Goal: Task Accomplishment & Management: Manage account settings

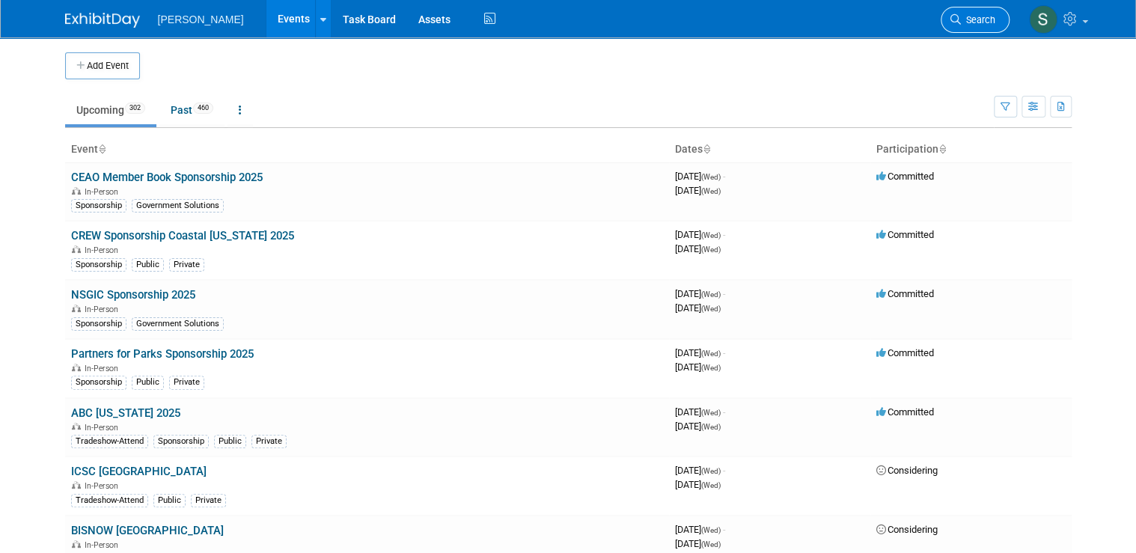
click at [997, 25] on link "Search" at bounding box center [974, 20] width 69 height 26
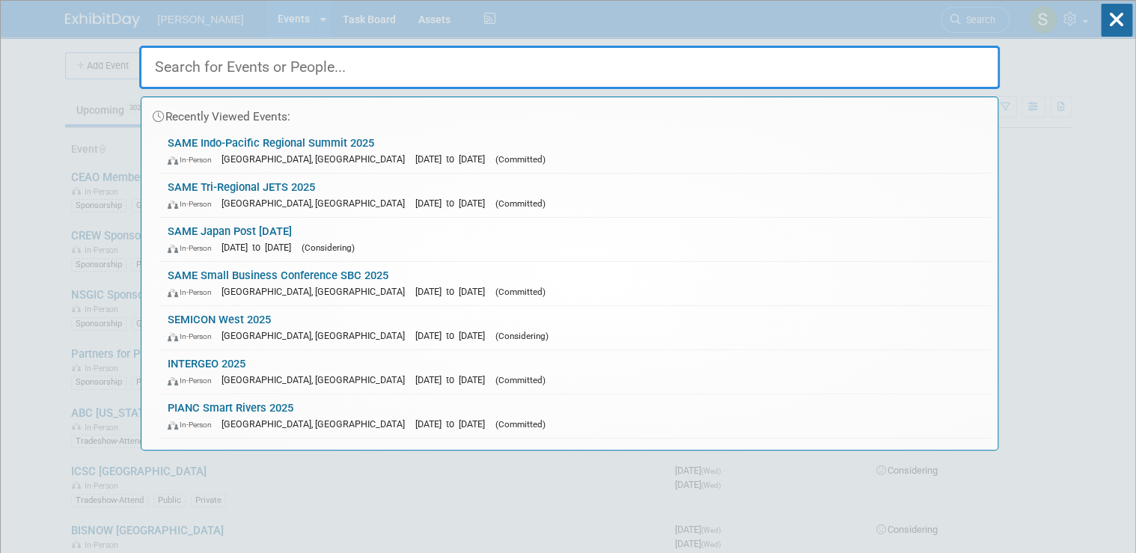
click at [508, 76] on input "text" at bounding box center [569, 67] width 860 height 43
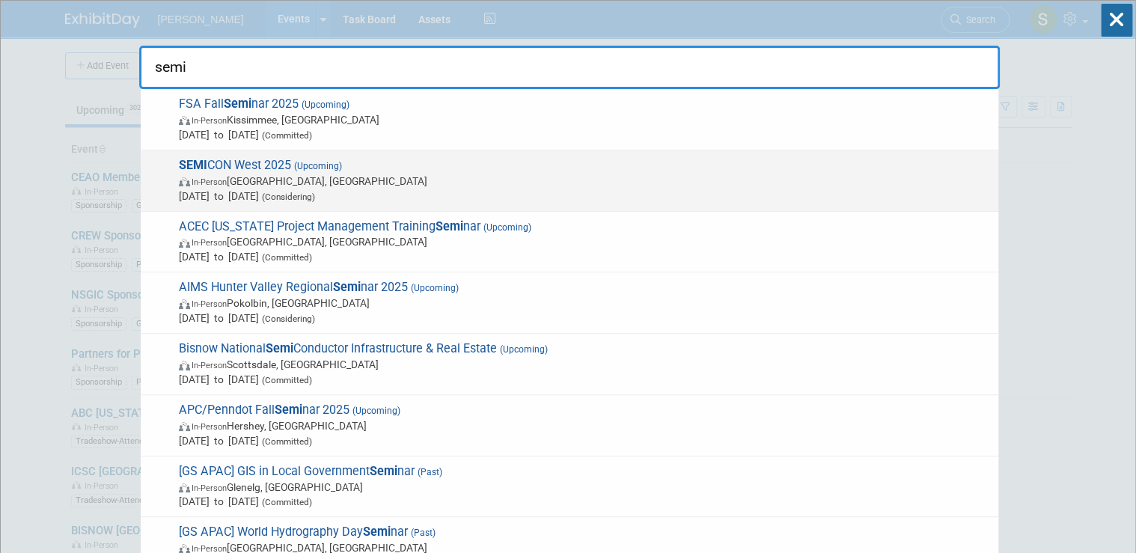
type input "semi"
click at [307, 189] on span "Oct 7, 2025 to Oct 9, 2025 (Considering)" at bounding box center [585, 196] width 812 height 15
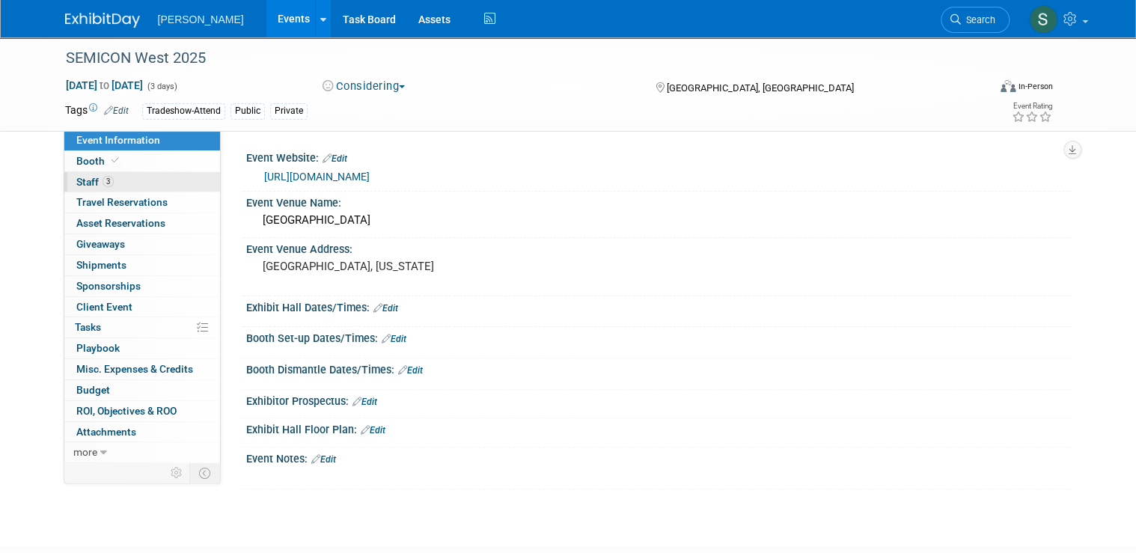
click at [144, 189] on link "3 Staff 3" at bounding box center [142, 182] width 156 height 20
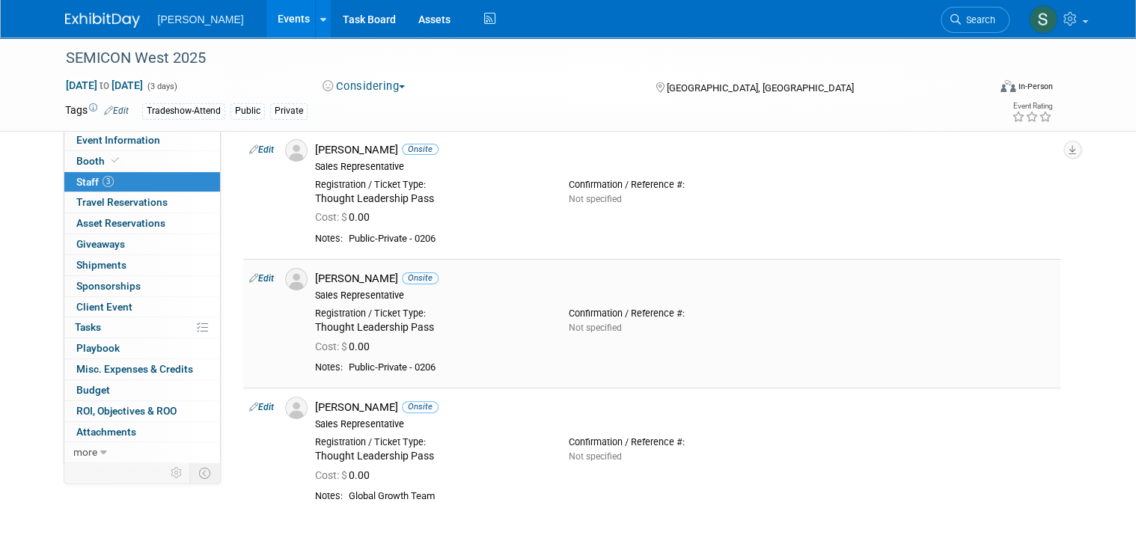
click at [257, 278] on link "Edit" at bounding box center [261, 278] width 25 height 10
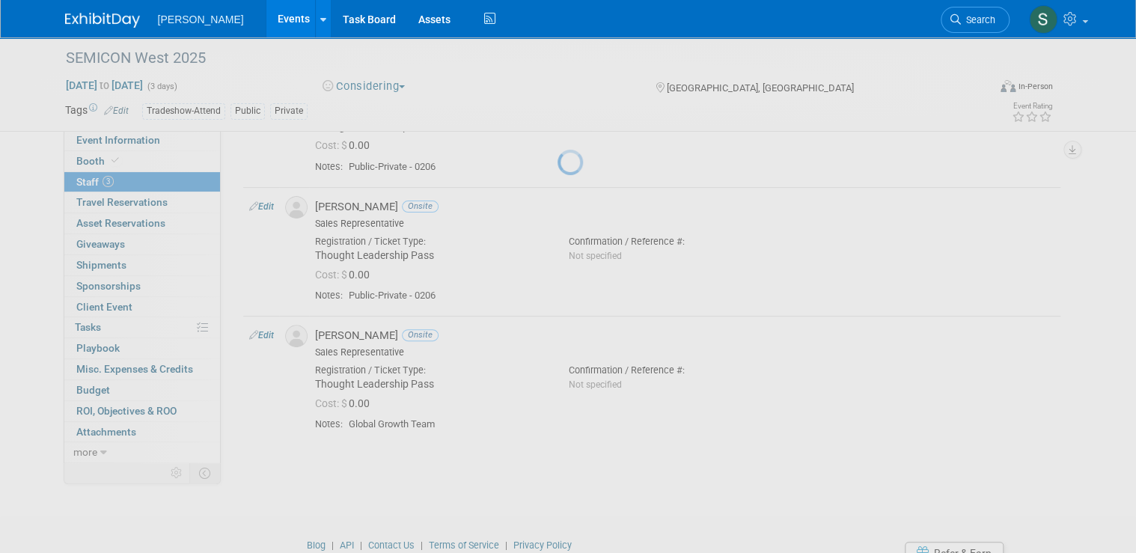
select select "9deac321-6470-49c7-bd3f-b295c470502a"
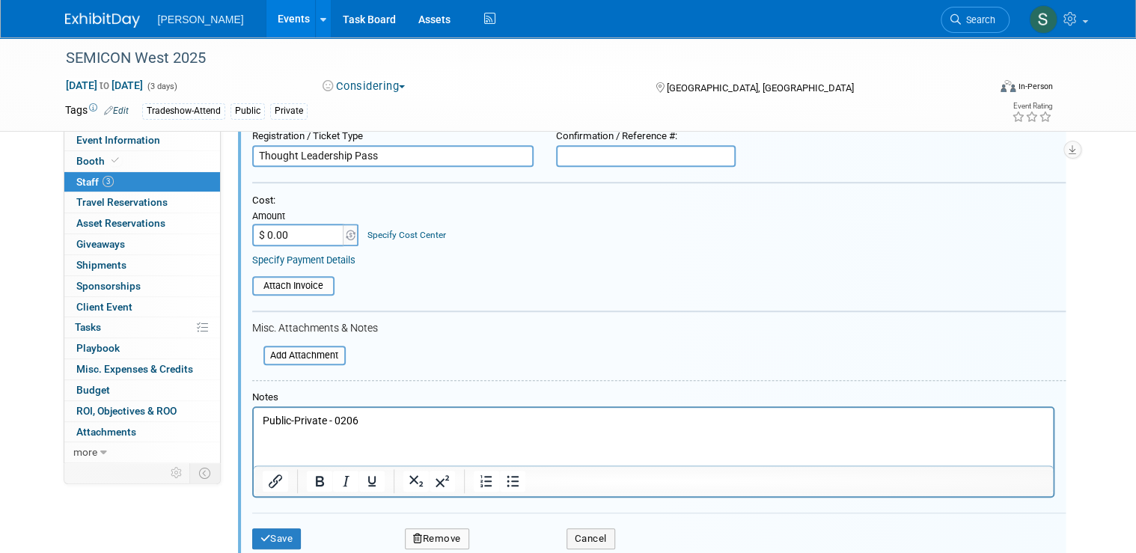
scroll to position [389, 0]
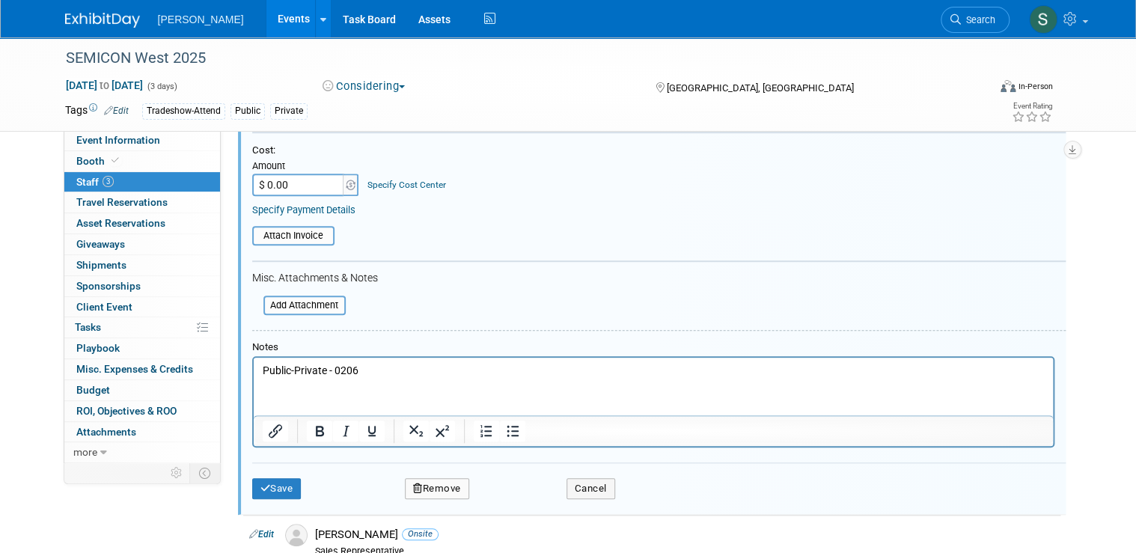
click at [452, 487] on button "Remove" at bounding box center [437, 488] width 64 height 21
click at [519, 501] on link "Yes" at bounding box center [518, 497] width 43 height 24
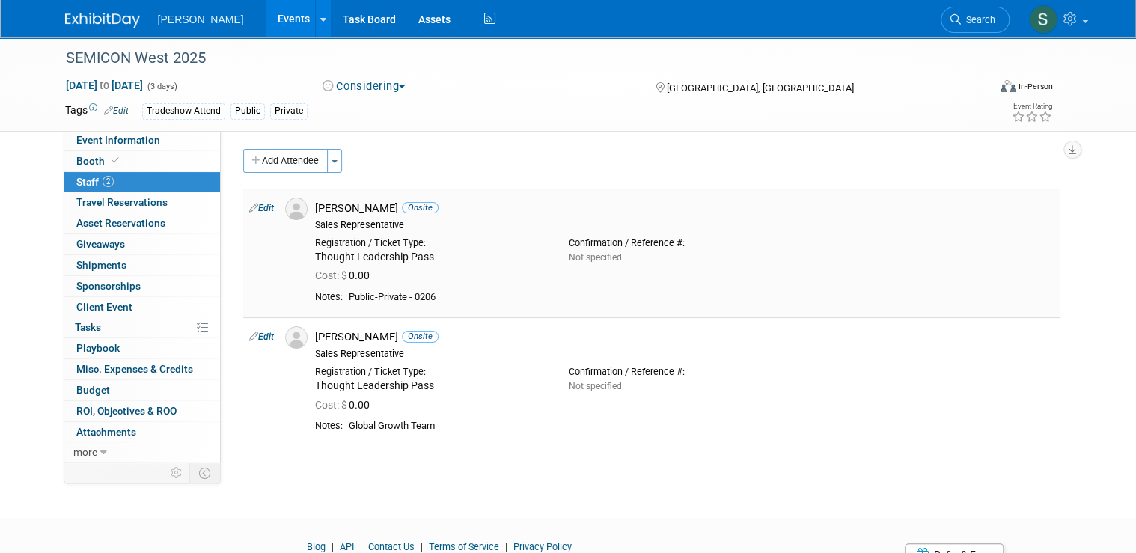
scroll to position [0, 0]
click at [144, 330] on link "0% Tasks 0%" at bounding box center [142, 327] width 156 height 20
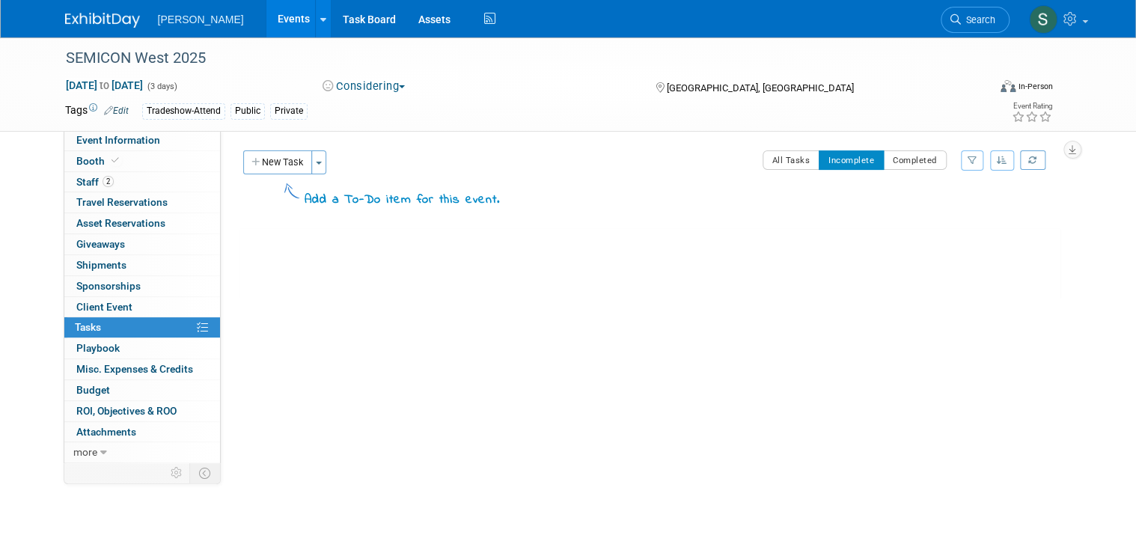
click at [278, 168] on button "New Task" at bounding box center [277, 162] width 69 height 24
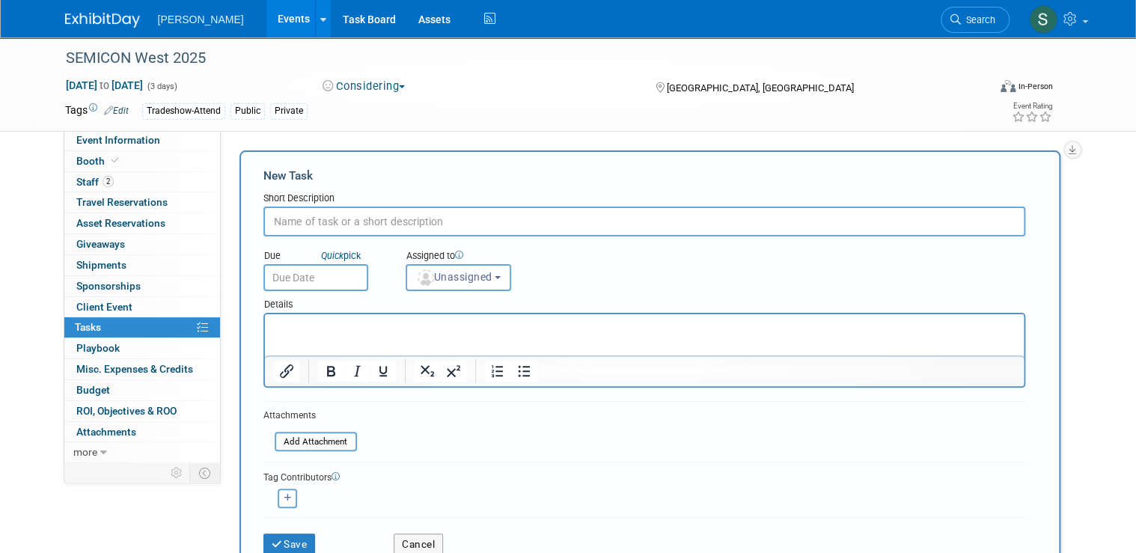
click at [384, 218] on input "text" at bounding box center [644, 221] width 762 height 30
type input "Registrations"
click at [292, 274] on input "text" at bounding box center [315, 277] width 105 height 27
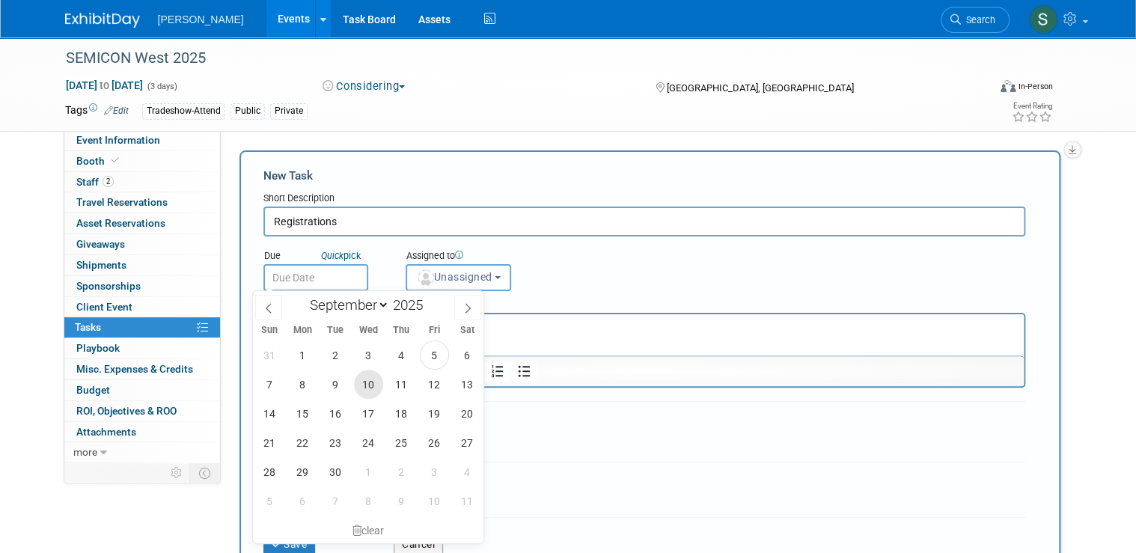
click at [367, 382] on span "10" at bounding box center [368, 384] width 29 height 29
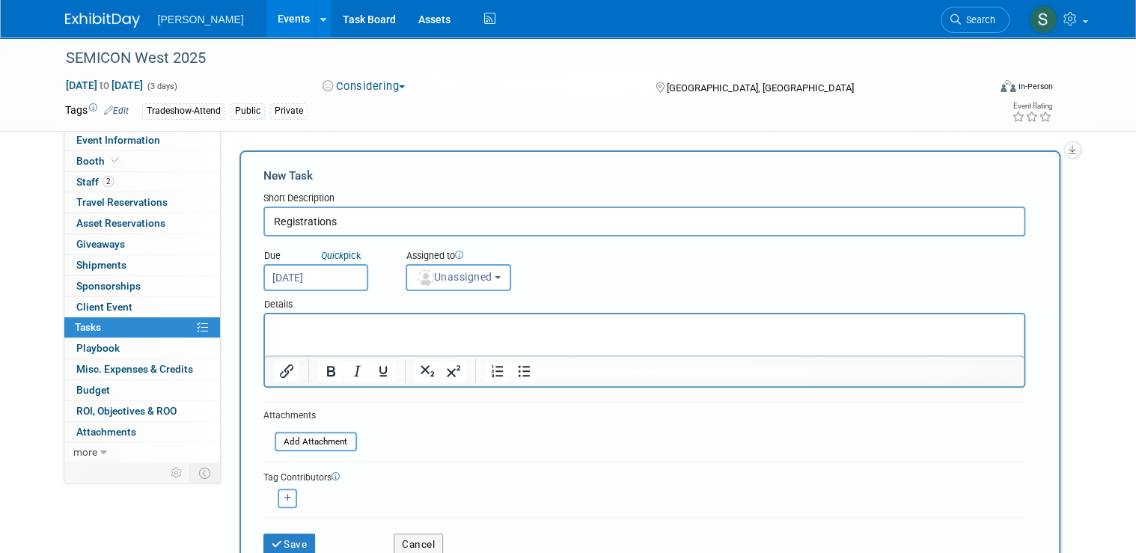
click at [307, 280] on input "Sep 10, 2025" at bounding box center [315, 277] width 105 height 27
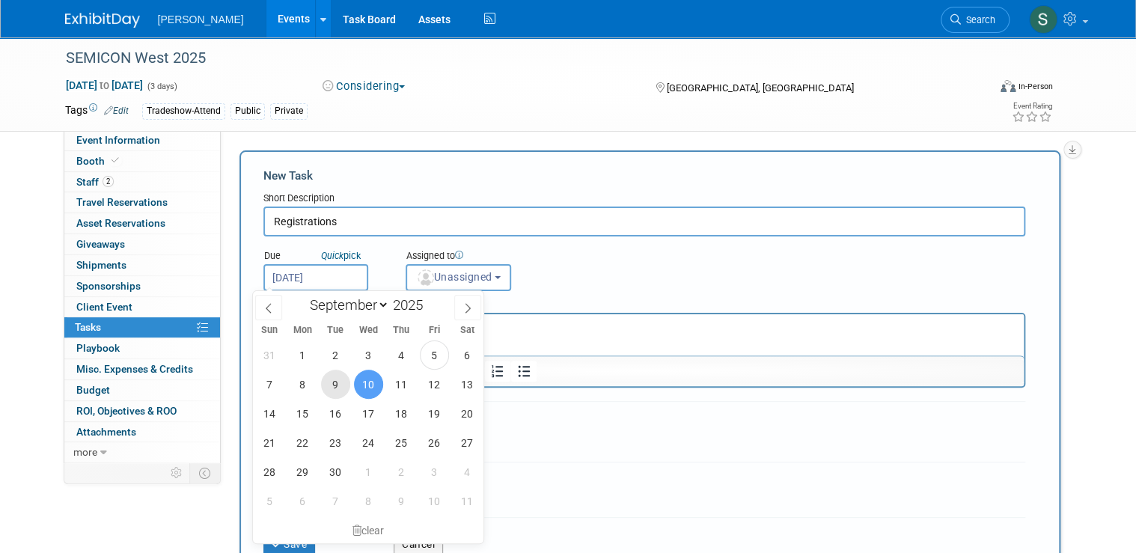
click at [331, 383] on span "9" at bounding box center [335, 384] width 29 height 29
type input "Sep 9, 2025"
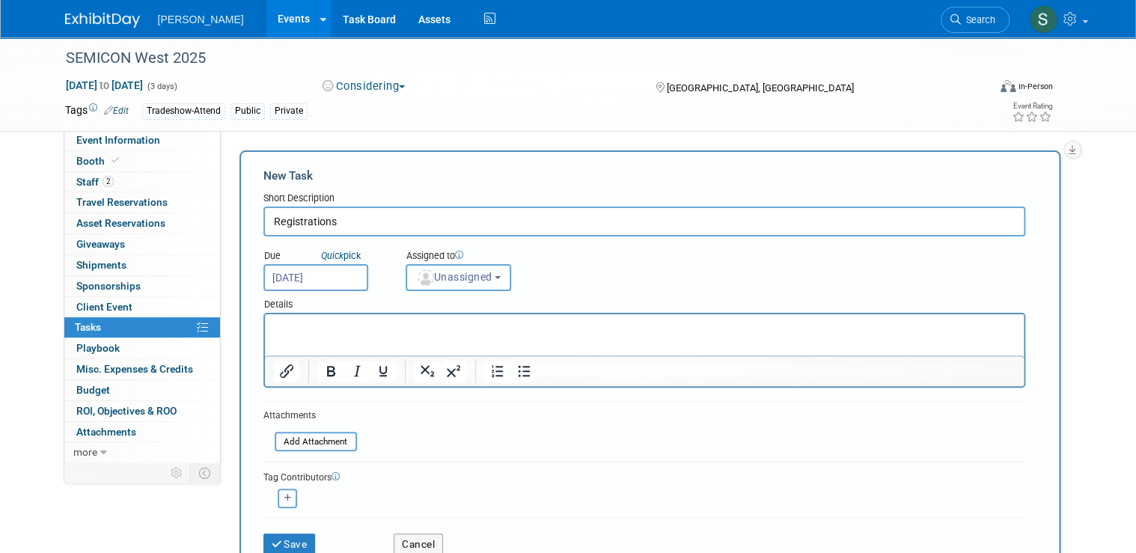
click at [486, 274] on span "Unassigned" at bounding box center [454, 277] width 76 height 12
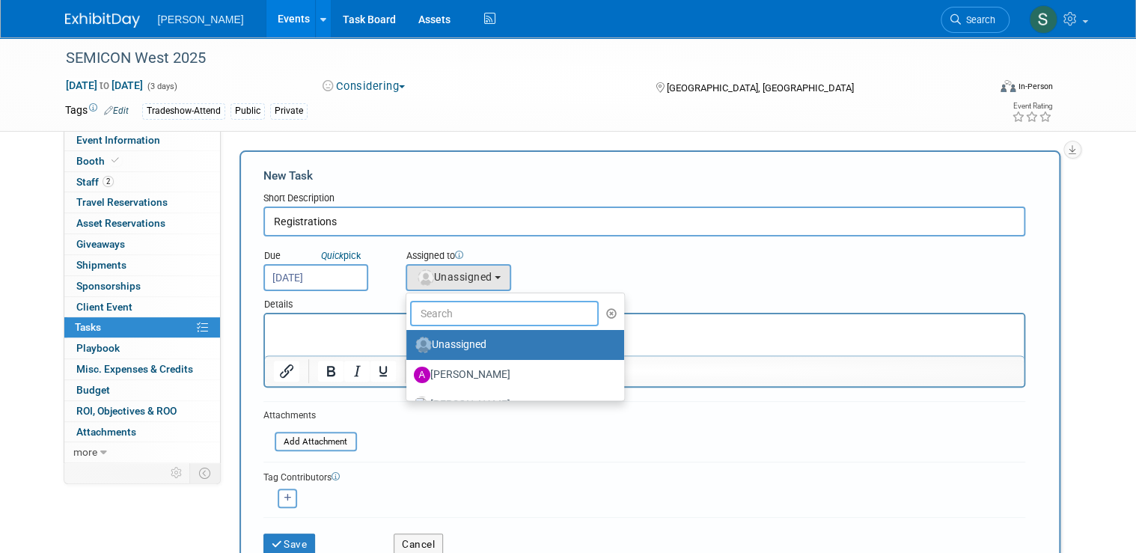
click at [466, 311] on input "text" at bounding box center [504, 313] width 189 height 25
type input "e"
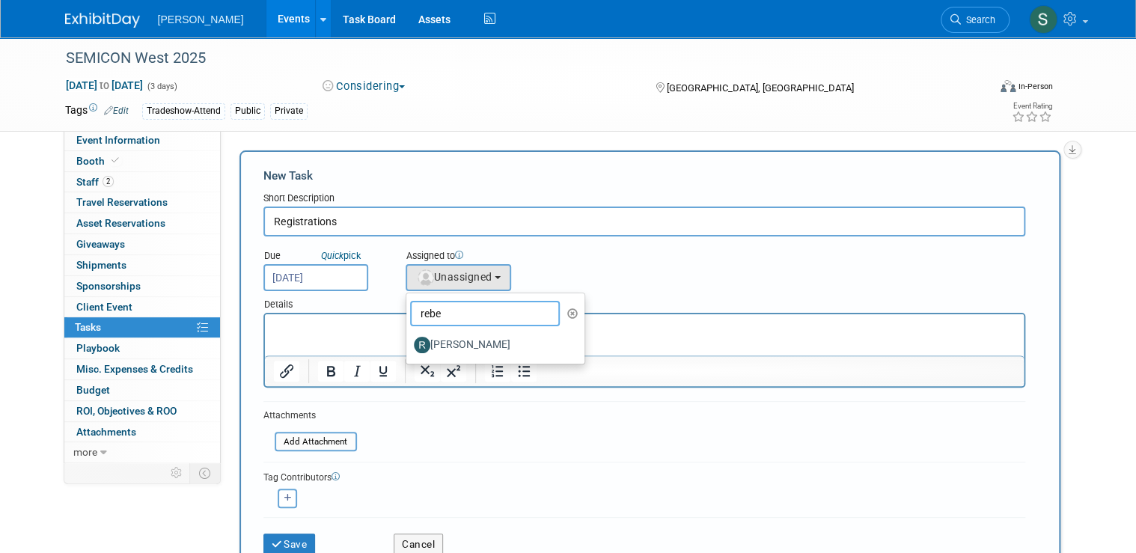
type input "rebe"
click at [477, 344] on label "Rebecca Deis" at bounding box center [492, 345] width 156 height 24
click at [408, 344] on input "Rebecca Deis" at bounding box center [404, 343] width 10 height 10
select select "844a177d-a181-44ff-a72a-5731d68e4351"
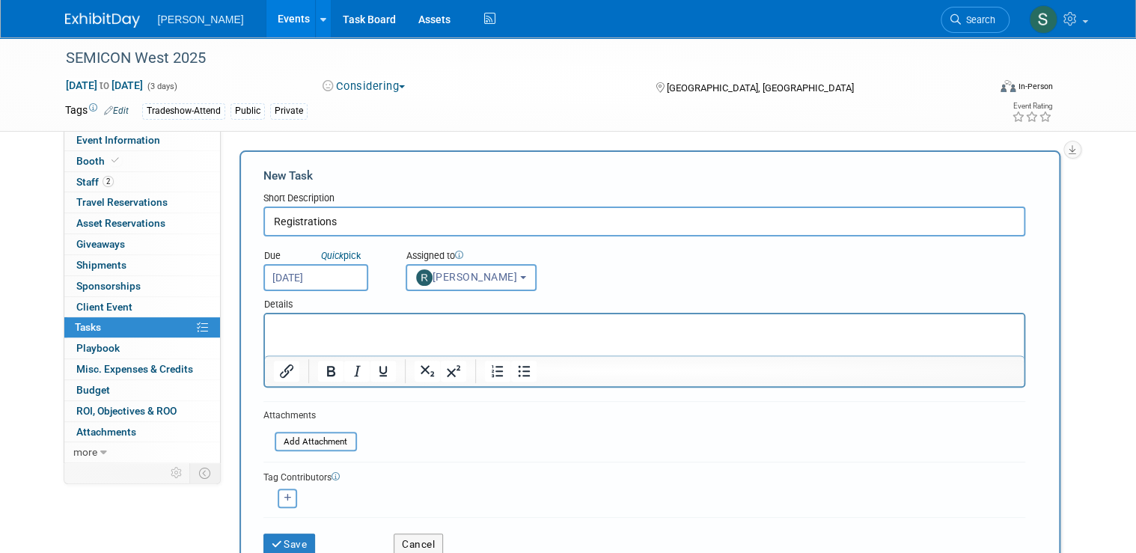
click at [414, 322] on html at bounding box center [643, 324] width 759 height 21
click at [404, 325] on p "Rich Text Area. Press ALT-0 for help." at bounding box center [643, 327] width 741 height 15
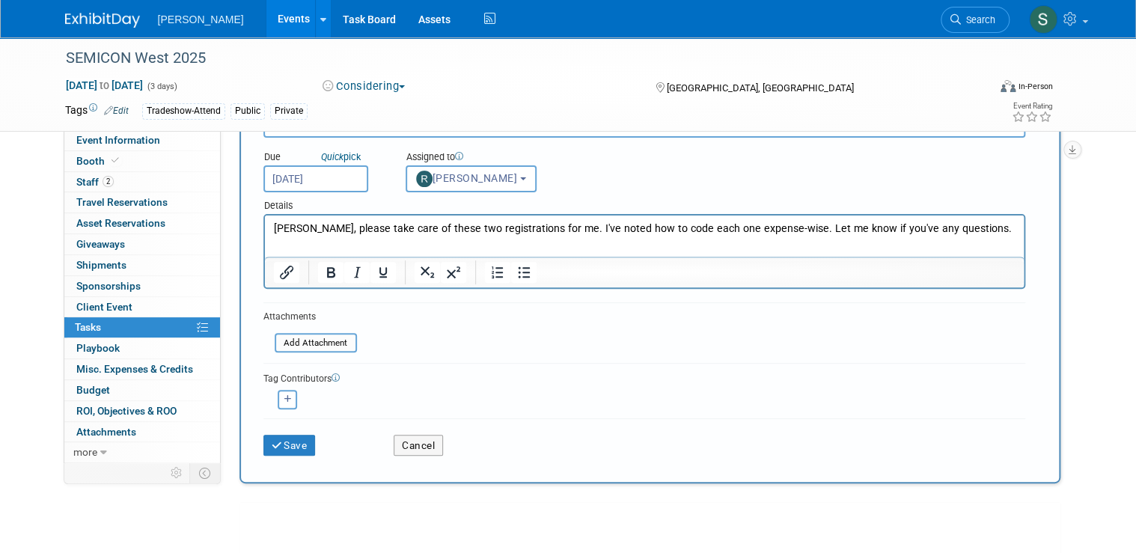
scroll to position [120, 0]
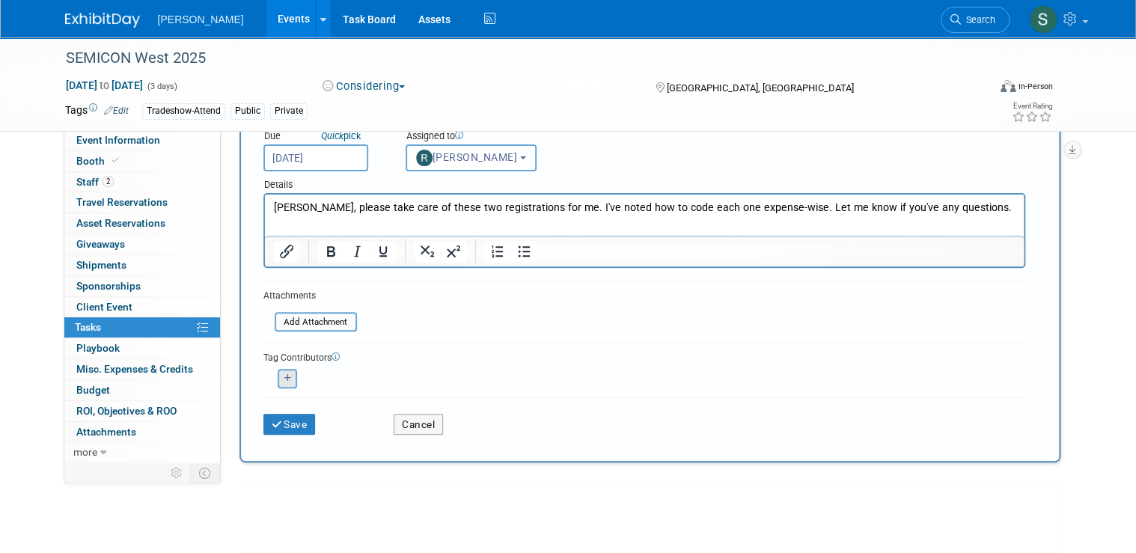
click at [284, 376] on button "button" at bounding box center [287, 378] width 19 height 19
select select
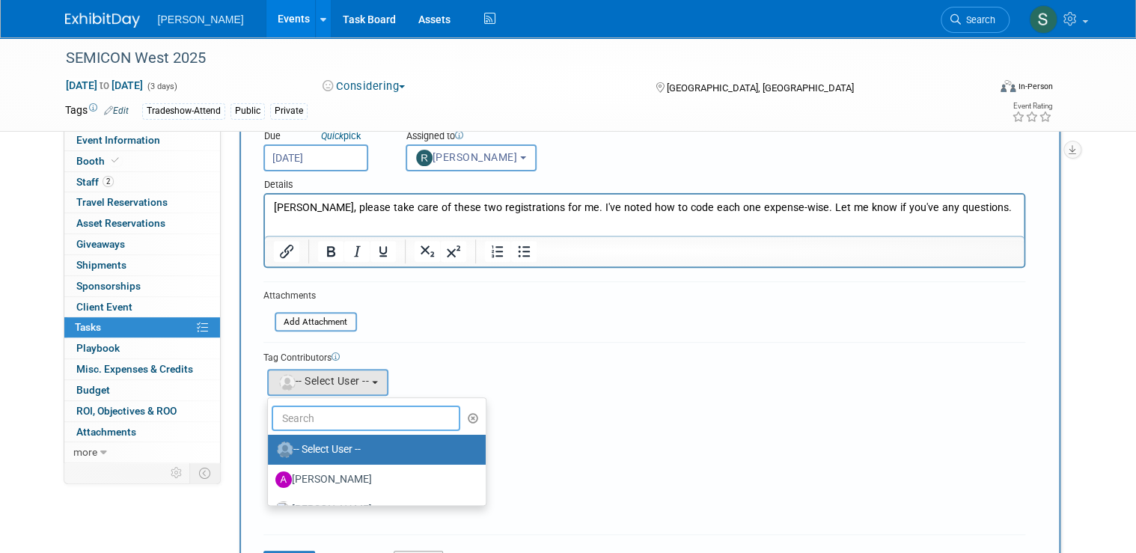
click at [325, 414] on input "text" at bounding box center [366, 417] width 189 height 25
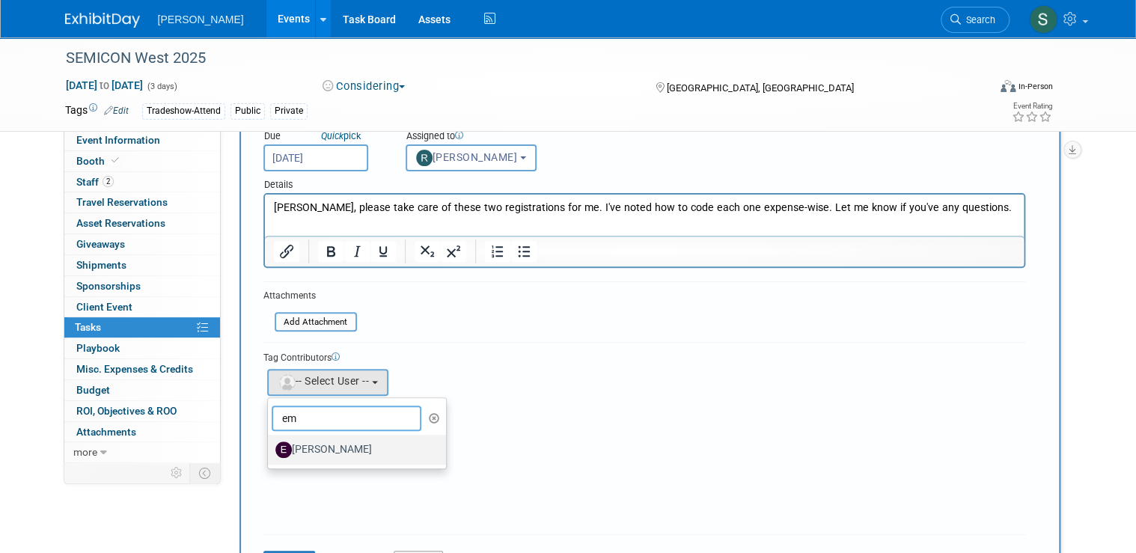
type input "em"
click at [305, 448] on label "Emy Volk" at bounding box center [353, 450] width 156 height 24
click at [270, 448] on input "Emy Volk" at bounding box center [265, 448] width 10 height 10
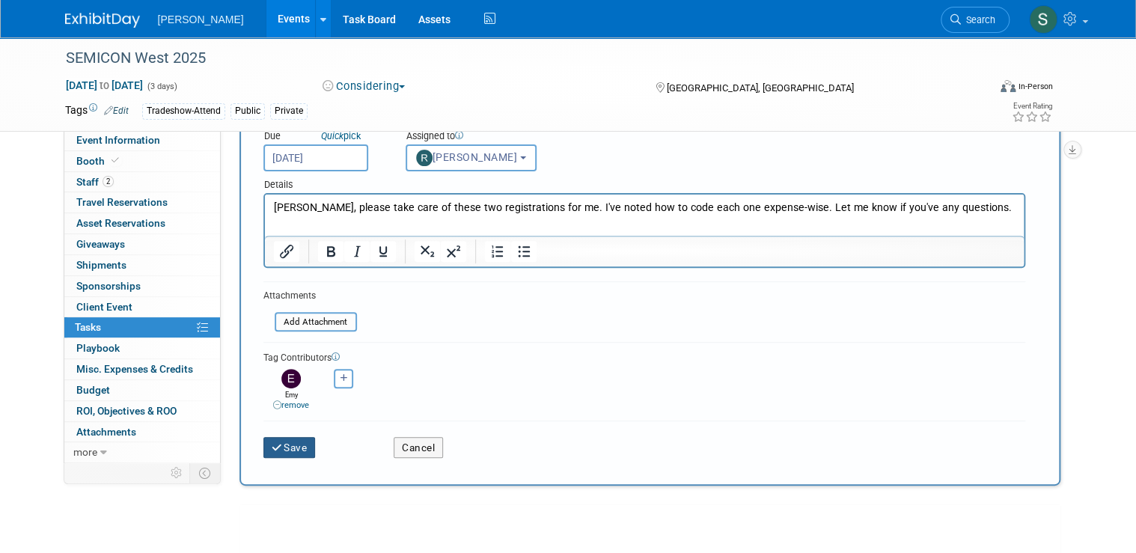
click at [287, 446] on button "Save" at bounding box center [289, 447] width 52 height 21
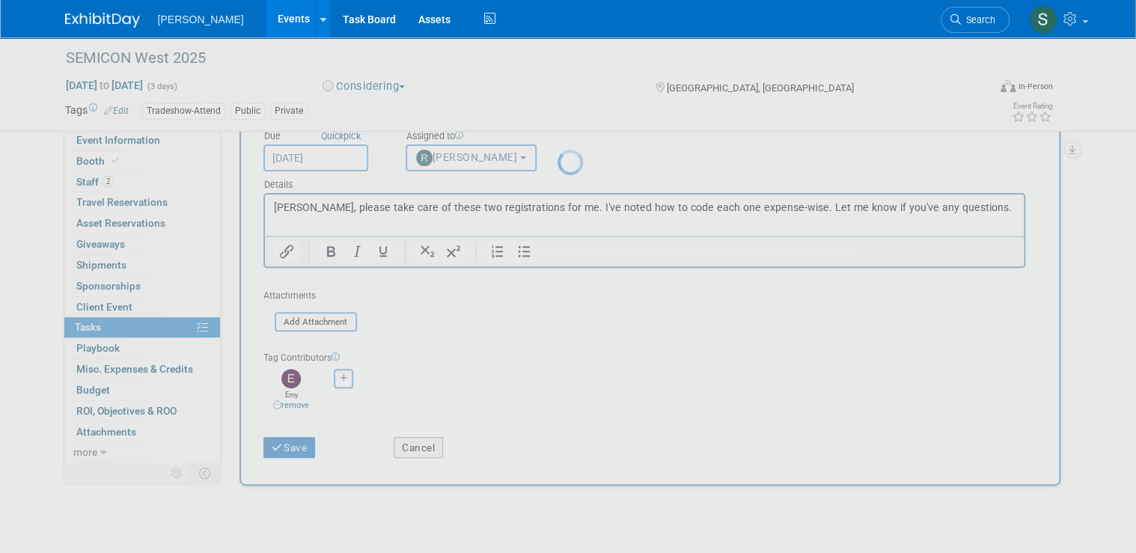
scroll to position [0, 0]
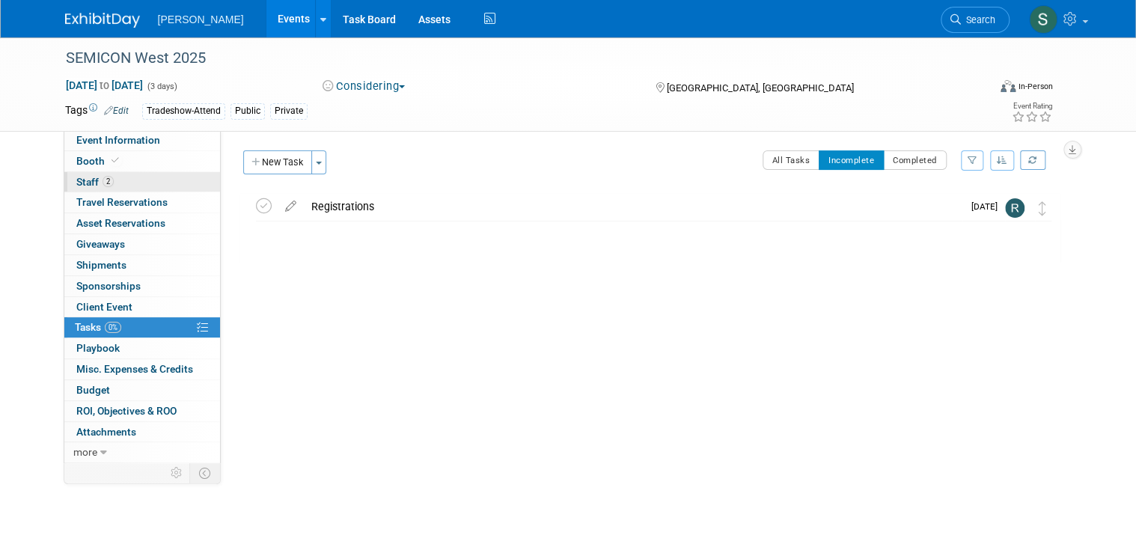
click at [144, 177] on link "2 Staff 2" at bounding box center [142, 182] width 156 height 20
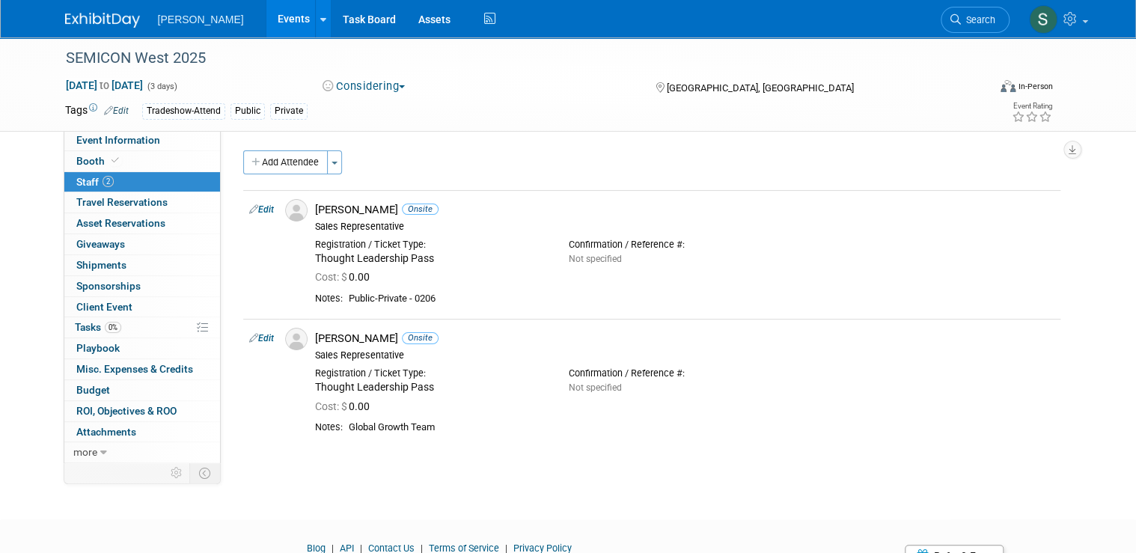
click at [109, 18] on img at bounding box center [102, 20] width 75 height 15
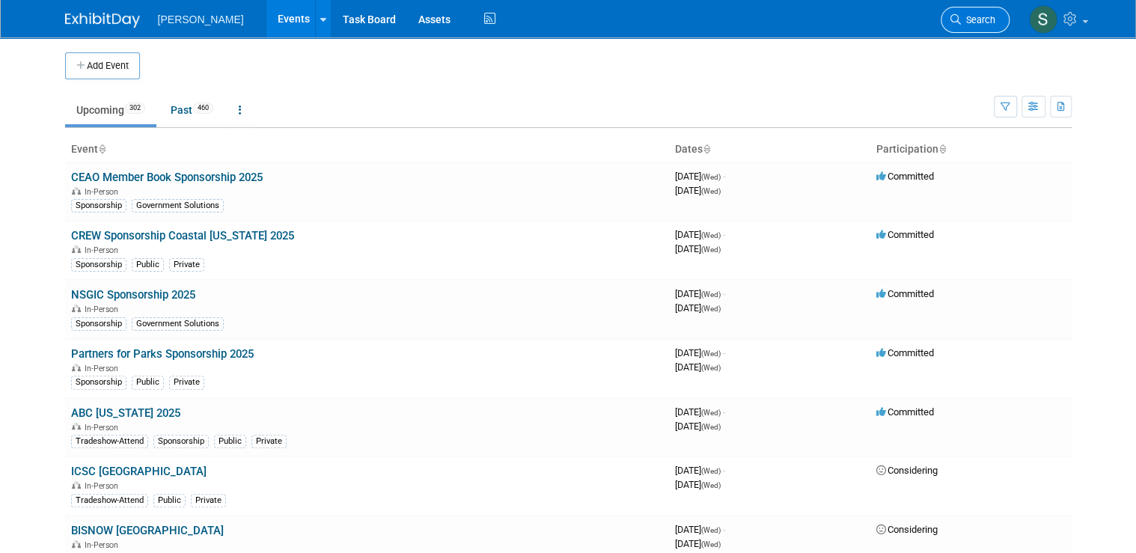
click at [993, 14] on span "Search" at bounding box center [978, 19] width 34 height 11
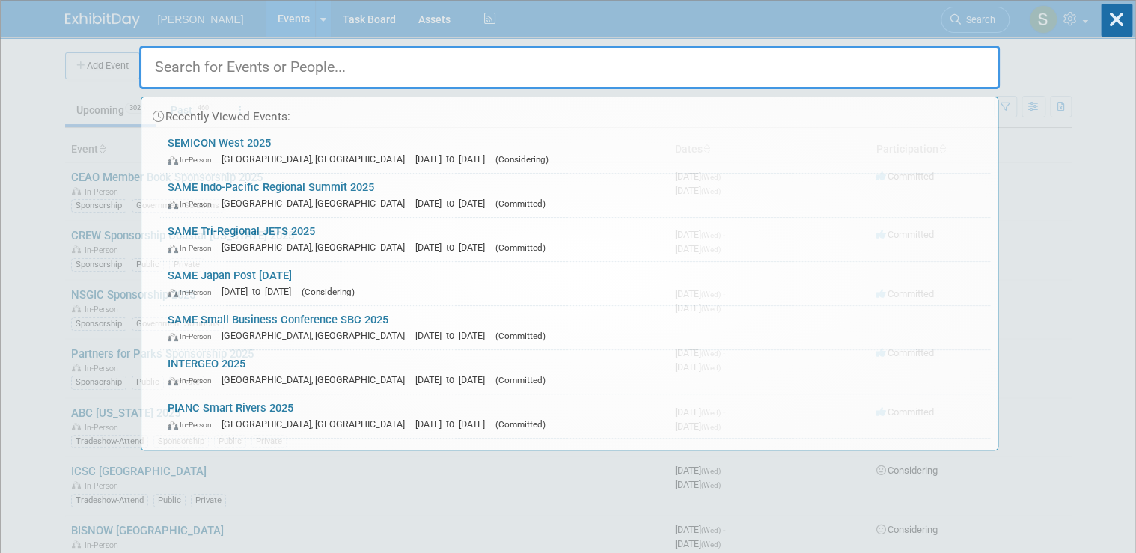
click at [991, 14] on div "Recently Viewed Events: SEMICON West 2025 In-Person Phoenix, AZ Oct 7, 2025 to …" at bounding box center [569, 226] width 860 height 450
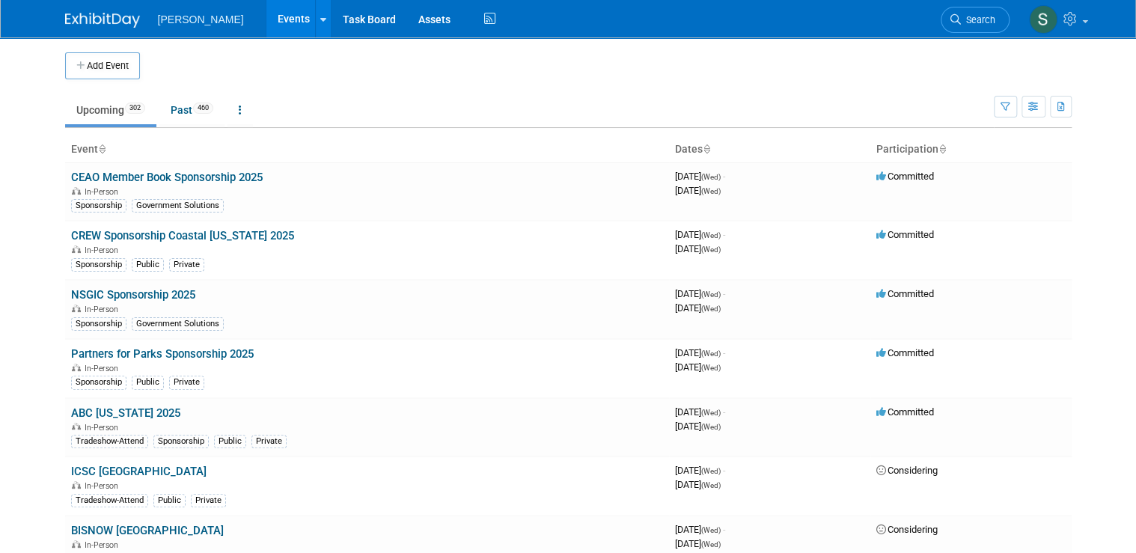
click at [995, 15] on span "Search" at bounding box center [978, 19] width 34 height 11
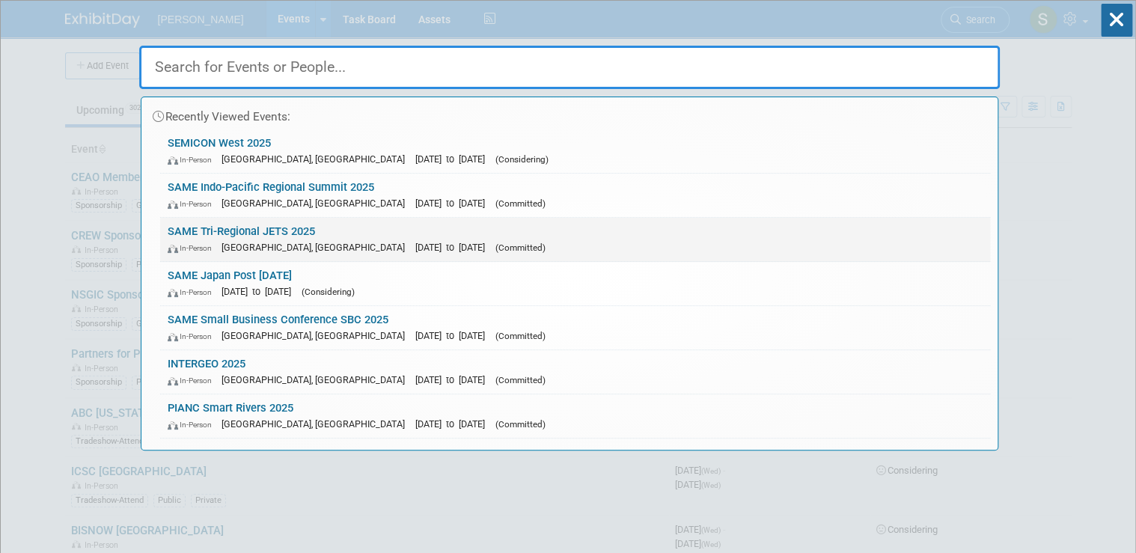
click at [327, 233] on link "SAME Tri-Regional JETS 2025 In-Person Jacksonville, FL Oct 21, 2025 to Oct 23, …" at bounding box center [575, 239] width 830 height 43
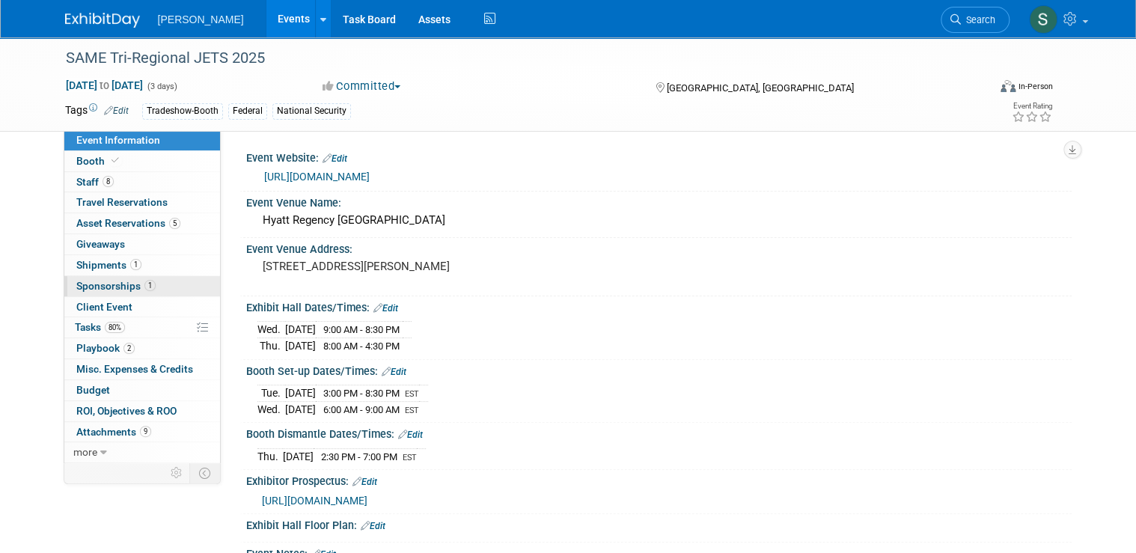
click at [93, 287] on span "Sponsorships 1" at bounding box center [115, 286] width 79 height 12
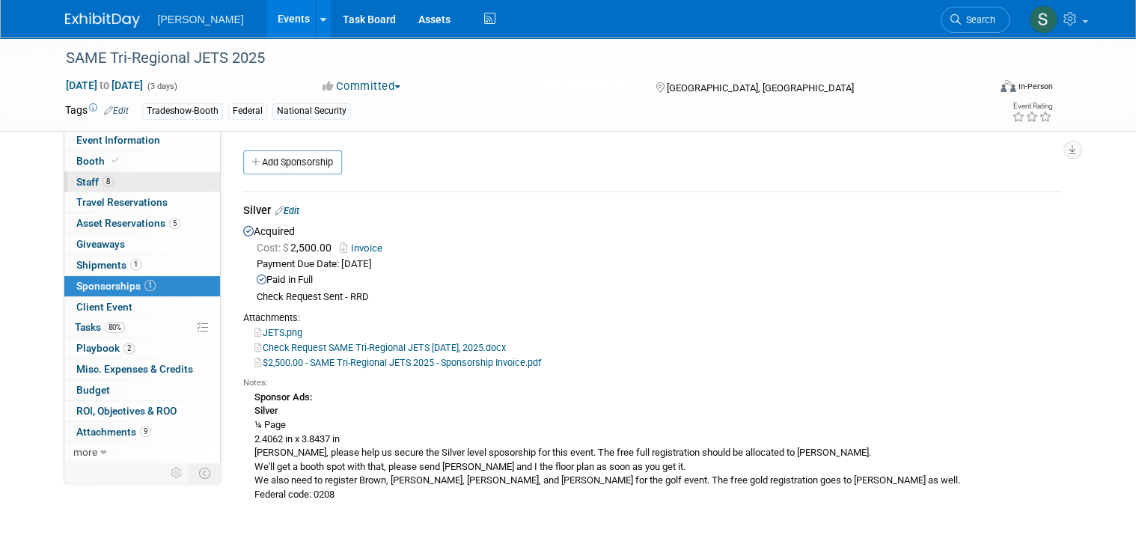
click at [119, 181] on link "8 Staff 8" at bounding box center [142, 182] width 156 height 20
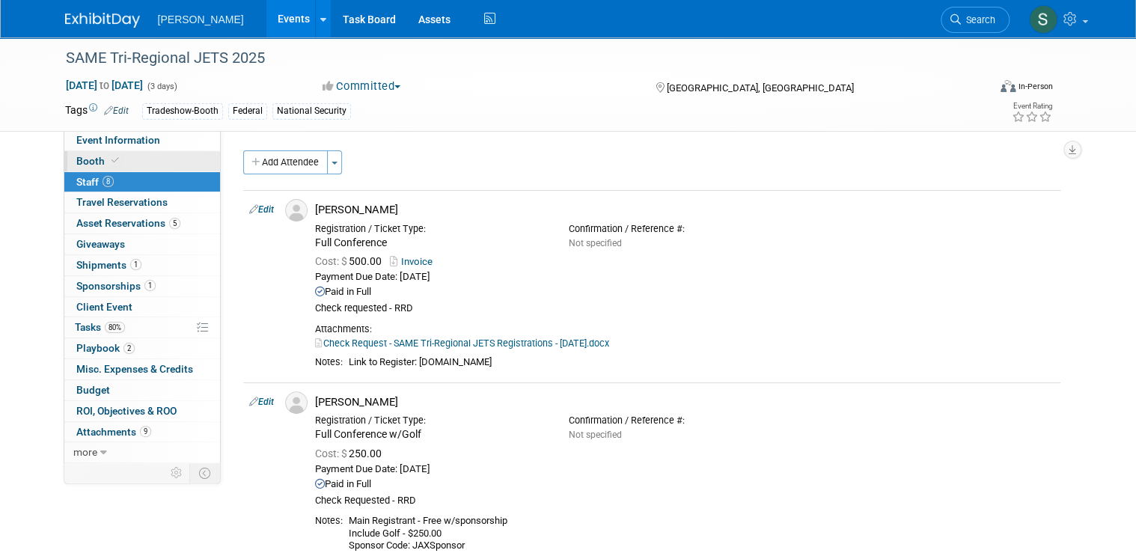
click at [137, 160] on link "Booth" at bounding box center [142, 161] width 156 height 20
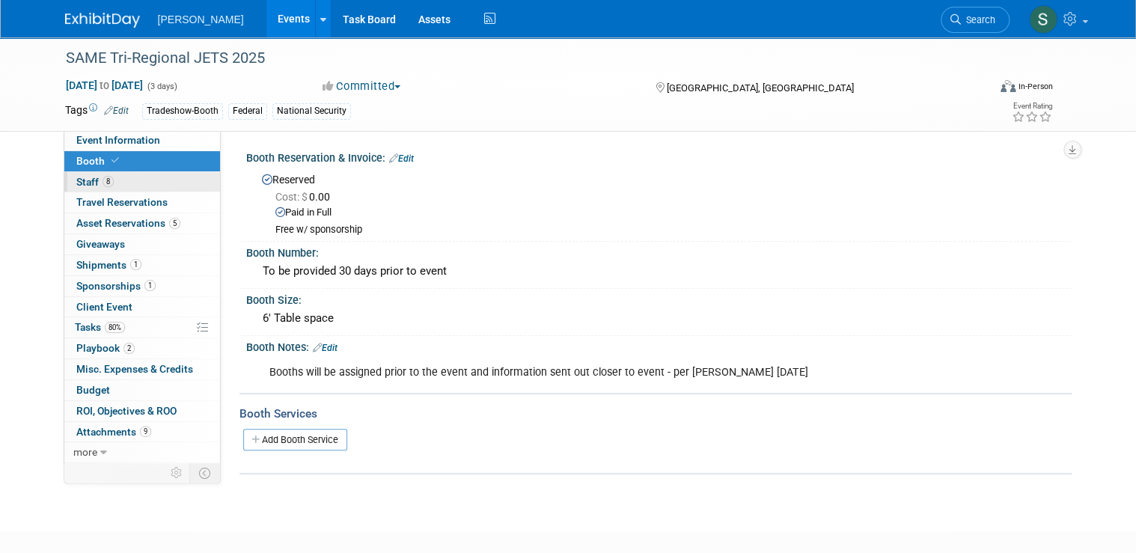
click at [105, 182] on link "8 Staff 8" at bounding box center [142, 182] width 156 height 20
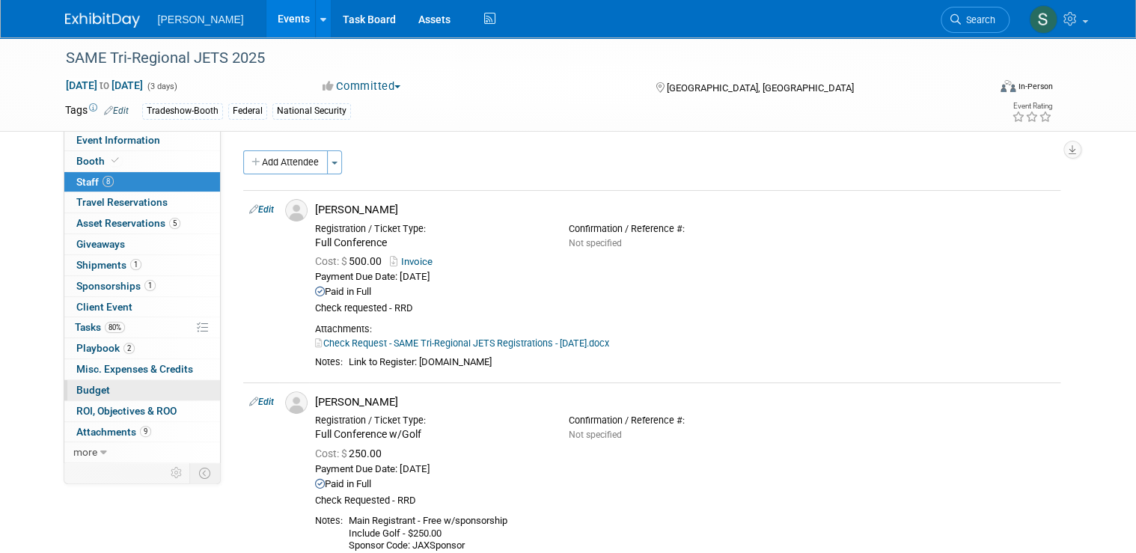
click at [91, 386] on span "Budget" at bounding box center [93, 390] width 34 height 12
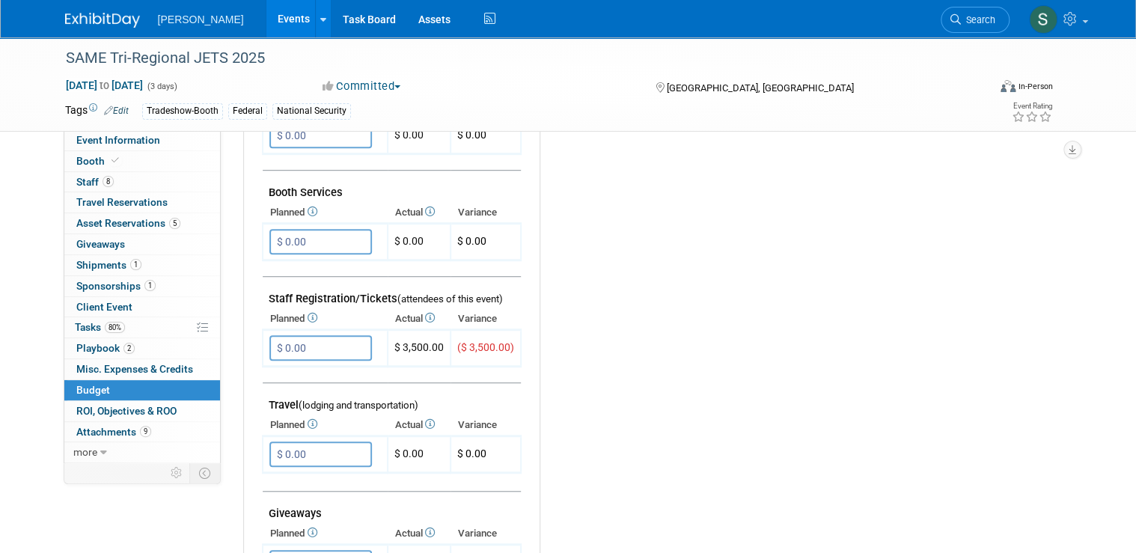
scroll to position [359, 0]
click at [998, 8] on link "Search" at bounding box center [974, 20] width 69 height 26
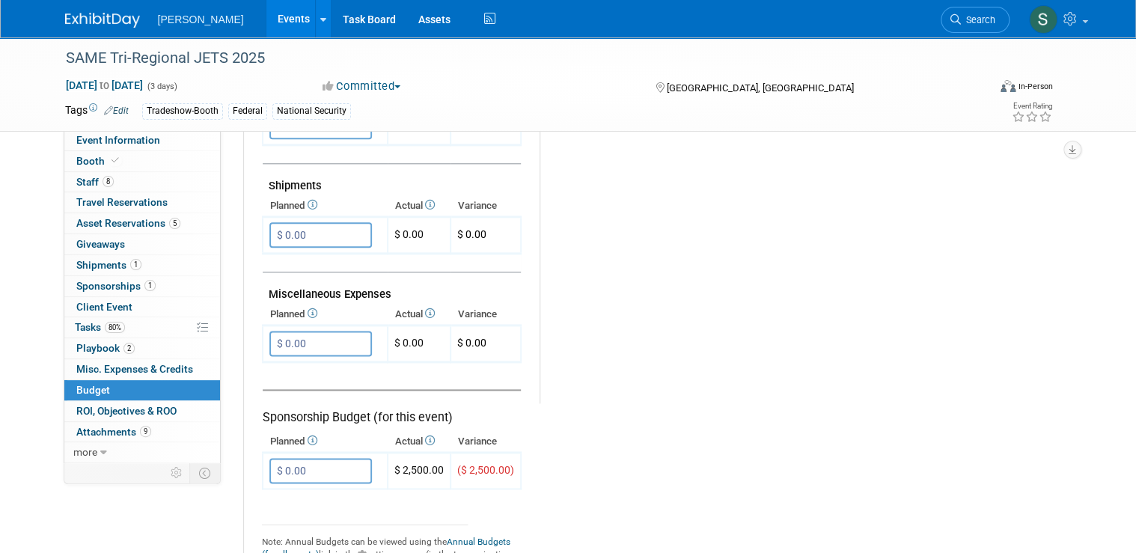
scroll to position [898, 0]
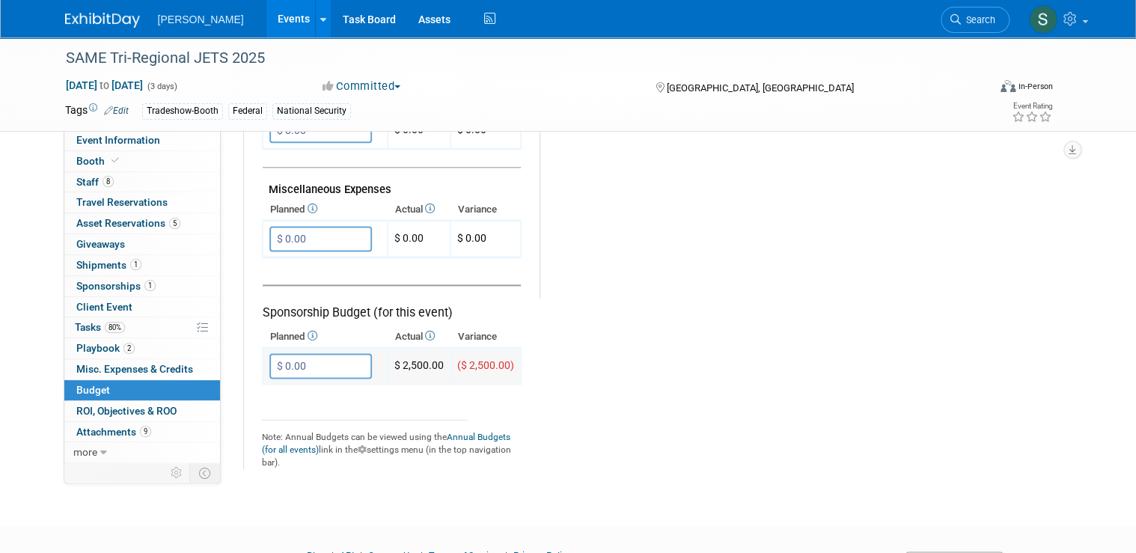
click at [339, 358] on input "$ 0.00" at bounding box center [320, 365] width 102 height 25
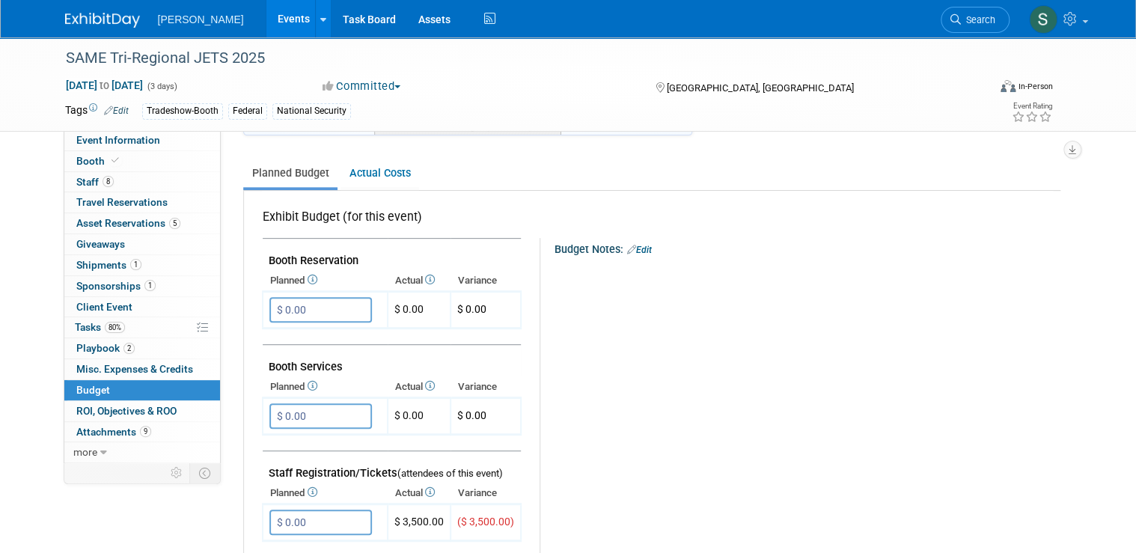
scroll to position [180, 0]
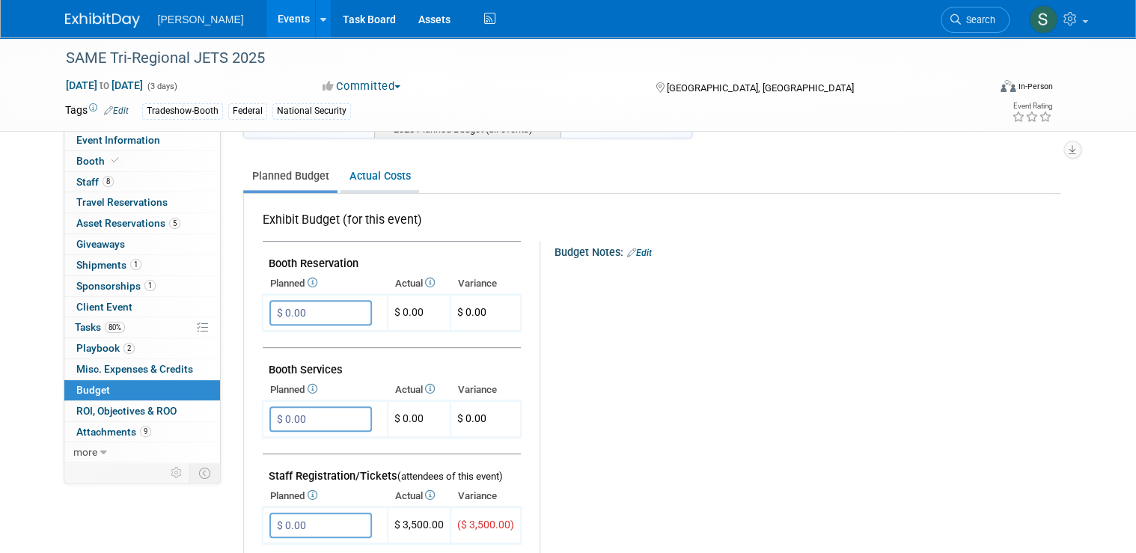
click at [354, 181] on link "Actual Costs" at bounding box center [379, 176] width 79 height 28
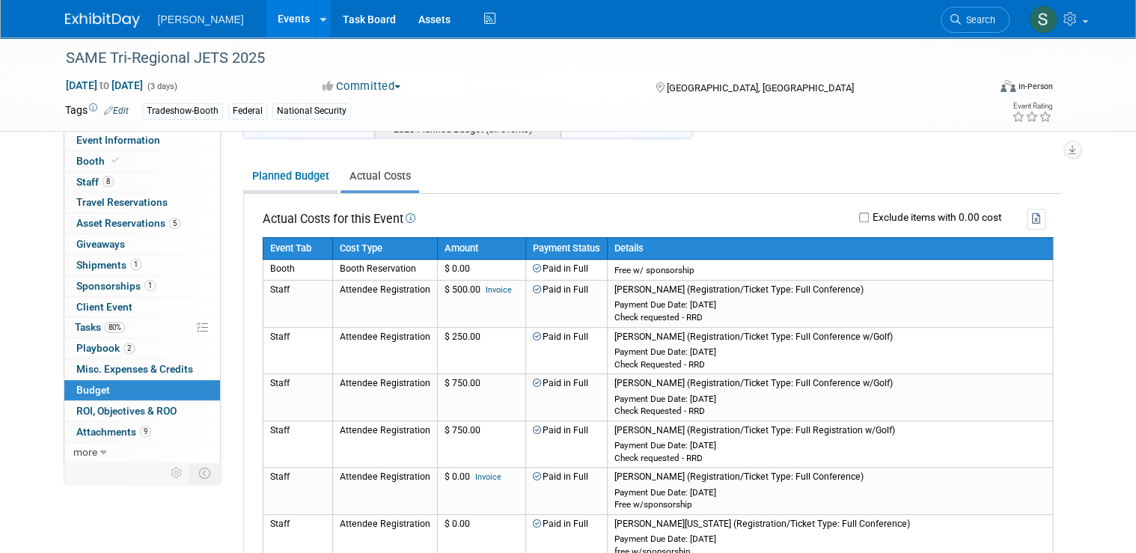
click at [284, 186] on link "Planned Budget" at bounding box center [290, 176] width 94 height 28
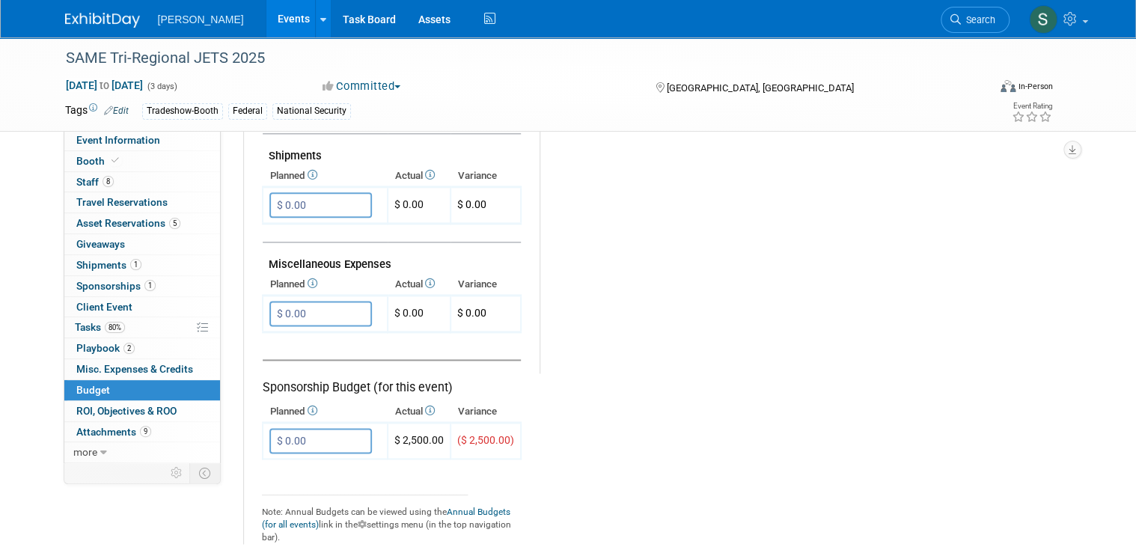
scroll to position [838, 0]
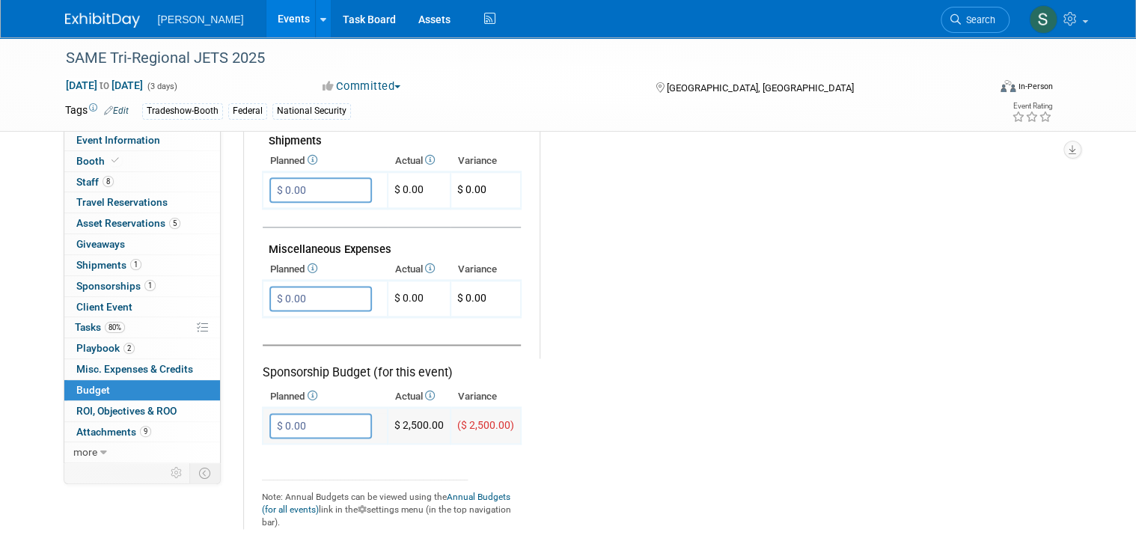
click at [326, 413] on input "$ 0.00" at bounding box center [320, 425] width 102 height 25
drag, startPoint x: 320, startPoint y: 414, endPoint x: 207, endPoint y: 412, distance: 113.0
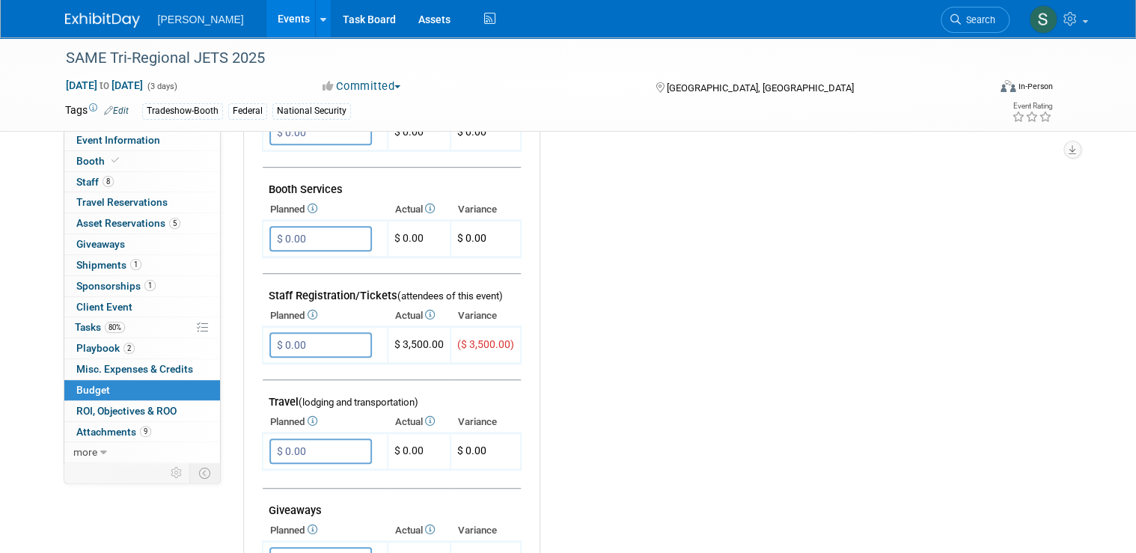
scroll to position [359, 0]
type input "$ 2,000.00"
click at [310, 341] on input "$ 0.00" at bounding box center [320, 345] width 102 height 25
click at [177, 184] on link "8 Staff 8" at bounding box center [142, 182] width 156 height 20
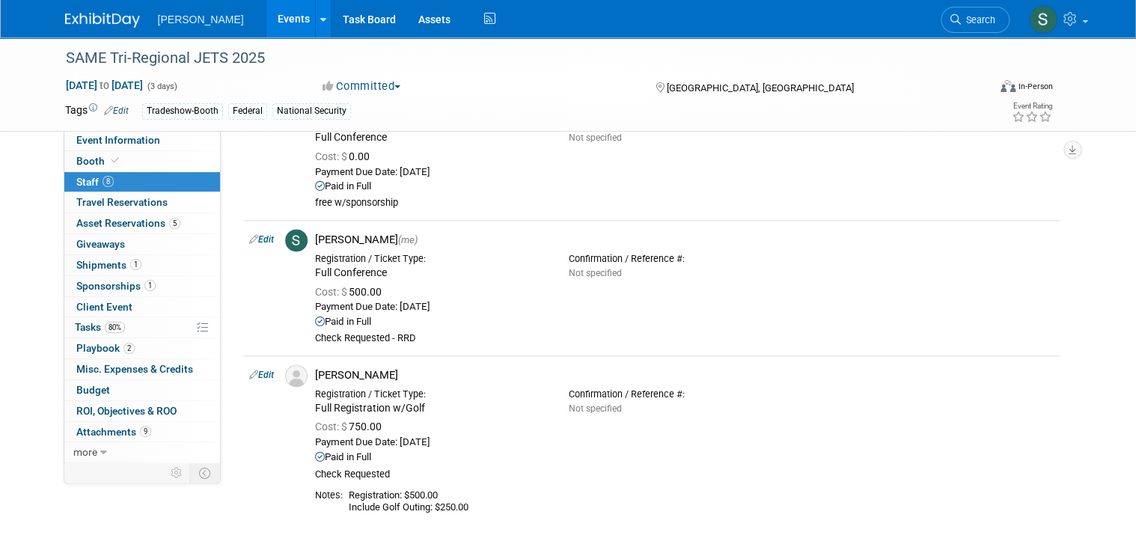
scroll to position [958, 0]
click at [129, 387] on link "Budget" at bounding box center [142, 390] width 156 height 20
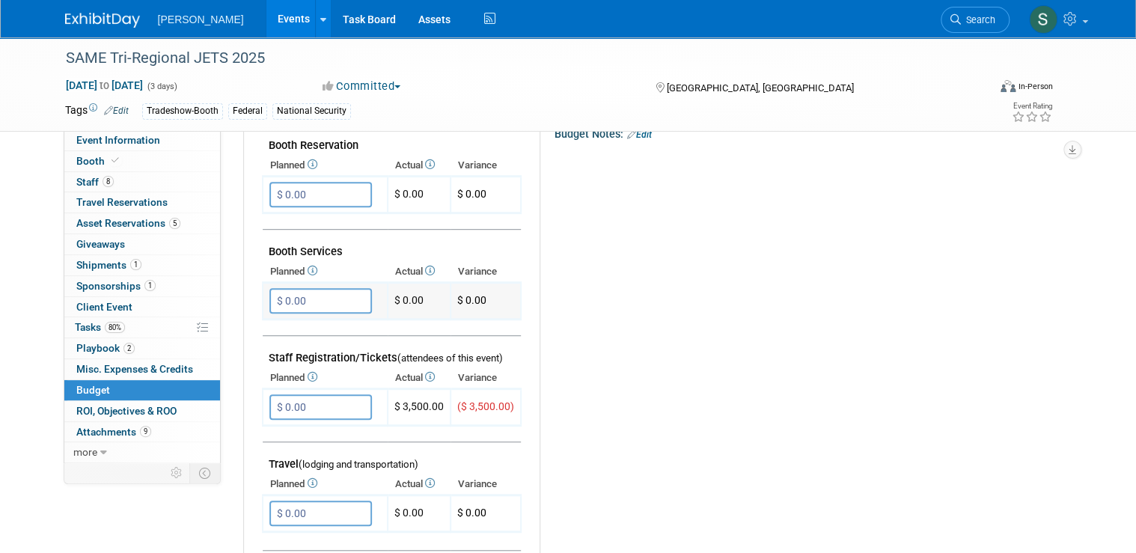
scroll to position [299, 0]
click at [310, 400] on input "$ 0.00" at bounding box center [320, 405] width 102 height 25
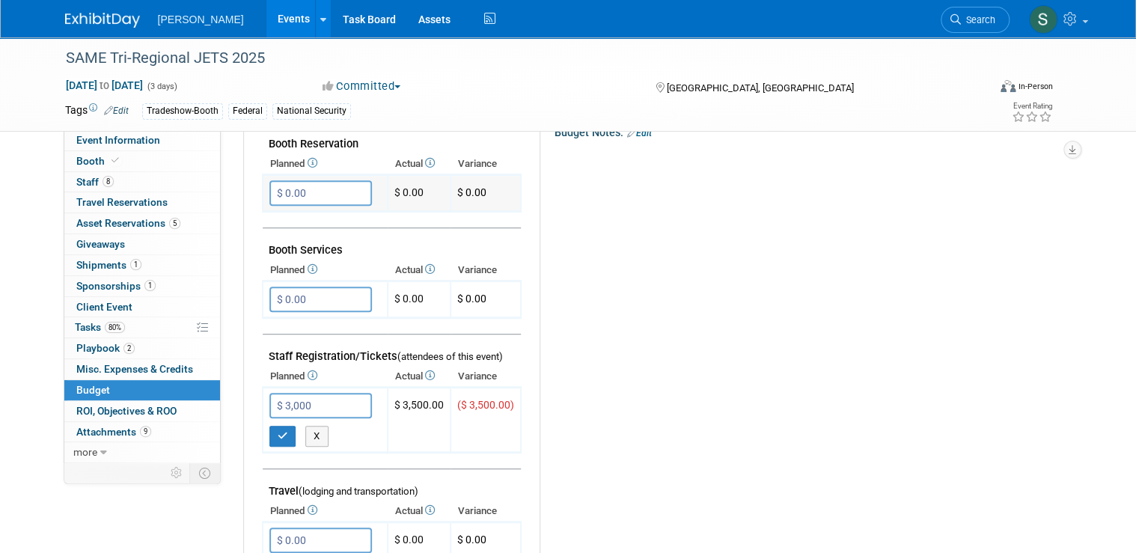
type input "$ 3,000.00"
click at [290, 189] on input "$ 0.00" at bounding box center [320, 192] width 102 height 25
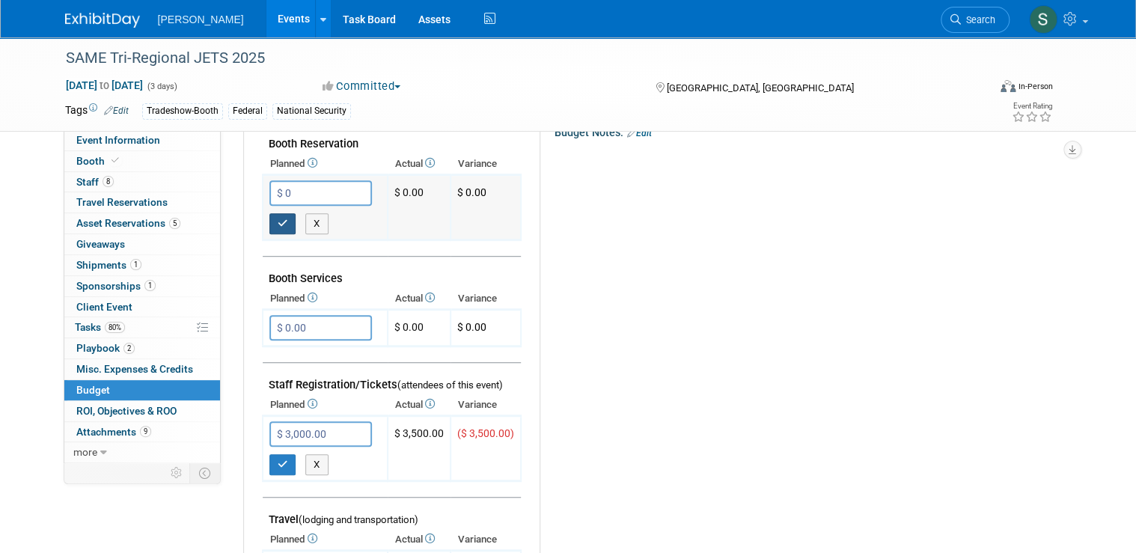
type input "$ 0.00"
click at [278, 218] on icon "button" at bounding box center [283, 223] width 10 height 10
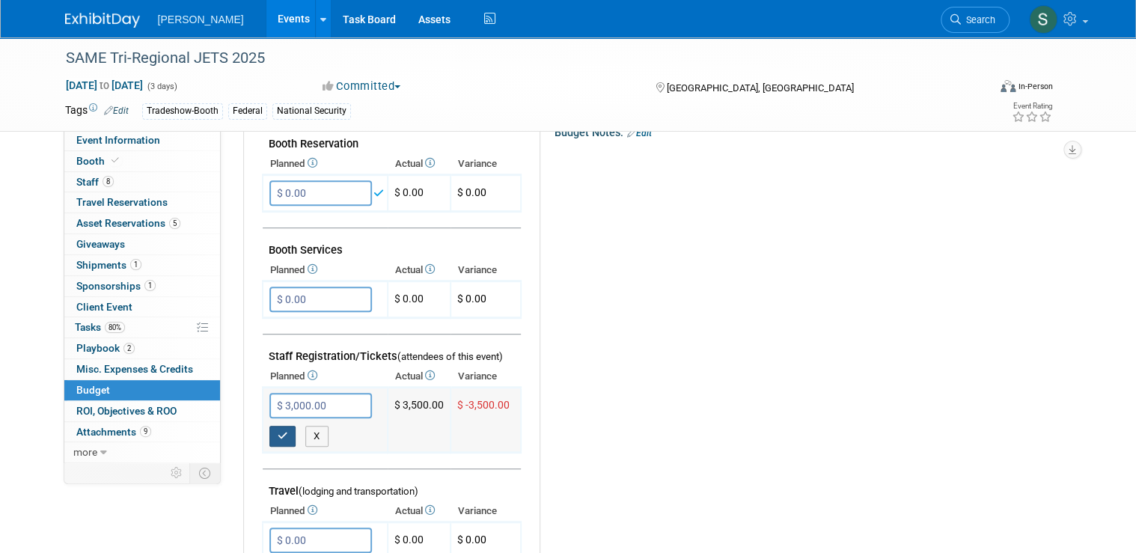
click at [280, 438] on button "button" at bounding box center [282, 436] width 27 height 21
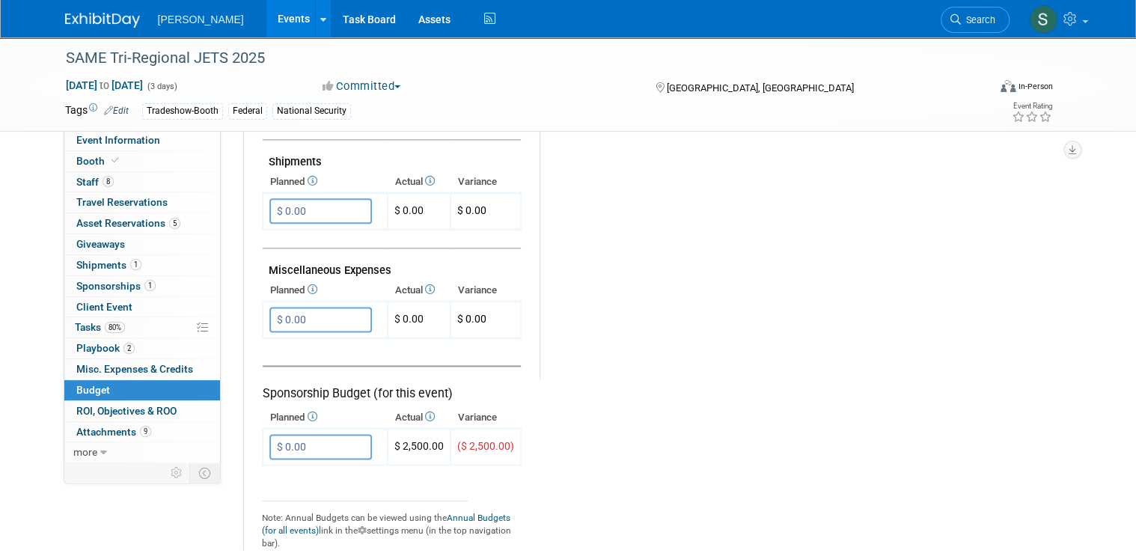
scroll to position [838, 0]
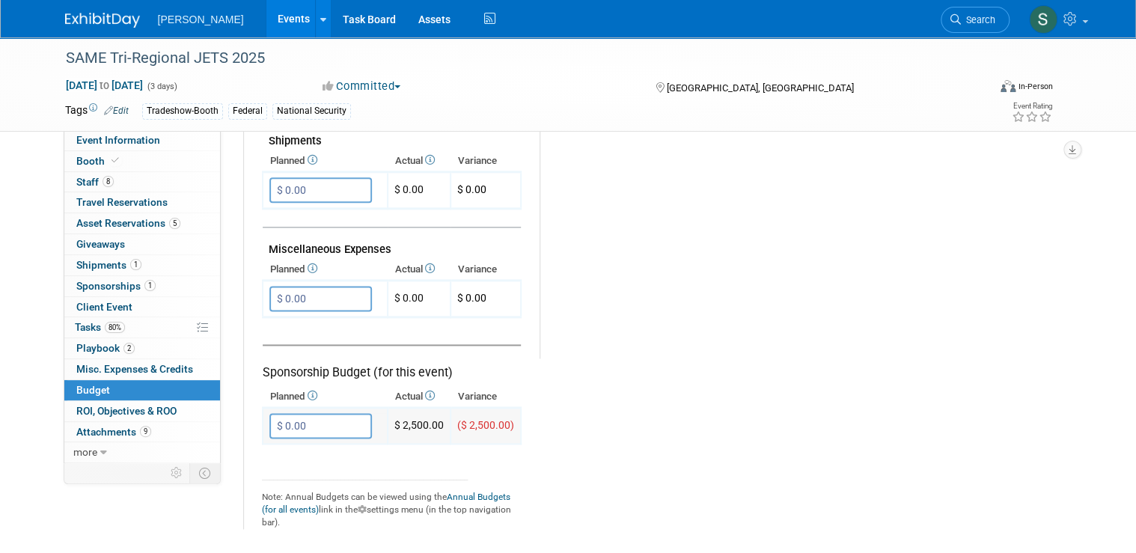
click at [312, 417] on input "$ 0.00" at bounding box center [320, 425] width 102 height 25
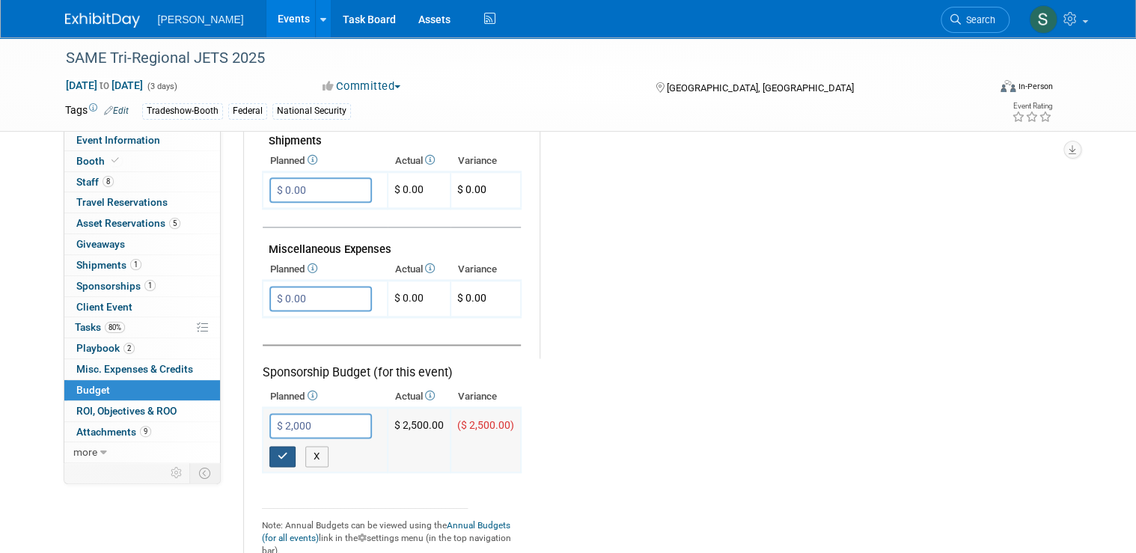
type input "$ 2,000.00"
click at [278, 451] on icon "button" at bounding box center [283, 456] width 10 height 10
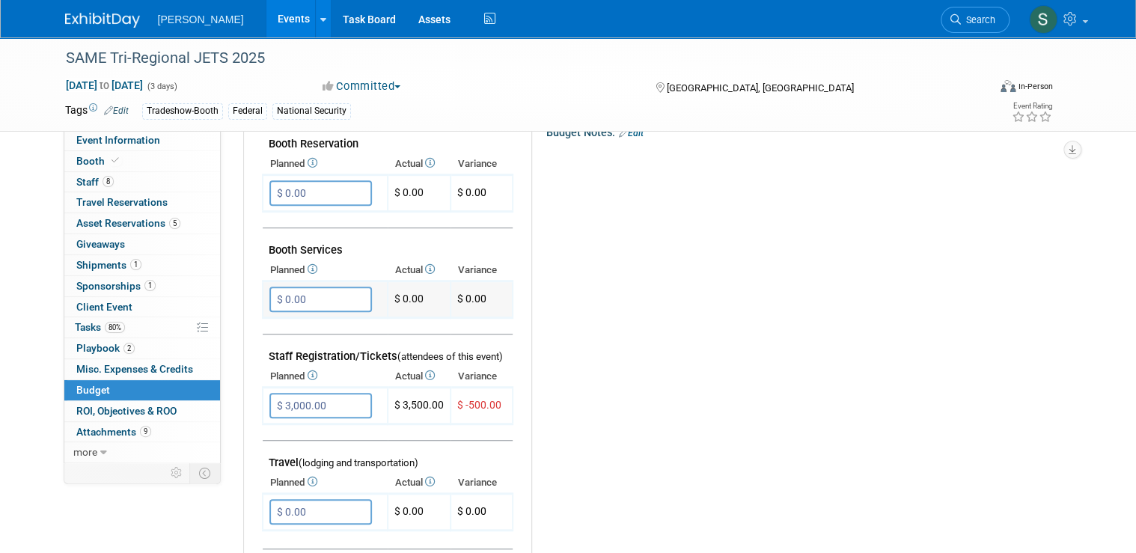
scroll to position [359, 0]
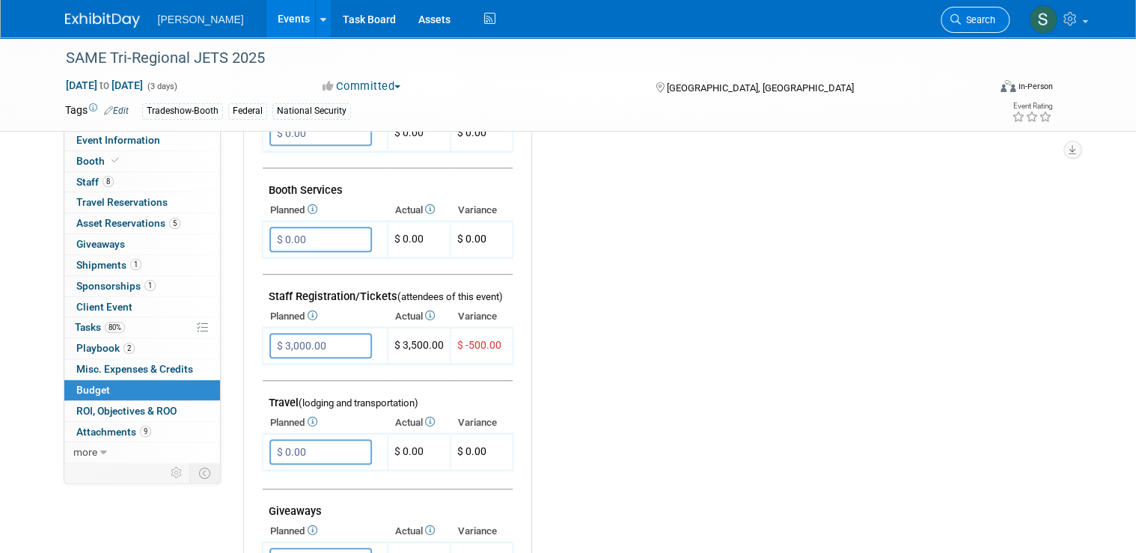
click at [995, 17] on span "Search" at bounding box center [978, 19] width 34 height 11
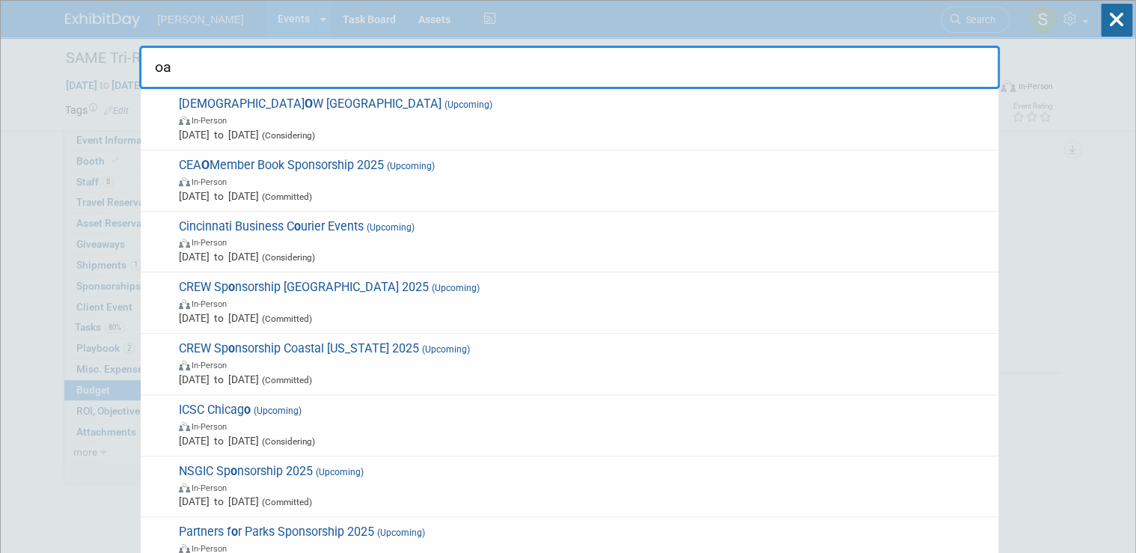
type input "o"
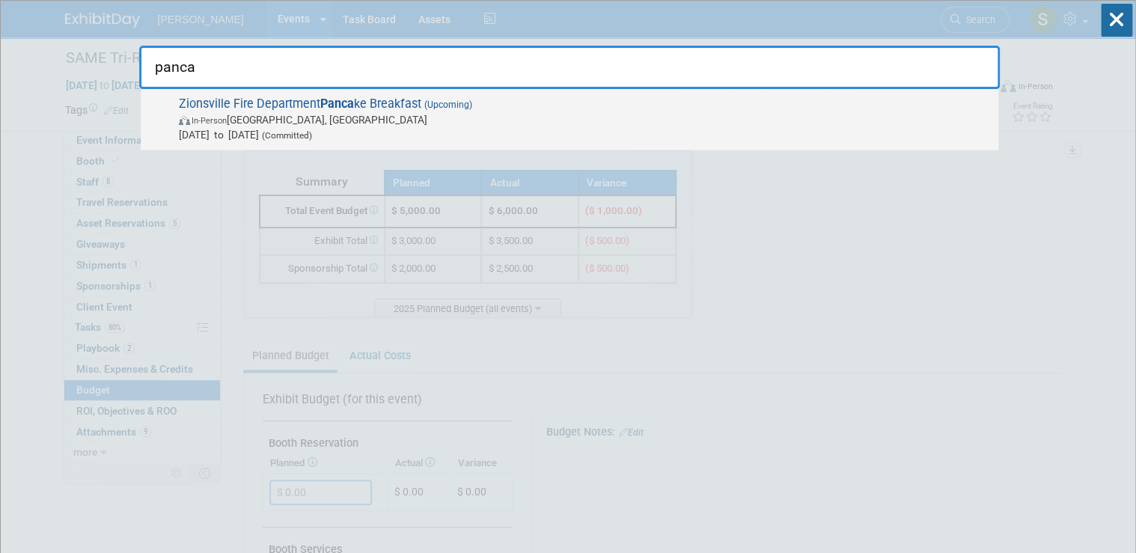
type input "panca"
click at [426, 120] on span "In-Person Zionsville, IN" at bounding box center [585, 119] width 812 height 15
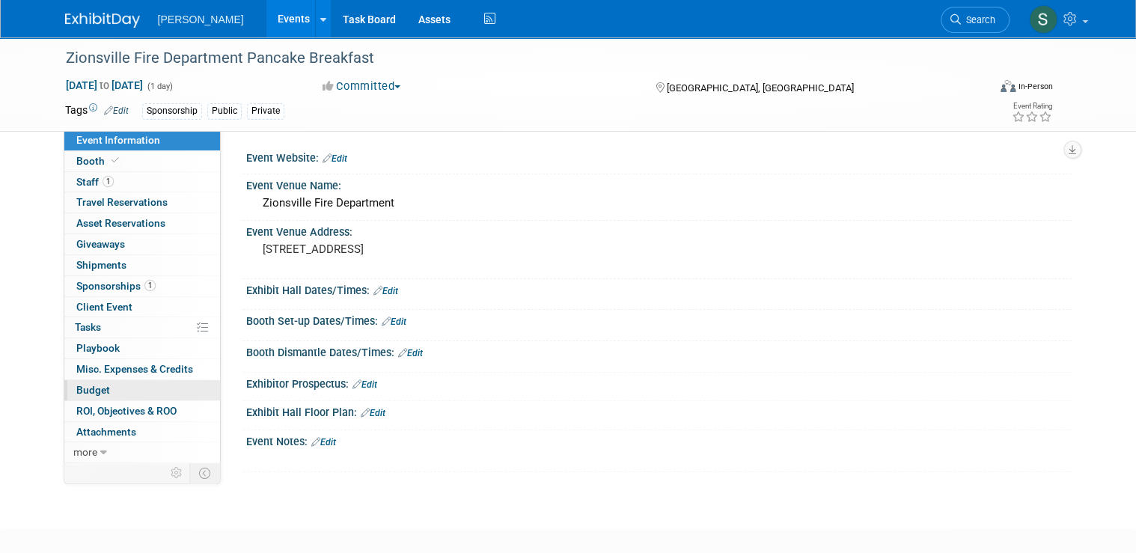
click at [109, 383] on link "Budget" at bounding box center [142, 390] width 156 height 20
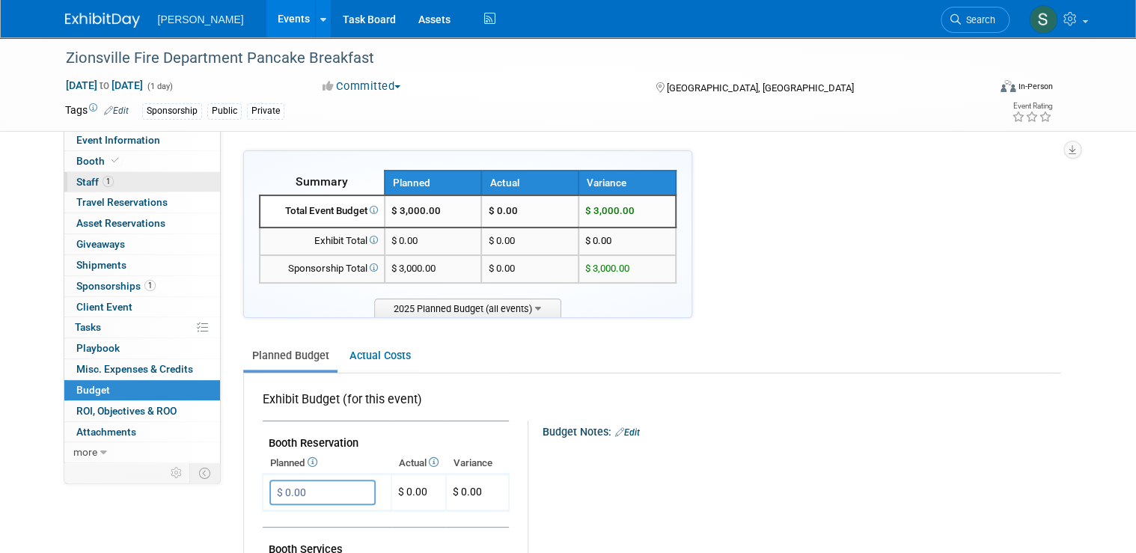
click at [138, 187] on link "1 Staff 1" at bounding box center [142, 182] width 156 height 20
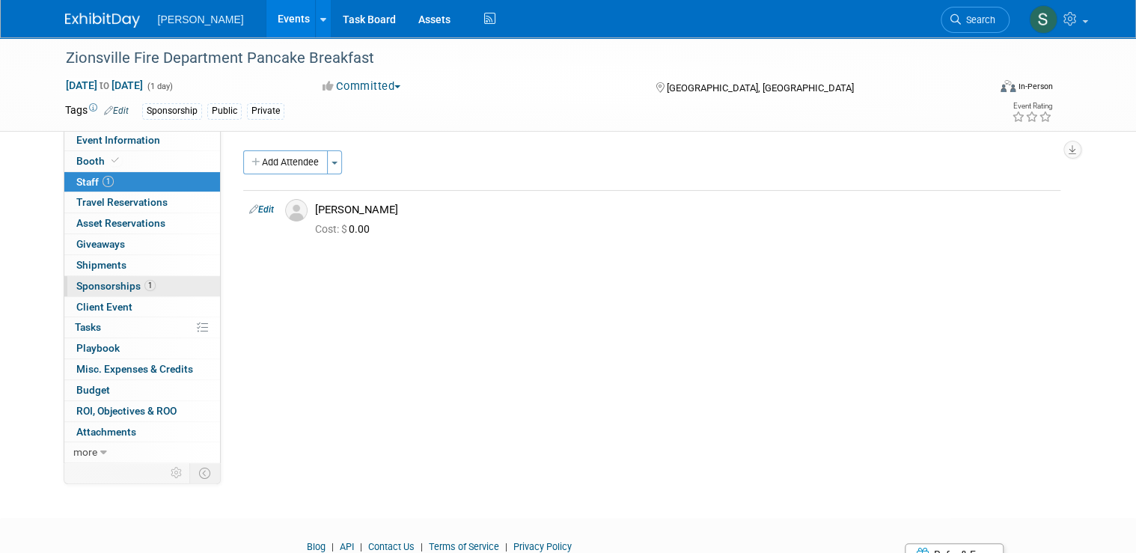
click at [108, 278] on link "1 Sponsorships 1" at bounding box center [142, 286] width 156 height 20
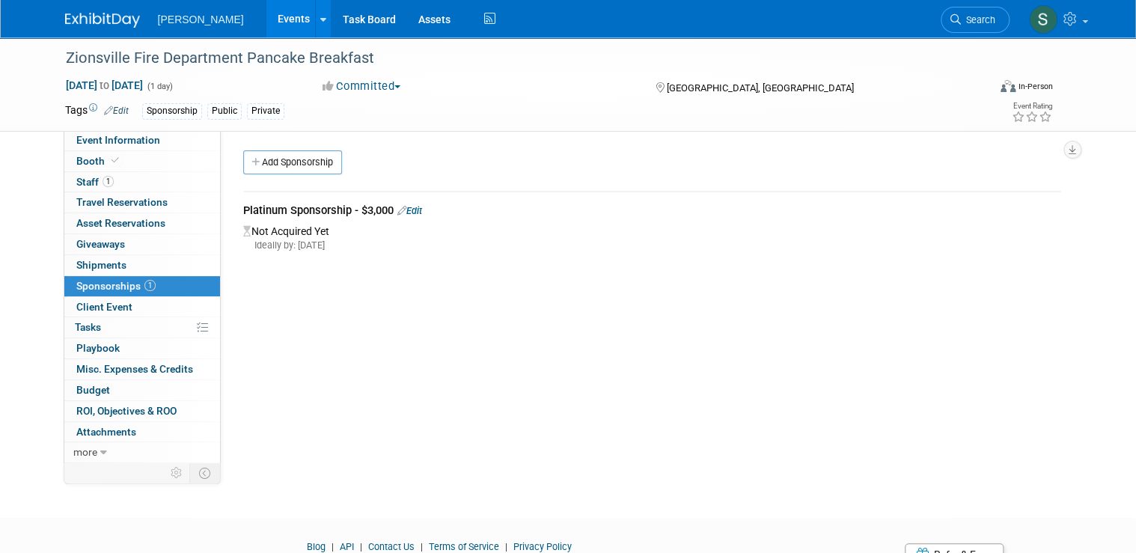
click at [411, 209] on link "Edit" at bounding box center [409, 210] width 25 height 11
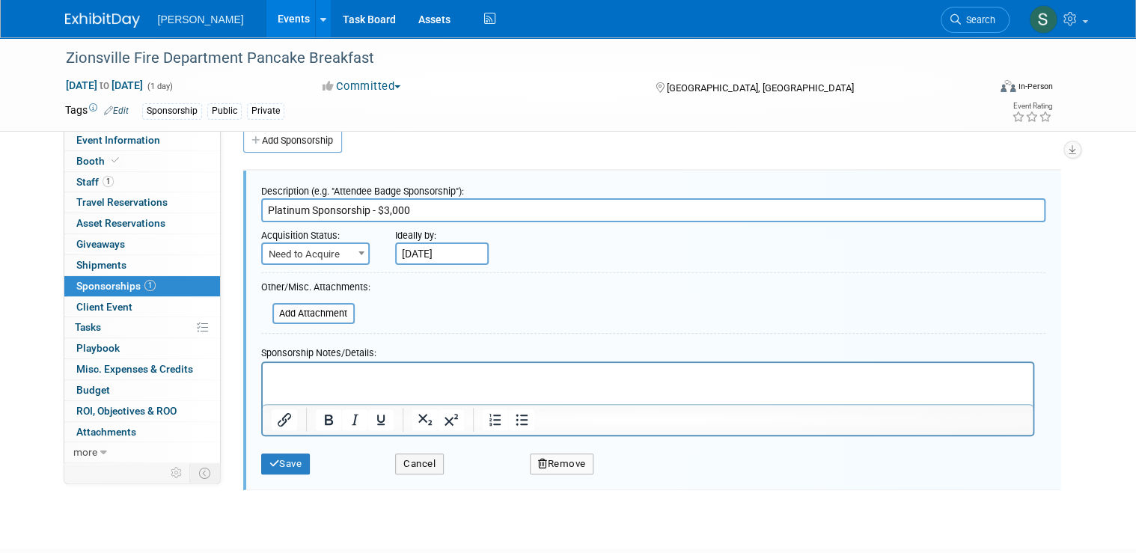
click at [340, 254] on span "Need to Acquire" at bounding box center [316, 254] width 106 height 21
click at [439, 251] on input "Sep 4, 2025" at bounding box center [442, 253] width 94 height 22
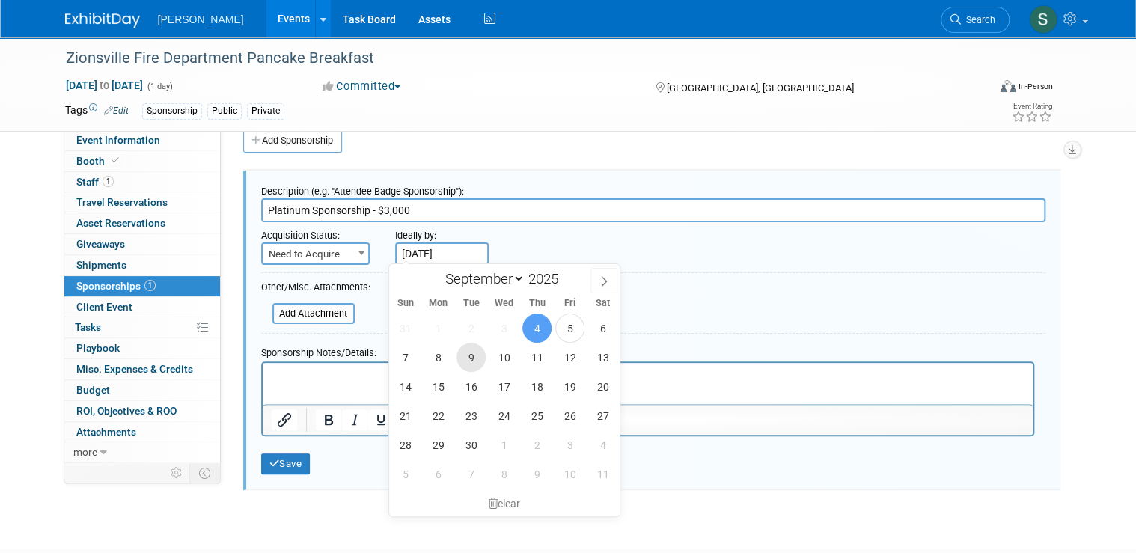
click at [470, 356] on span "9" at bounding box center [470, 357] width 29 height 29
type input "Sep 9, 2025"
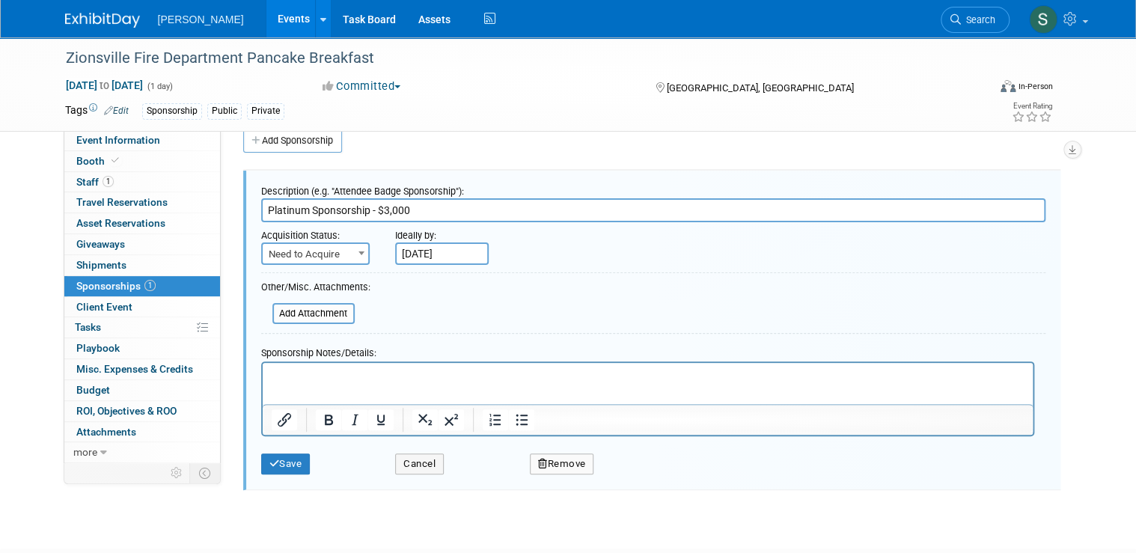
click at [366, 378] on p "Rich Text Area. Press ALT-0 for help." at bounding box center [647, 376] width 753 height 15
drag, startPoint x: 434, startPoint y: 214, endPoint x: 425, endPoint y: 215, distance: 9.0
click at [434, 214] on input "Platinum Sponsorship - $3,000" at bounding box center [653, 210] width 784 height 24
drag, startPoint x: 415, startPoint y: 209, endPoint x: 66, endPoint y: 236, distance: 350.4
click at [64, 236] on div "Event Information Event Info Booth Booth 1 Staff 1 Staff 0 Travel Reservations …" at bounding box center [568, 254] width 1029 height 476
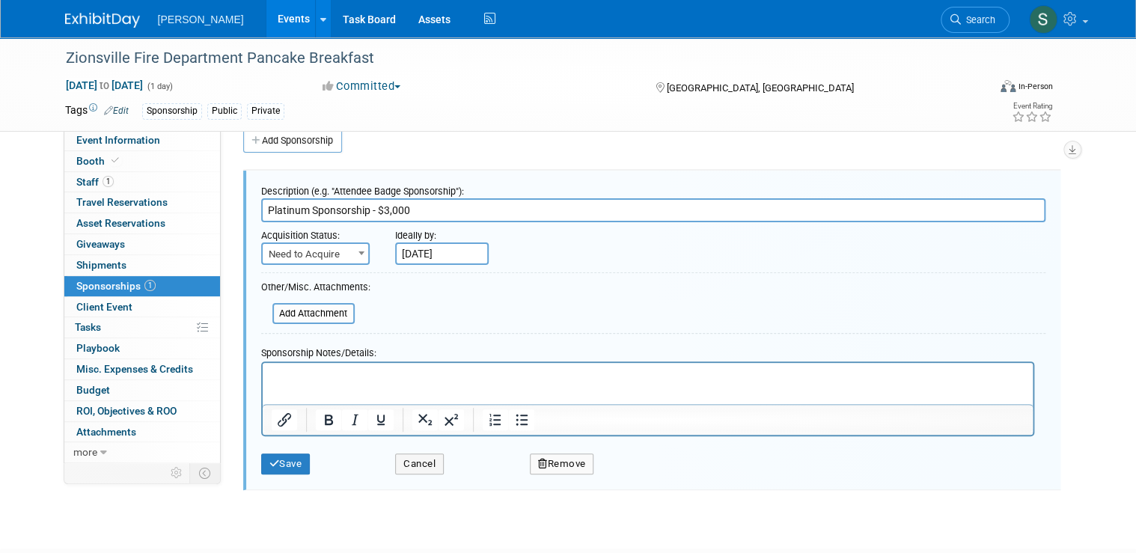
click at [317, 206] on input "Platinum Sponsorship - $3,000" at bounding box center [653, 210] width 784 height 24
drag, startPoint x: 299, startPoint y: 207, endPoint x: 171, endPoint y: 218, distance: 129.2
click at [171, 218] on div "Event Information Event Info Booth Booth 1 Staff 1 Staff 0 Travel Reservations …" at bounding box center [568, 254] width 1029 height 476
click at [362, 210] on input "Silver Sponsorship - $3,000" at bounding box center [653, 210] width 784 height 24
type input "Silver Sponsorship - $1,000"
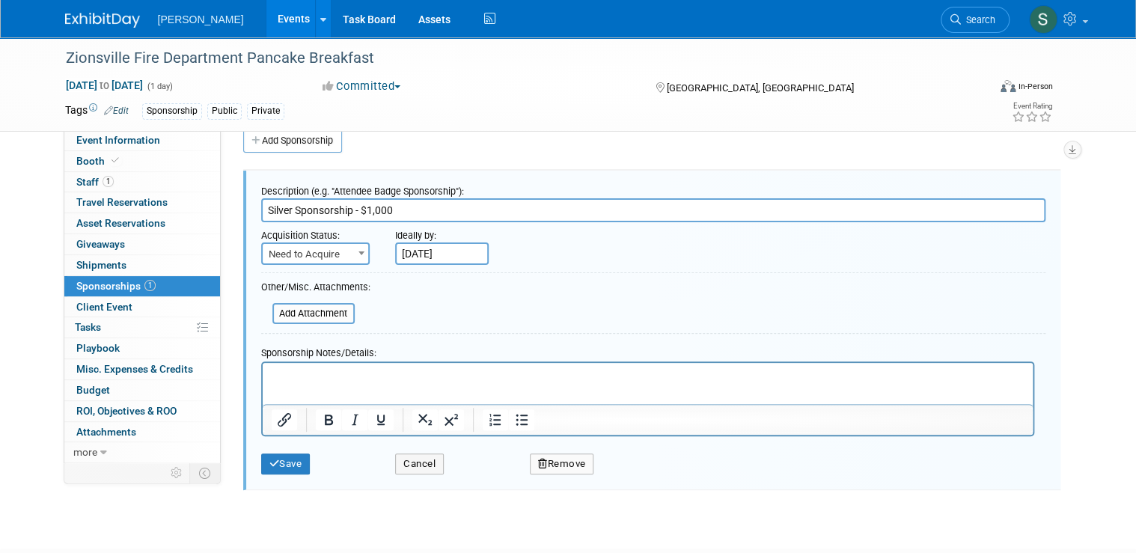
click at [476, 379] on p "Rich Text Area. Press ALT-0 for help." at bounding box center [647, 376] width 753 height 15
click at [275, 419] on icon "Insert/edit link" at bounding box center [284, 420] width 18 height 18
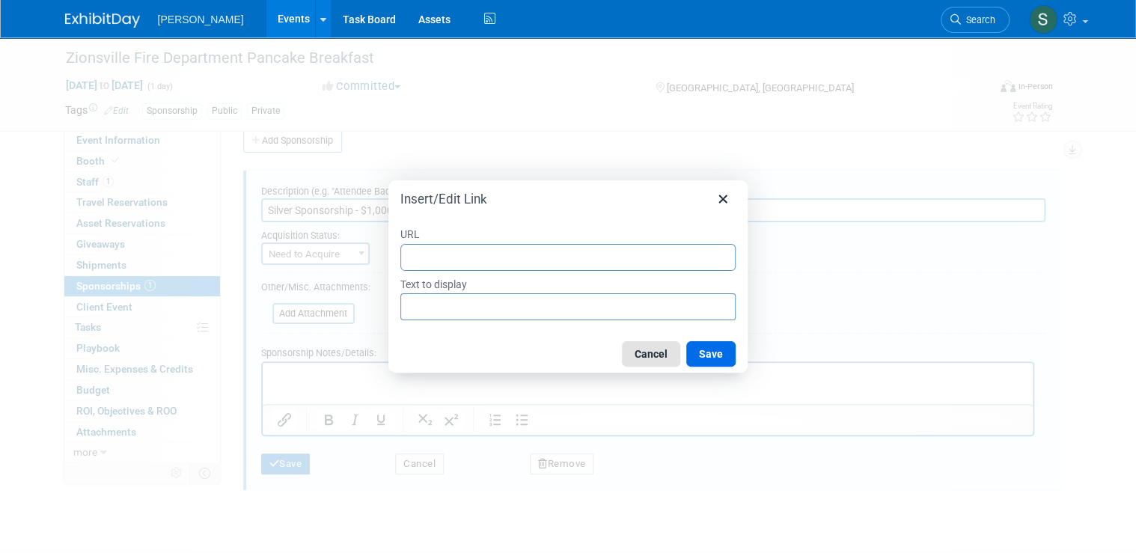
click at [653, 350] on button "Cancel" at bounding box center [651, 353] width 58 height 25
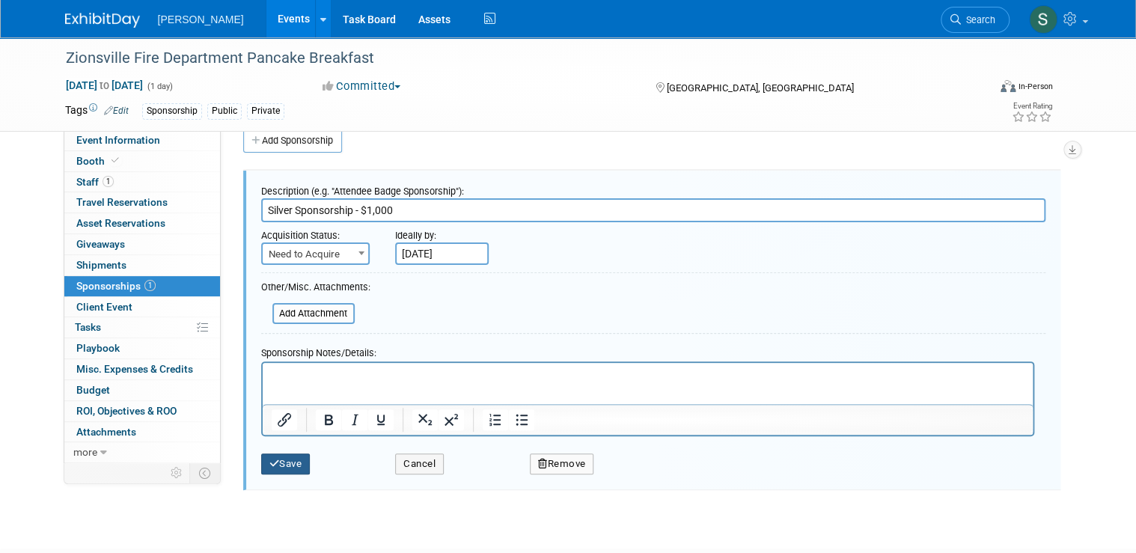
click at [290, 456] on button "Save" at bounding box center [285, 463] width 49 height 21
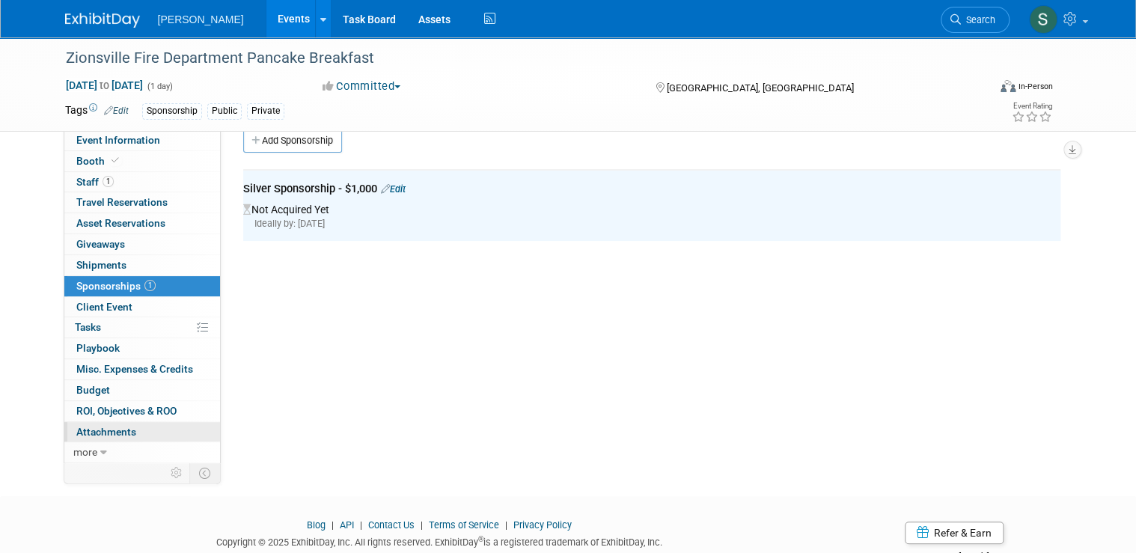
click at [129, 427] on link "0 Attachments 0" at bounding box center [142, 432] width 156 height 20
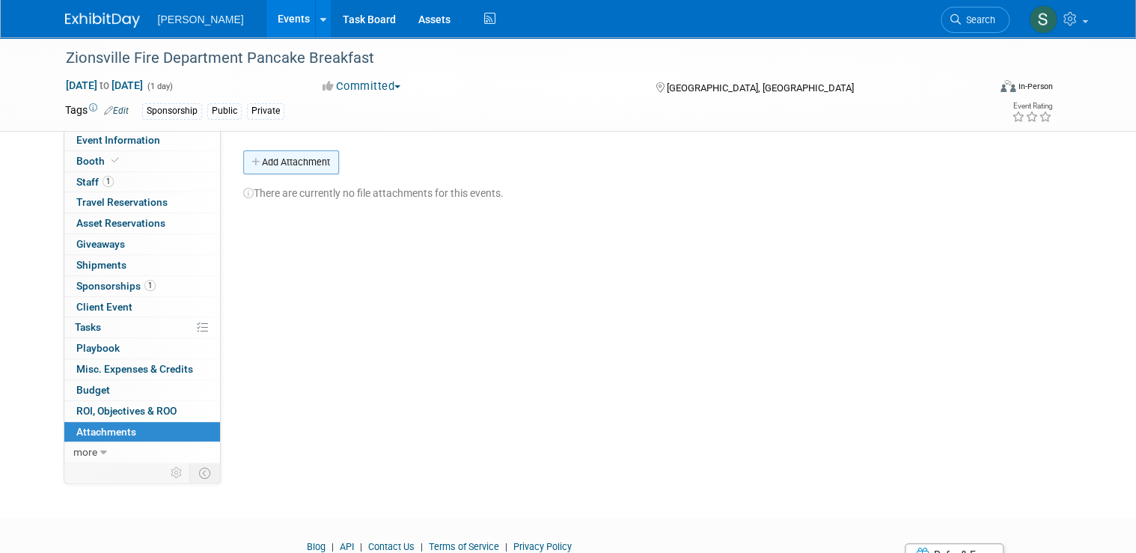
click at [272, 168] on button "Add Attachment" at bounding box center [291, 162] width 96 height 24
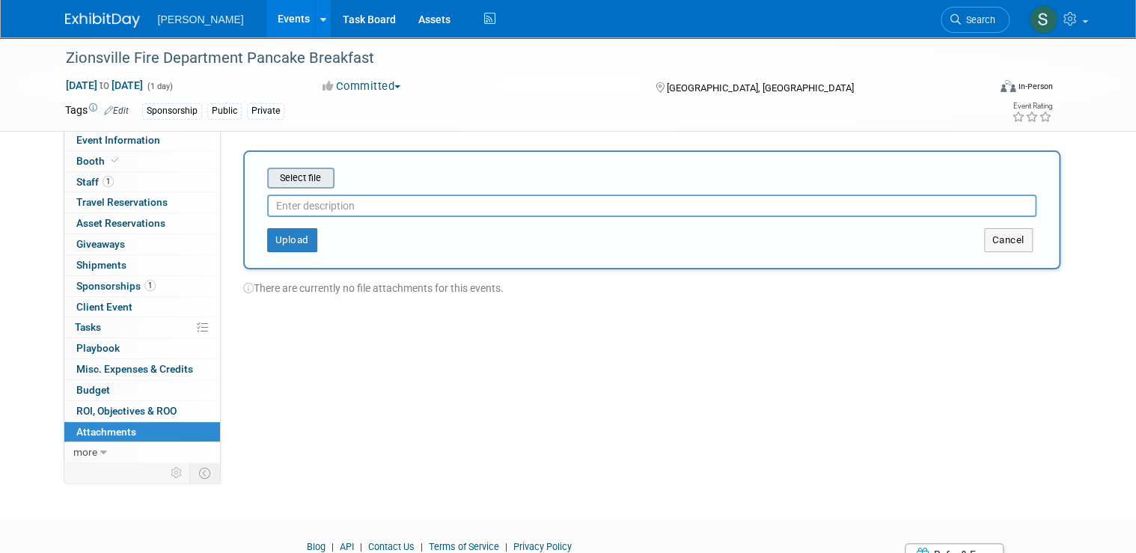
click at [303, 178] on input "file" at bounding box center [244, 178] width 178 height 18
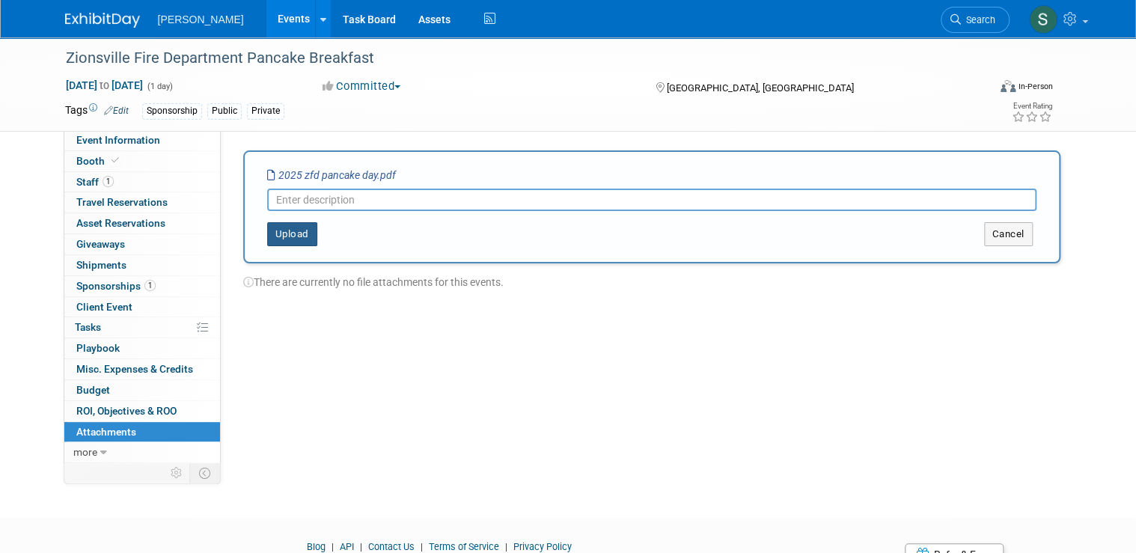
click at [285, 240] on button "Upload" at bounding box center [292, 234] width 50 height 24
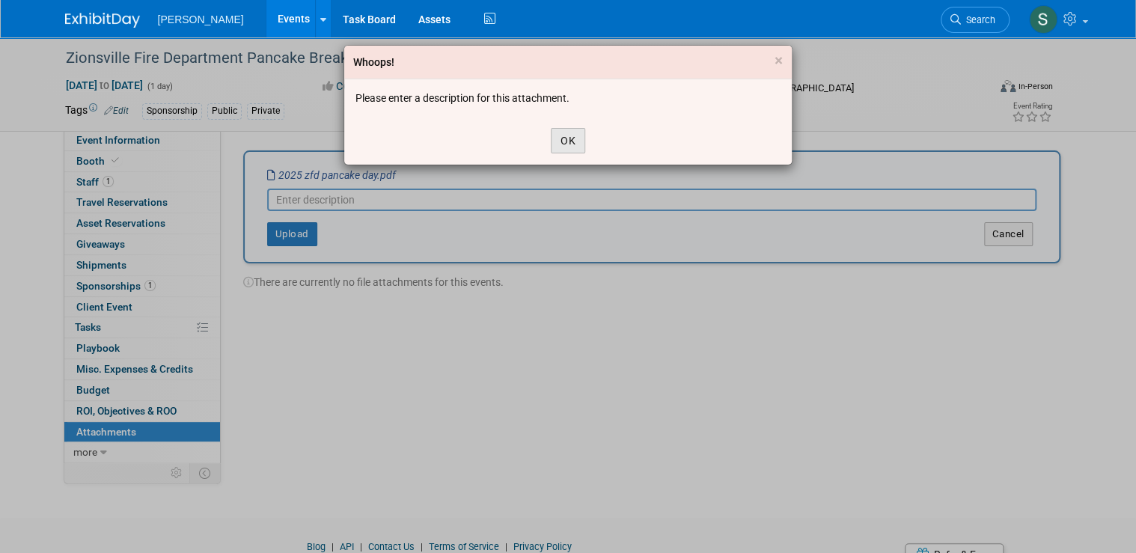
click at [573, 147] on button "OK" at bounding box center [568, 140] width 34 height 25
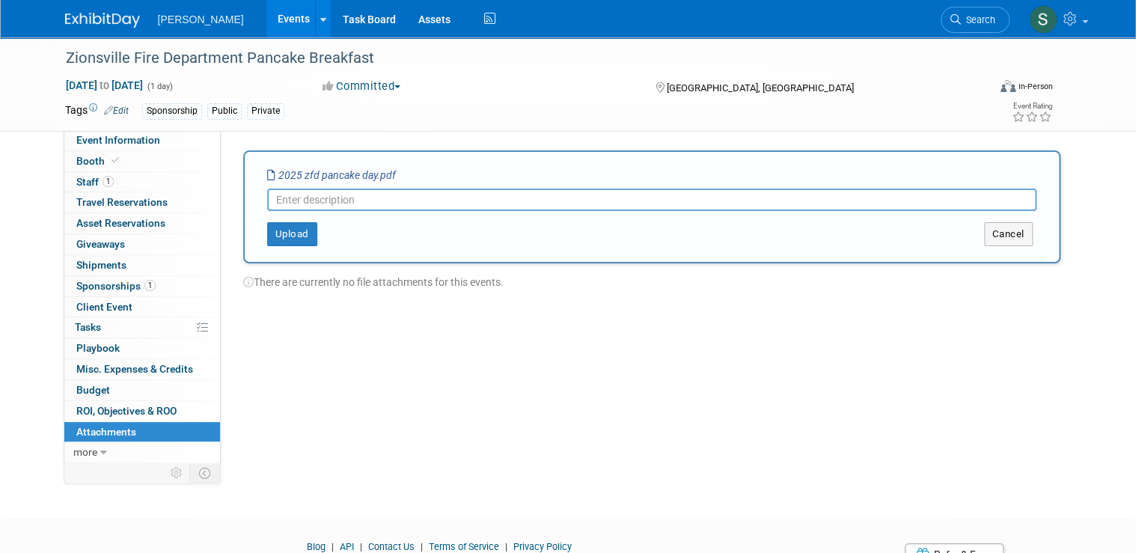
click at [344, 189] on input "text" at bounding box center [651, 200] width 769 height 22
type input "s"
type input "Sponsorship details"
click at [285, 234] on button "Upload" at bounding box center [292, 234] width 50 height 24
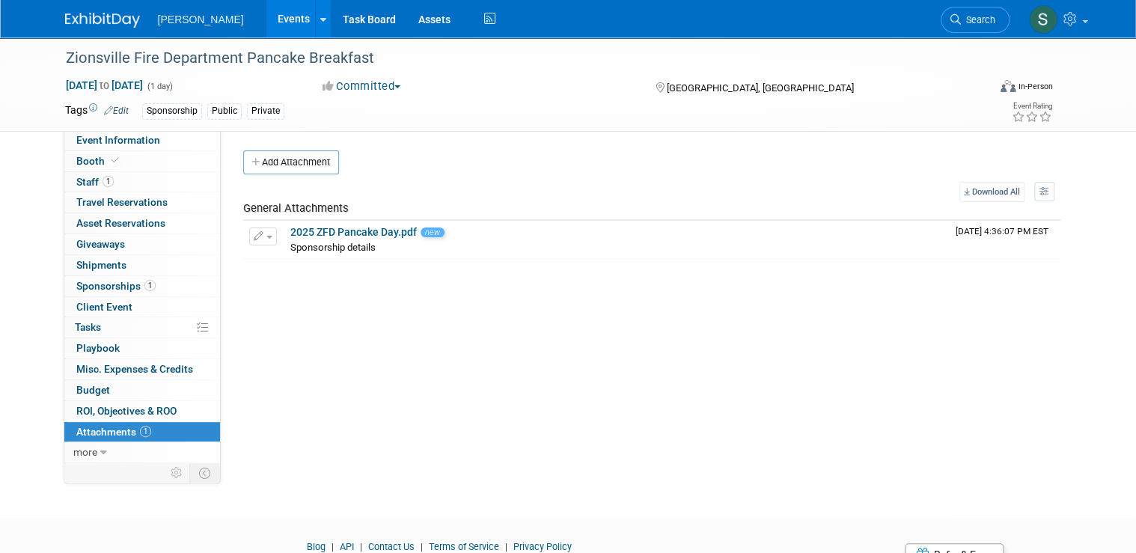
drag, startPoint x: 162, startPoint y: 279, endPoint x: 189, endPoint y: 272, distance: 27.8
click at [162, 279] on link "1 Sponsorships 1" at bounding box center [142, 286] width 156 height 20
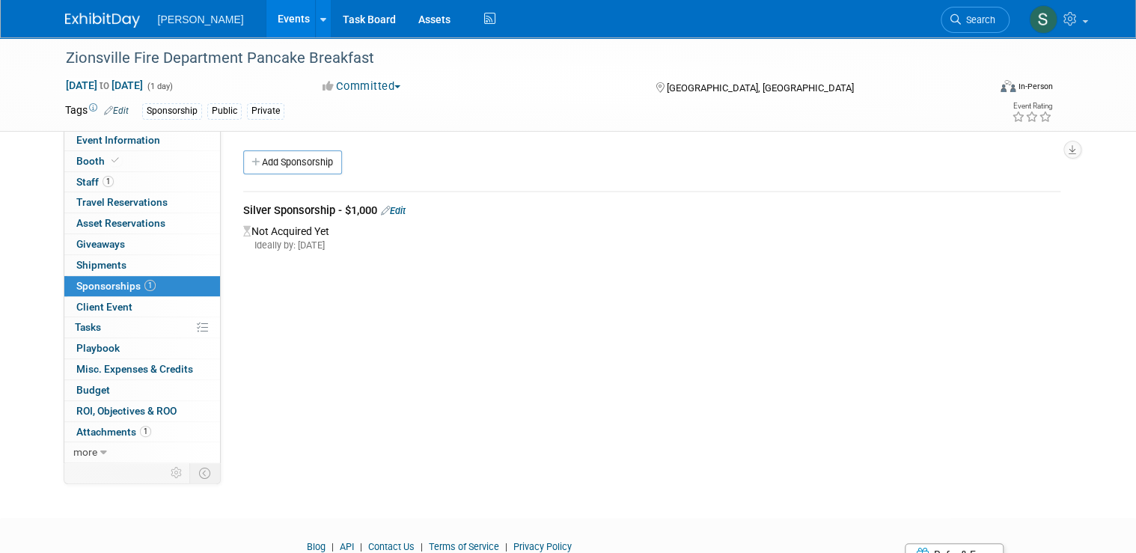
click at [396, 214] on link "Edit" at bounding box center [393, 210] width 25 height 11
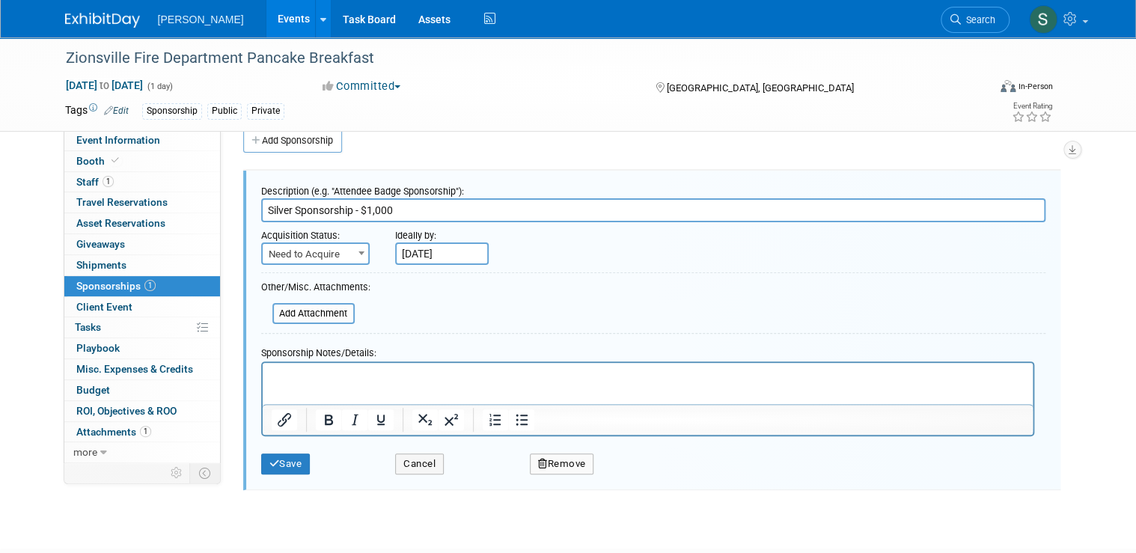
click at [361, 373] on p "Rich Text Area. Press ALT-0 for help." at bounding box center [647, 376] width 753 height 15
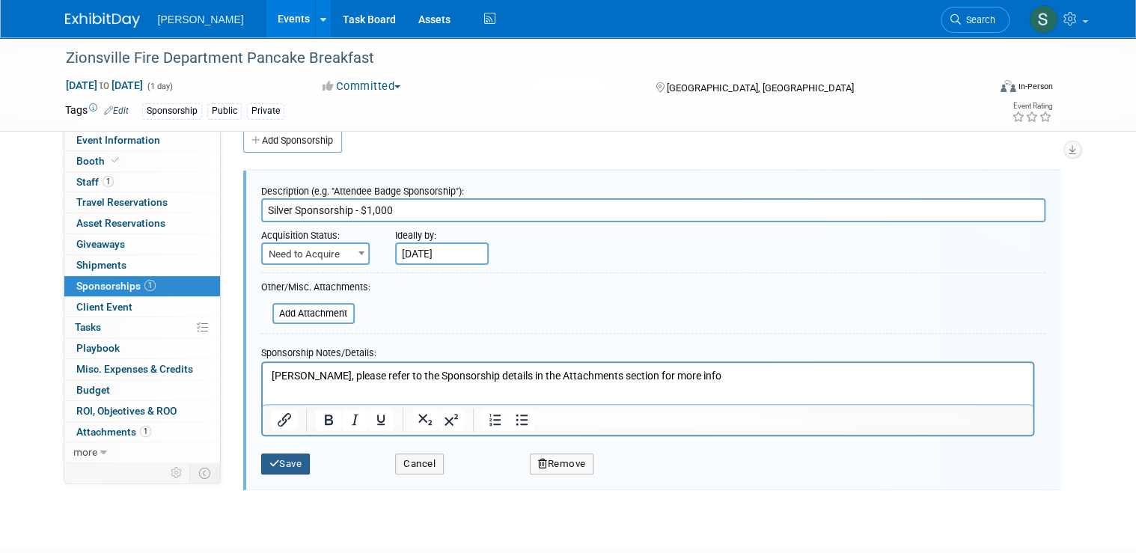
click at [287, 459] on button "Save" at bounding box center [285, 463] width 49 height 21
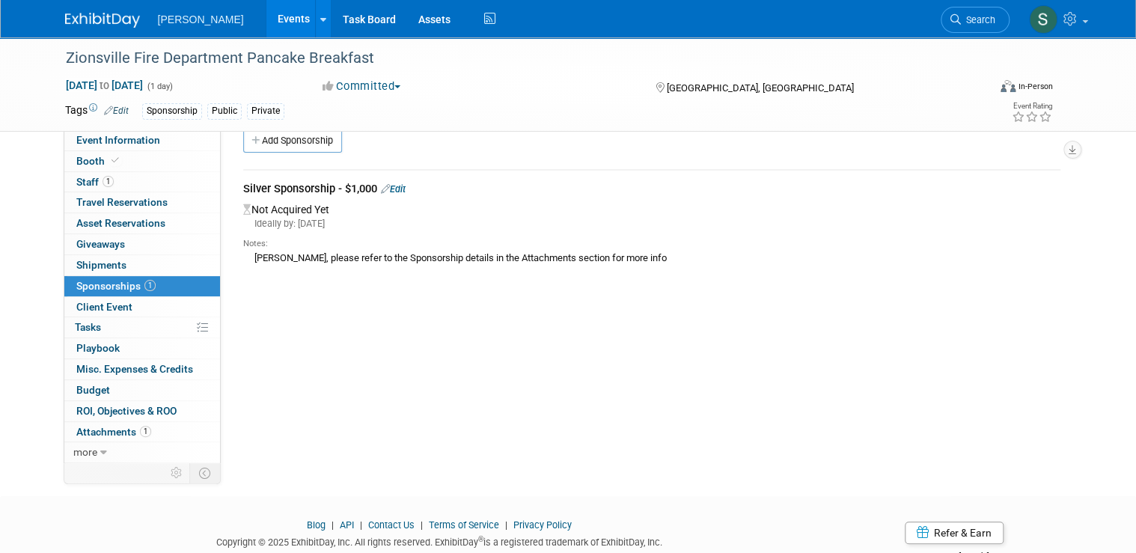
click at [385, 189] on link "Edit" at bounding box center [393, 188] width 25 height 11
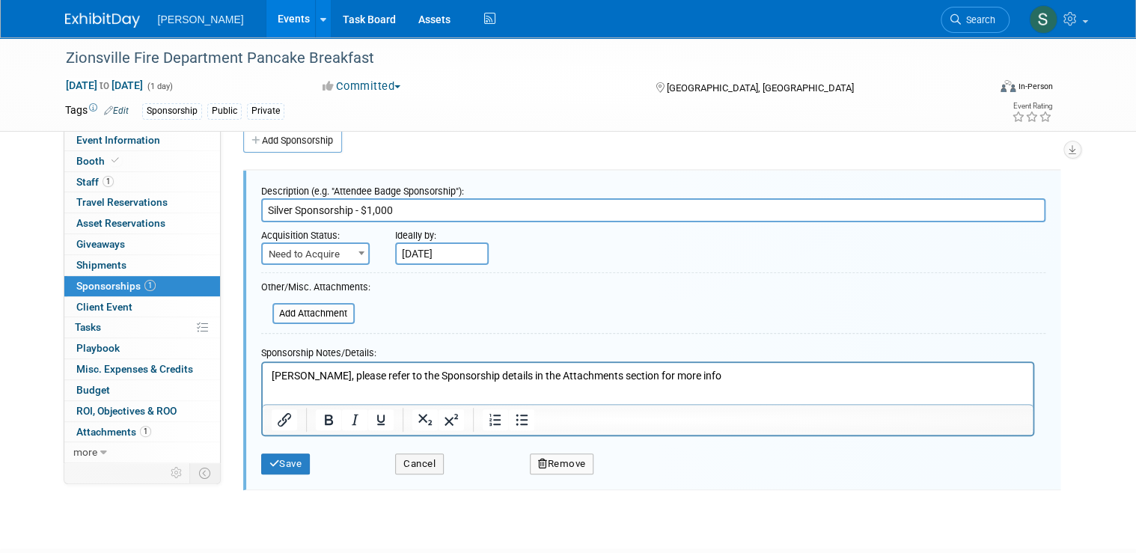
click at [290, 246] on span "Need to Acquire" at bounding box center [316, 254] width 106 height 21
drag, startPoint x: 291, startPoint y: 246, endPoint x: 341, endPoint y: 245, distance: 50.1
click at [293, 246] on span "Need to Acquire" at bounding box center [316, 254] width 106 height 21
click at [322, 305] on input "file" at bounding box center [264, 313] width 178 height 18
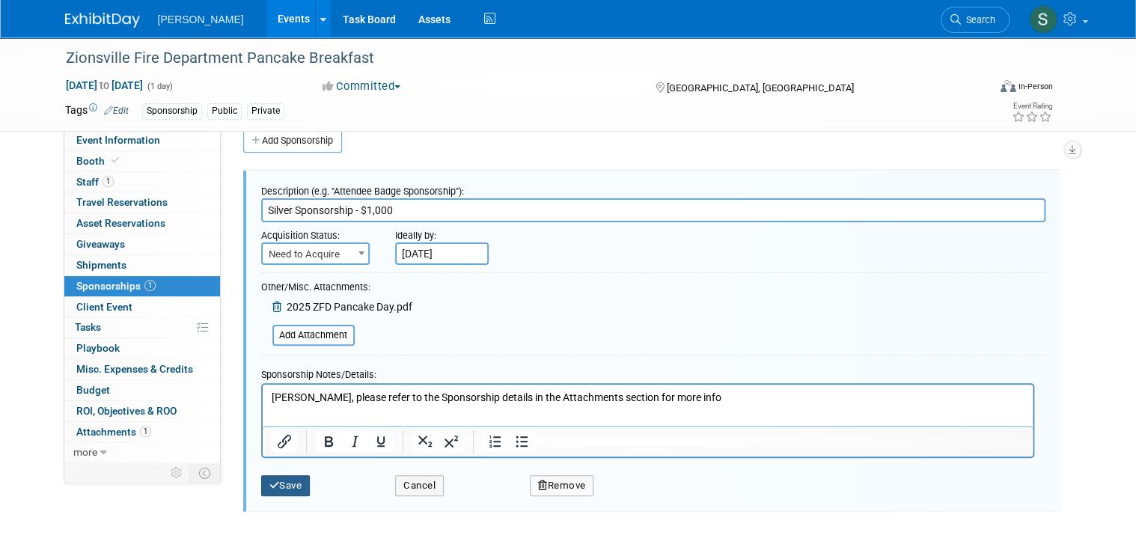
drag, startPoint x: 269, startPoint y: 480, endPoint x: 284, endPoint y: 462, distance: 22.3
click at [269, 480] on button "Save" at bounding box center [285, 485] width 49 height 21
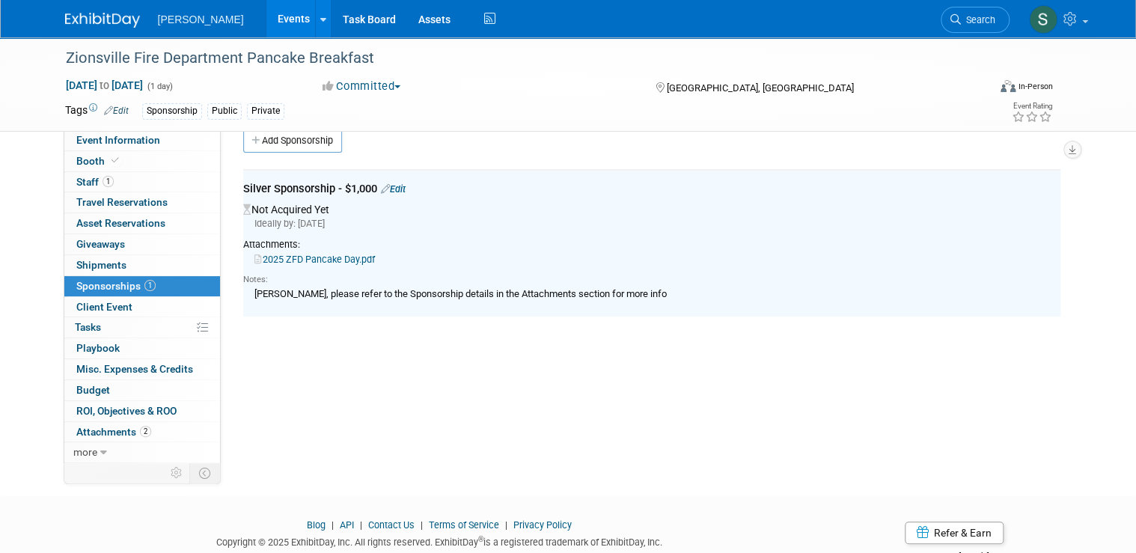
click at [395, 186] on link "Edit" at bounding box center [393, 188] width 25 height 11
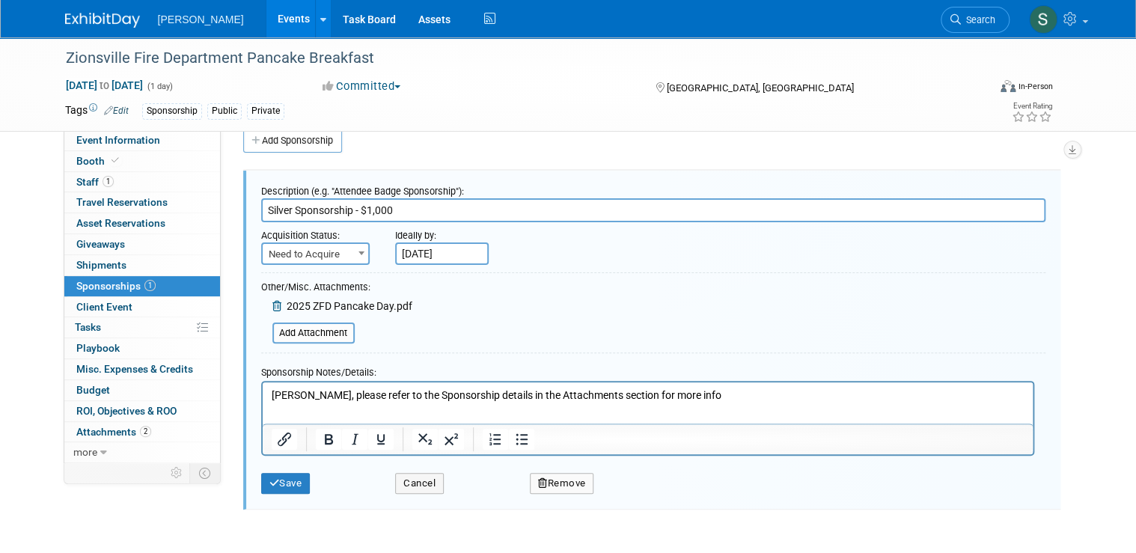
click at [543, 394] on p "Rebecca, please refer to the Sponsorship details in the Attachments section for…" at bounding box center [647, 395] width 753 height 15
drag, startPoint x: 322, startPoint y: 395, endPoint x: 209, endPoint y: 393, distance: 113.7
click at [262, 393] on html "Rebecca, please refer to the Sponsorship details in the Attachments section for…" at bounding box center [647, 392] width 770 height 21
drag, startPoint x: 664, startPoint y: 397, endPoint x: 451, endPoint y: 397, distance: 212.5
click at [451, 397] on p "Please refer to the Sponsorship details in the Attachments section for more info" at bounding box center [647, 395] width 753 height 15
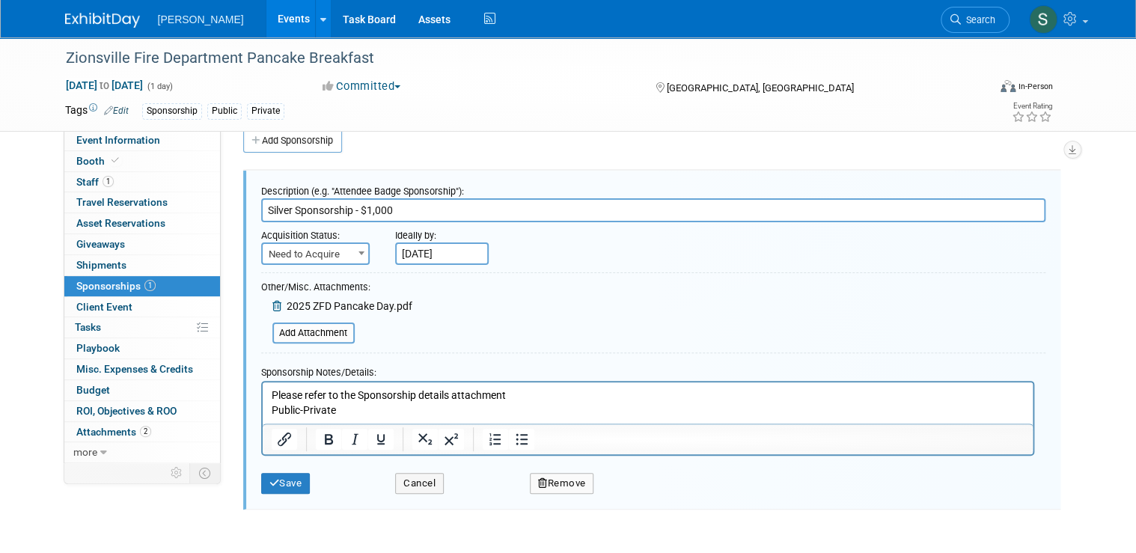
click at [403, 416] on p "Public-Private" at bounding box center [647, 410] width 753 height 15
click at [294, 482] on button "Save" at bounding box center [285, 483] width 49 height 21
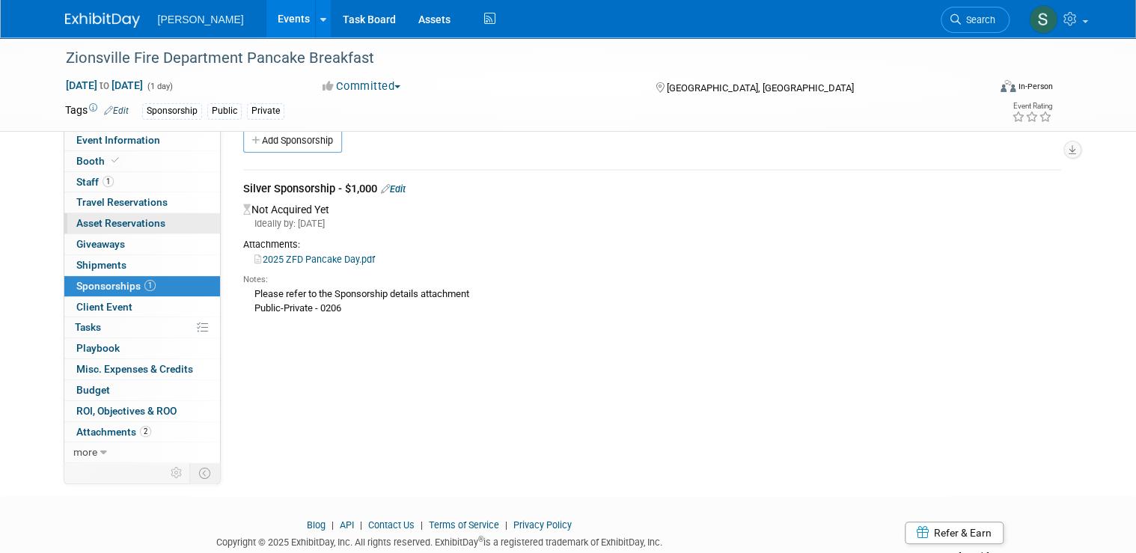
click at [118, 221] on span "Asset Reservations 0" at bounding box center [120, 223] width 89 height 12
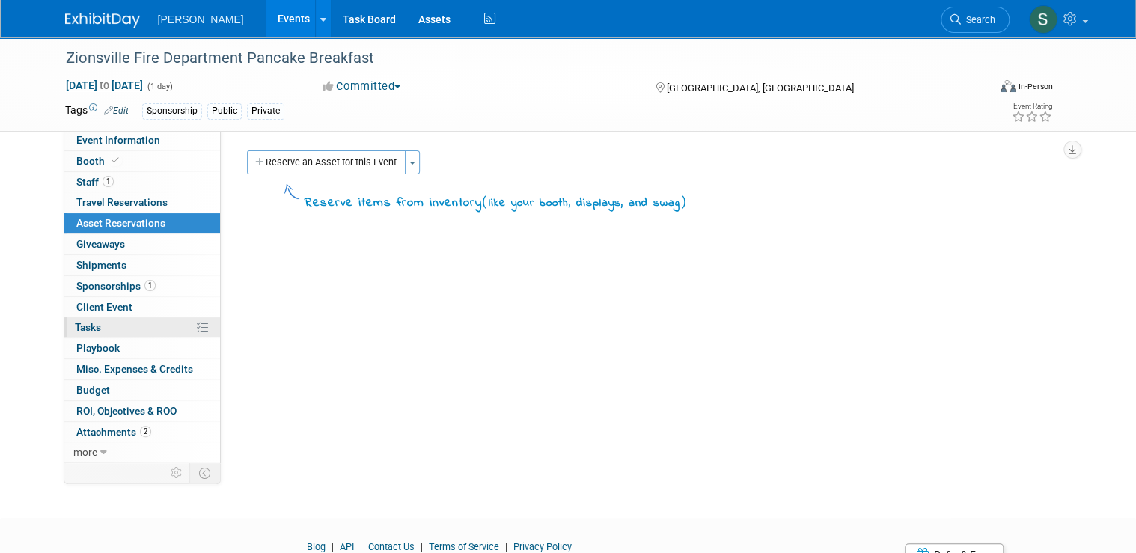
drag, startPoint x: 178, startPoint y: 326, endPoint x: 189, endPoint y: 329, distance: 10.9
click at [180, 325] on link "0% Tasks 0%" at bounding box center [142, 327] width 156 height 20
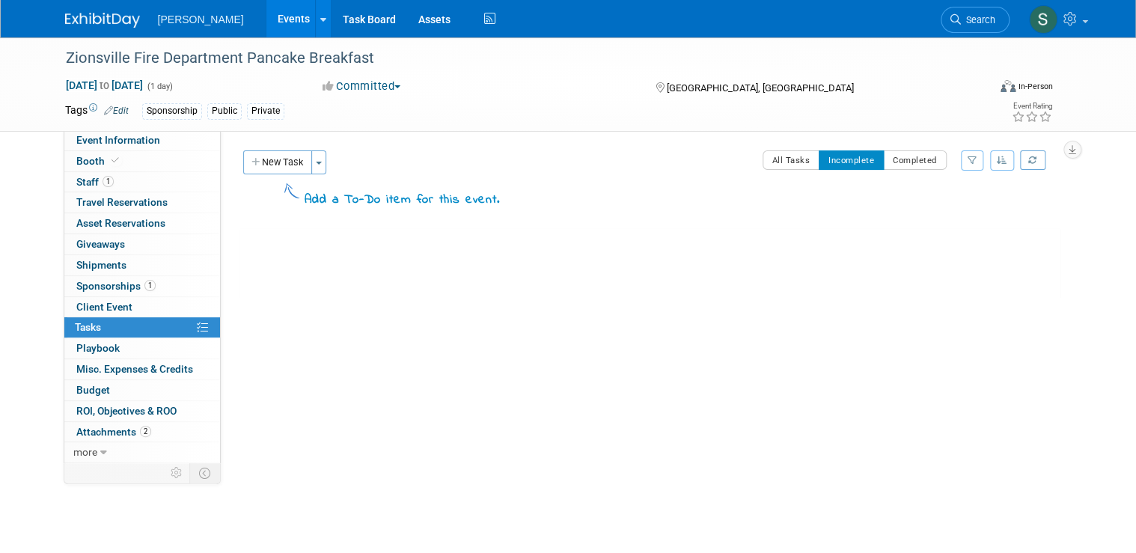
click at [239, 159] on div "New Task Toggle Dropdown Create a new task for this event Copy tasks from anoth…" at bounding box center [369, 162] width 260 height 24
drag, startPoint x: 255, startPoint y: 162, endPoint x: 266, endPoint y: 165, distance: 10.9
click at [258, 165] on button "New Task" at bounding box center [277, 162] width 69 height 24
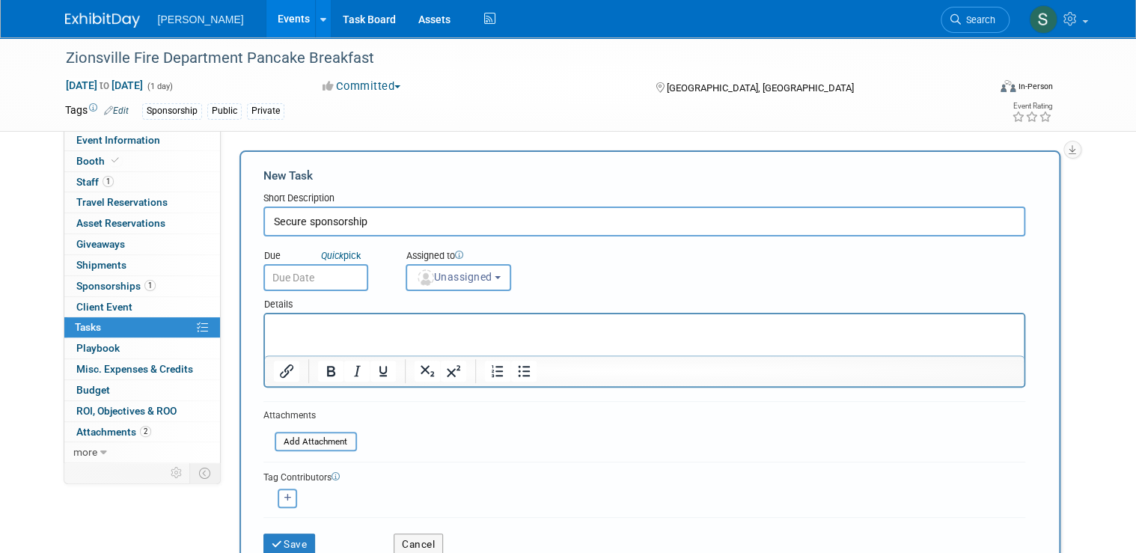
type input "Secure sponsorship"
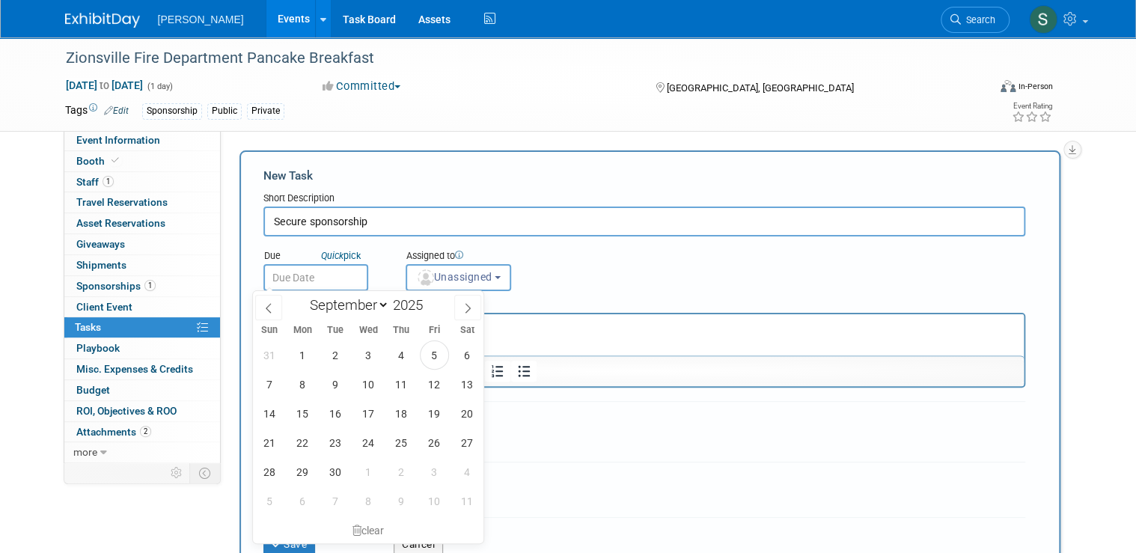
click at [274, 275] on input "text" at bounding box center [315, 277] width 105 height 27
click at [328, 392] on span "9" at bounding box center [335, 384] width 29 height 29
type input "Sep 9, 2025"
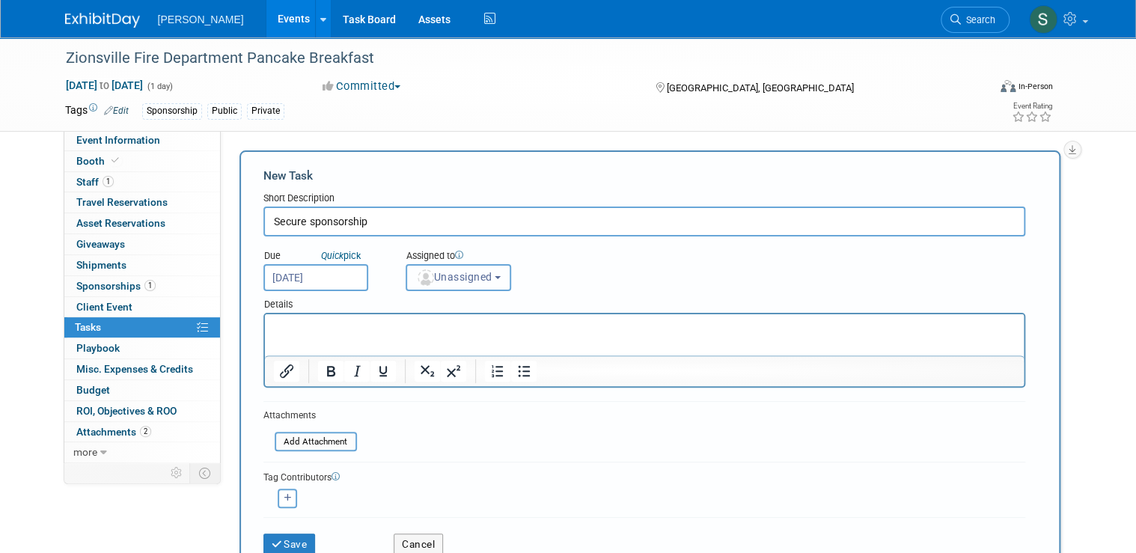
click at [434, 278] on span "Unassigned" at bounding box center [454, 277] width 76 height 12
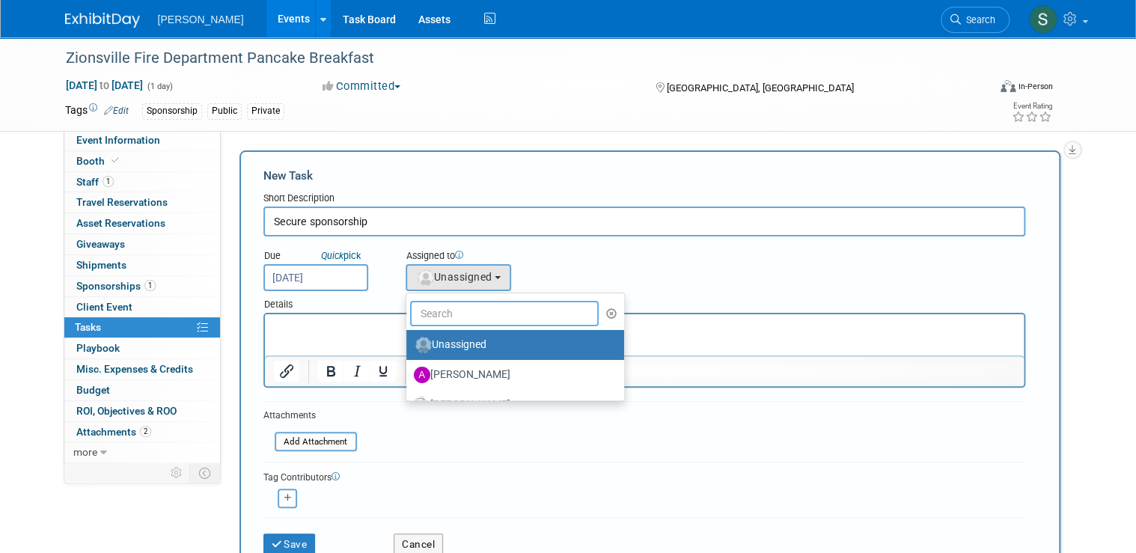
click at [455, 306] on input "text" at bounding box center [504, 313] width 189 height 25
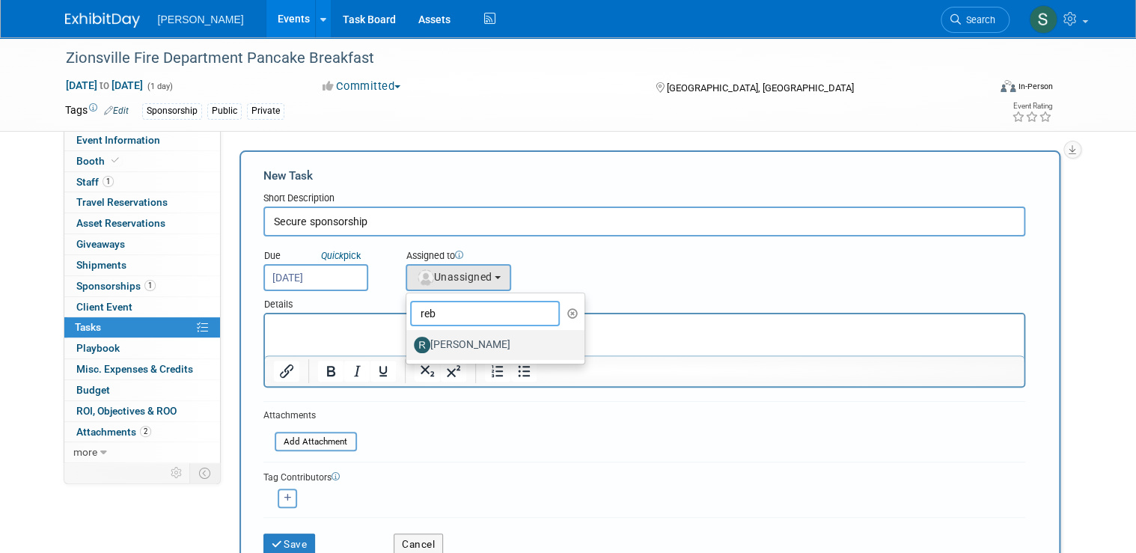
type input "reb"
drag, startPoint x: 492, startPoint y: 346, endPoint x: 68, endPoint y: 8, distance: 542.5
click at [492, 346] on label "Rebecca Deis" at bounding box center [492, 345] width 156 height 24
click at [408, 346] on input "Rebecca Deis" at bounding box center [404, 343] width 10 height 10
select select "844a177d-a181-44ff-a72a-5731d68e4351"
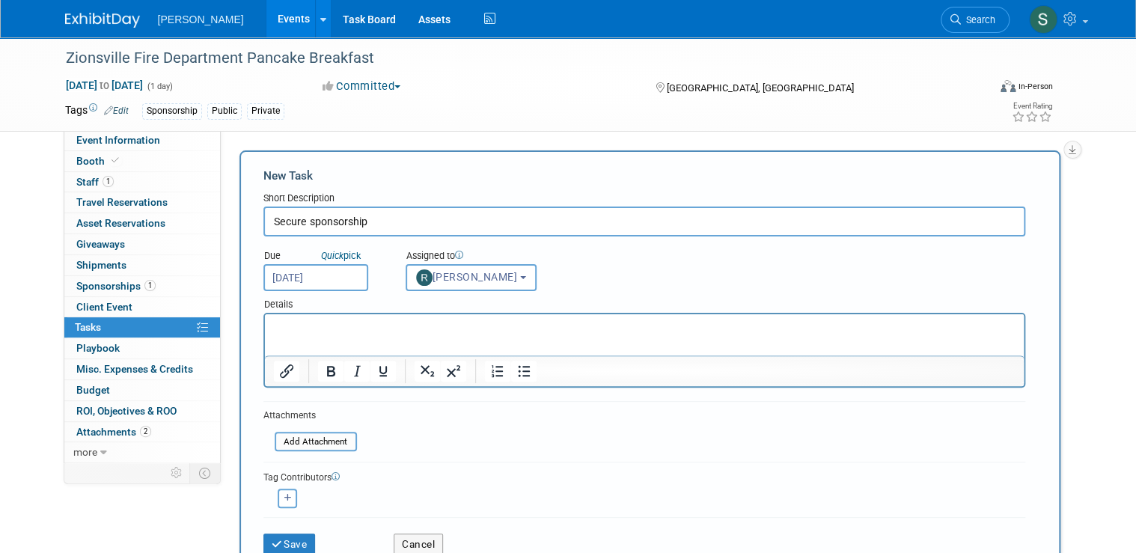
click at [332, 322] on p "Rich Text Area. Press ALT-0 for help." at bounding box center [643, 327] width 741 height 15
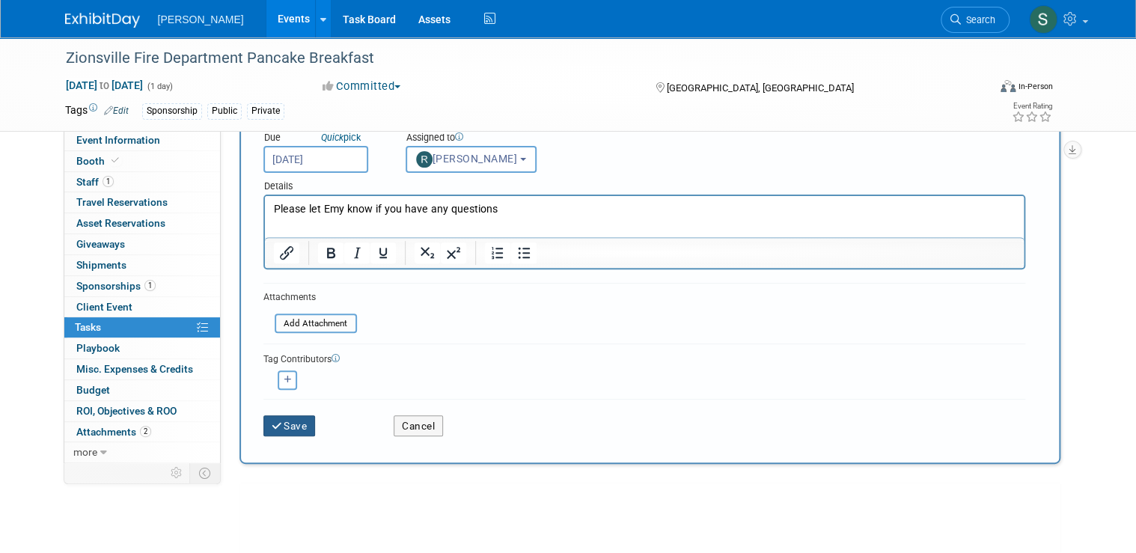
scroll to position [120, 0]
click at [284, 374] on button "button" at bounding box center [287, 378] width 19 height 19
select select
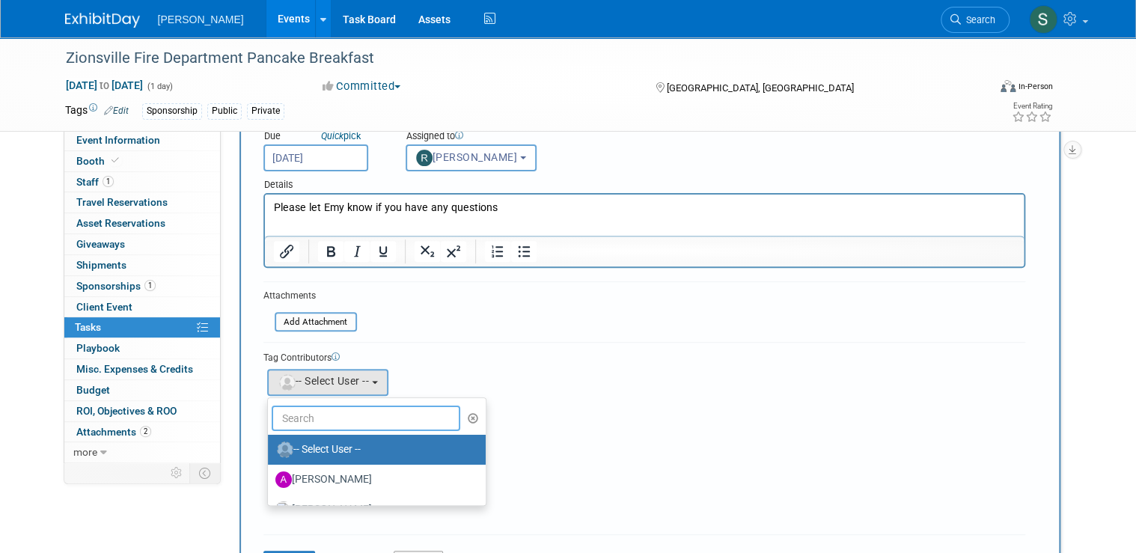
click at [319, 412] on input "text" at bounding box center [366, 417] width 189 height 25
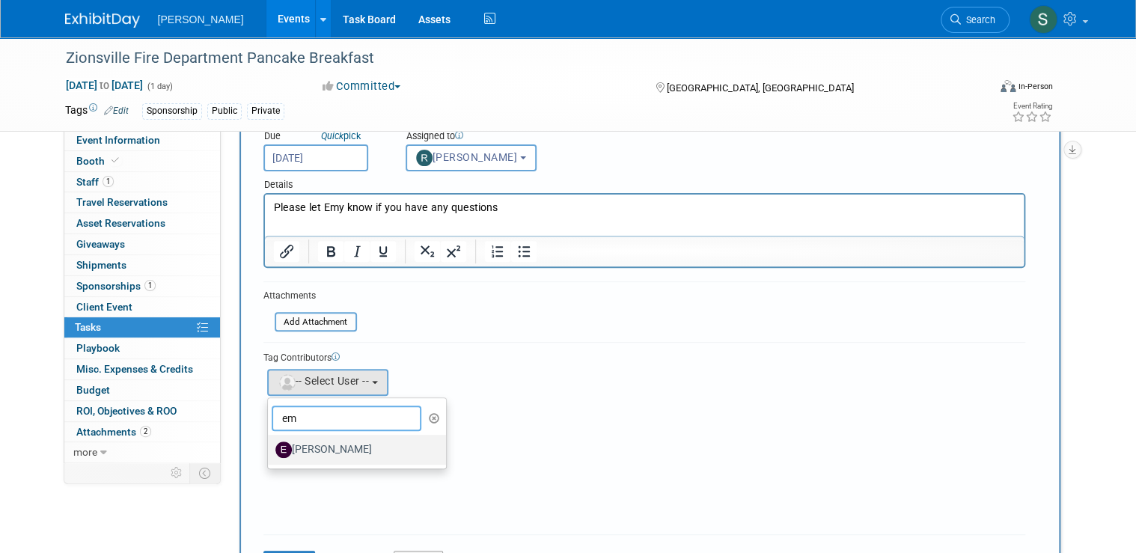
type input "em"
click at [327, 441] on label "Emy Volk" at bounding box center [353, 450] width 156 height 24
click at [270, 443] on input "Emy Volk" at bounding box center [265, 448] width 10 height 10
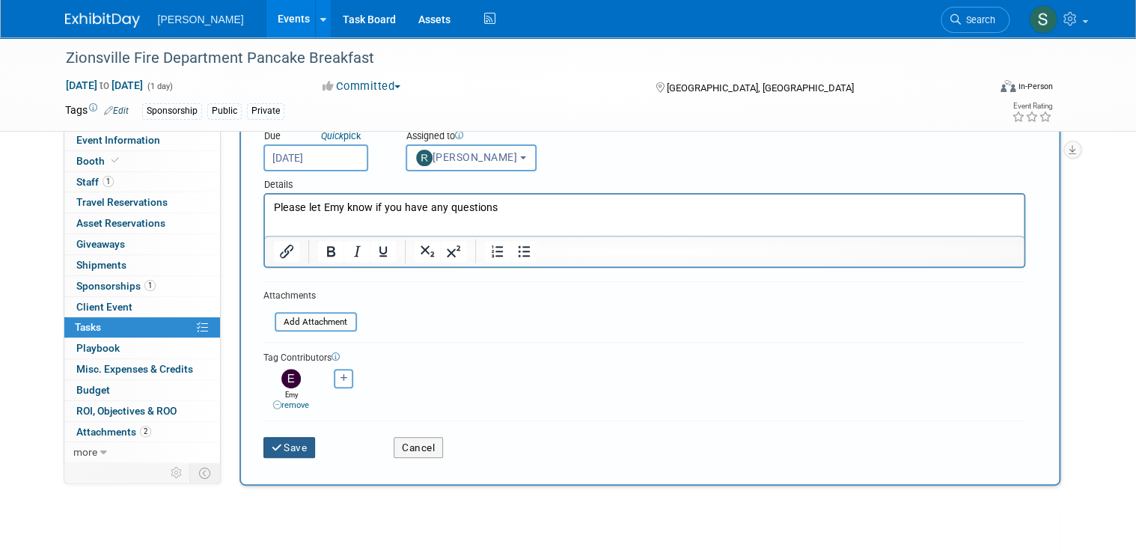
click at [296, 440] on button "Save" at bounding box center [289, 447] width 52 height 21
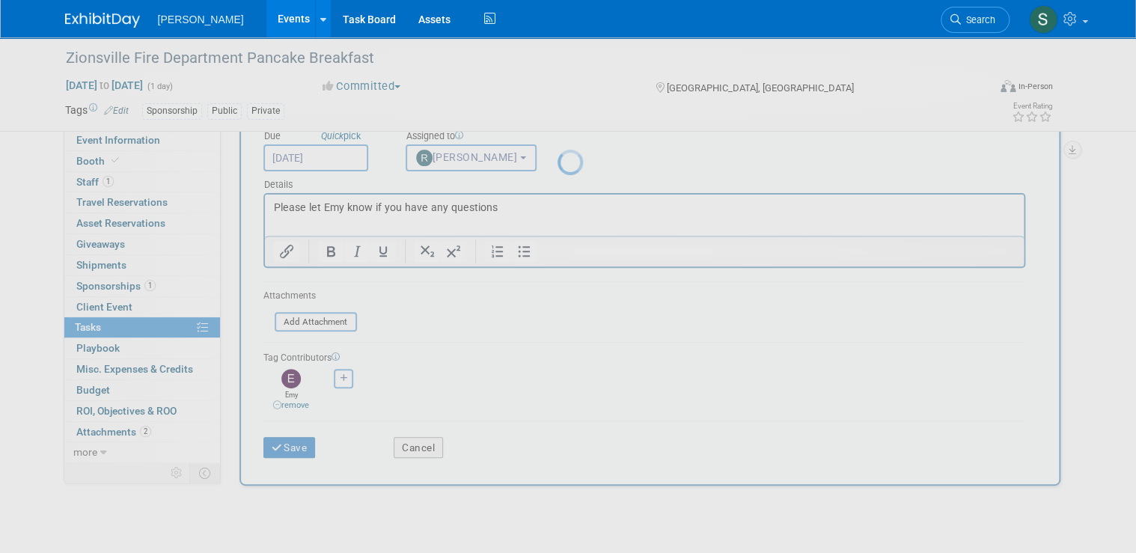
scroll to position [0, 0]
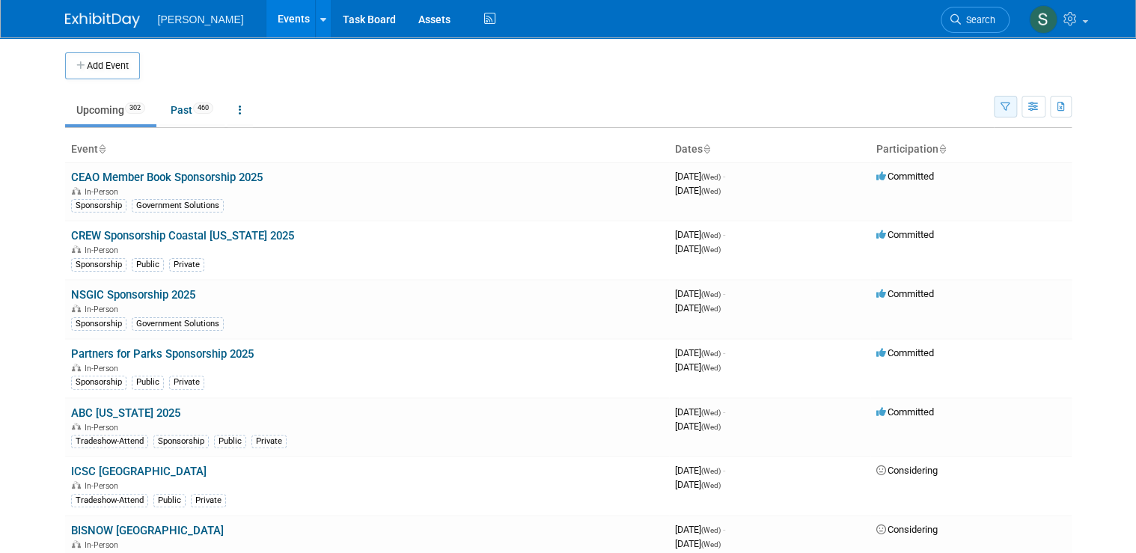
click at [1010, 108] on icon "button" at bounding box center [1005, 107] width 10 height 10
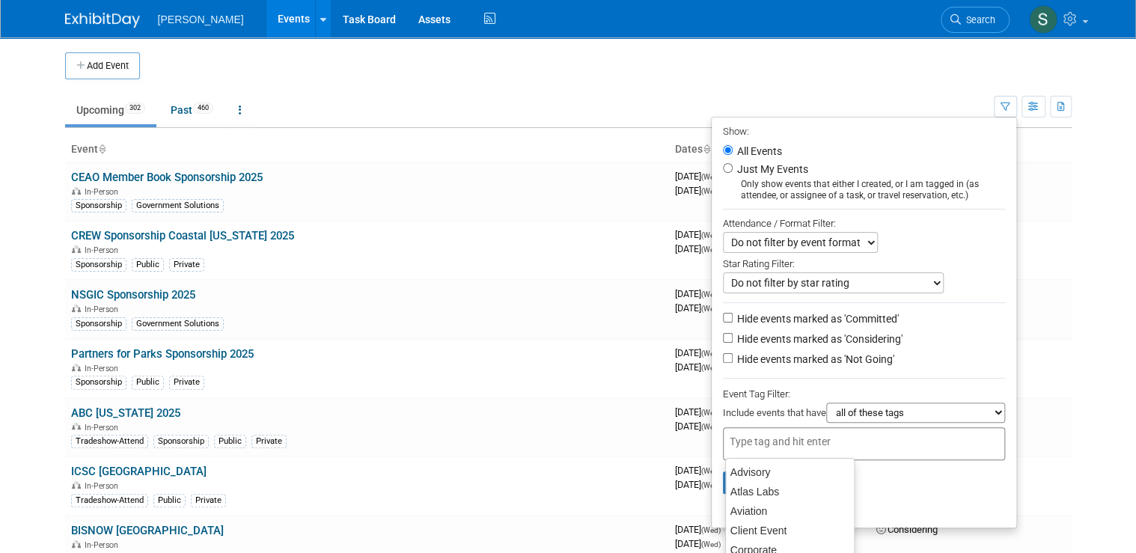
click at [801, 438] on input "text" at bounding box center [789, 441] width 120 height 15
click at [787, 477] on div "Public" at bounding box center [789, 475] width 129 height 21
type input "Public"
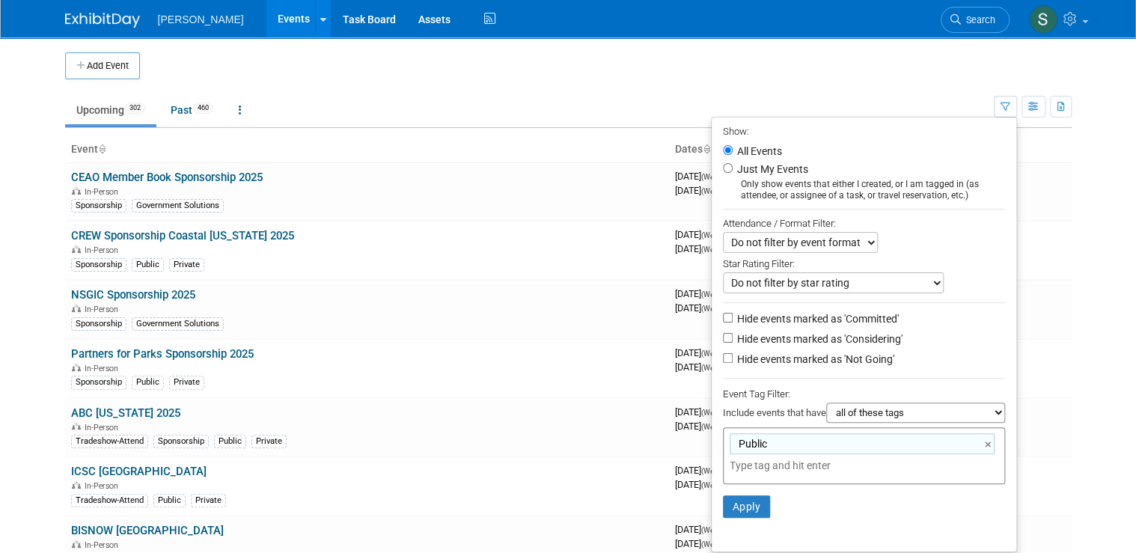
click at [800, 460] on input "text" at bounding box center [833, 465] width 209 height 15
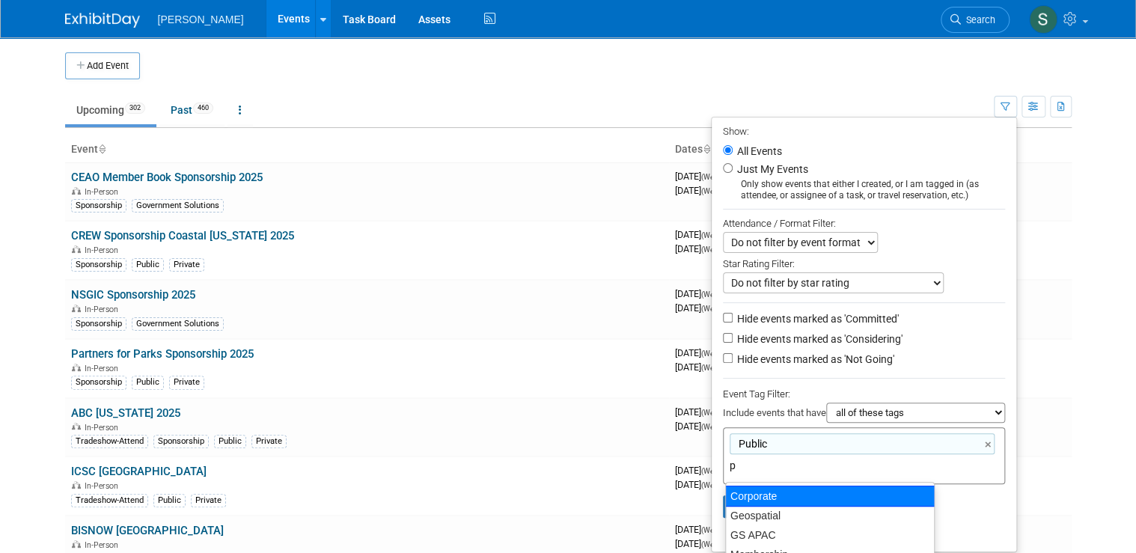
type input "pr"
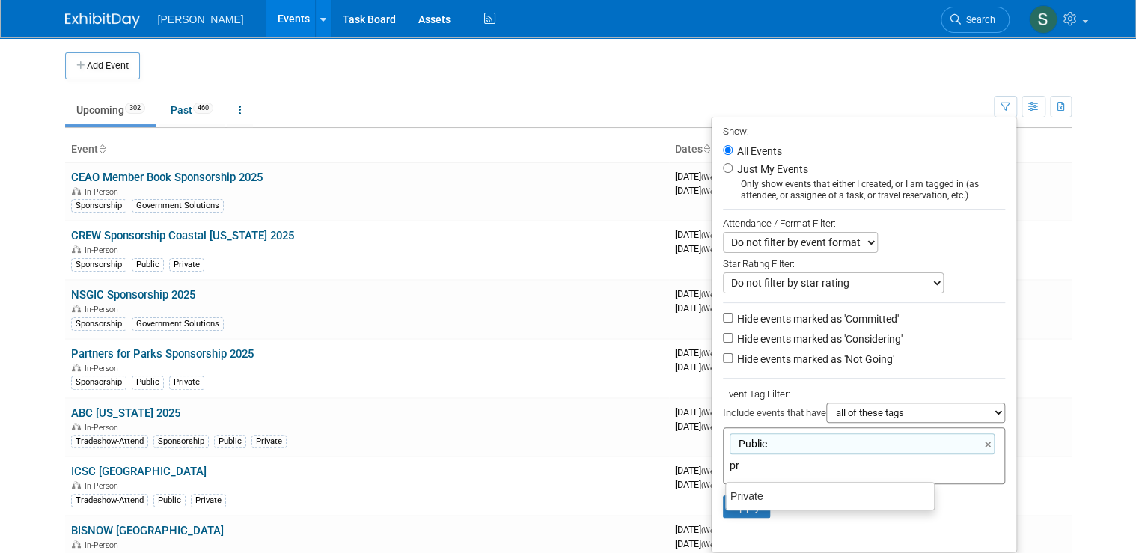
click at [790, 490] on div "Private" at bounding box center [830, 495] width 208 height 19
type input "Public, Private"
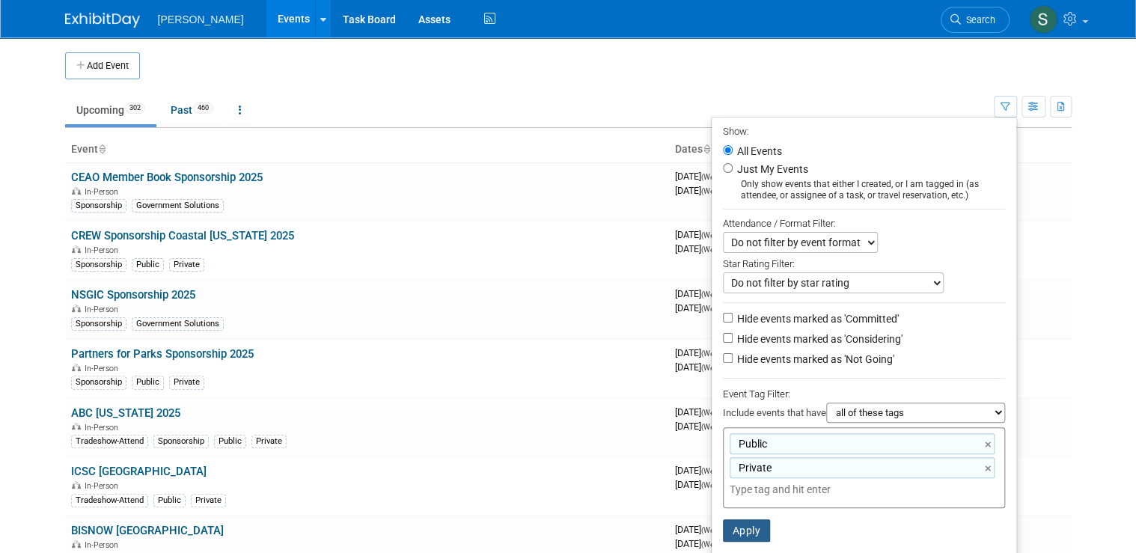
click at [751, 521] on button "Apply" at bounding box center [747, 530] width 48 height 22
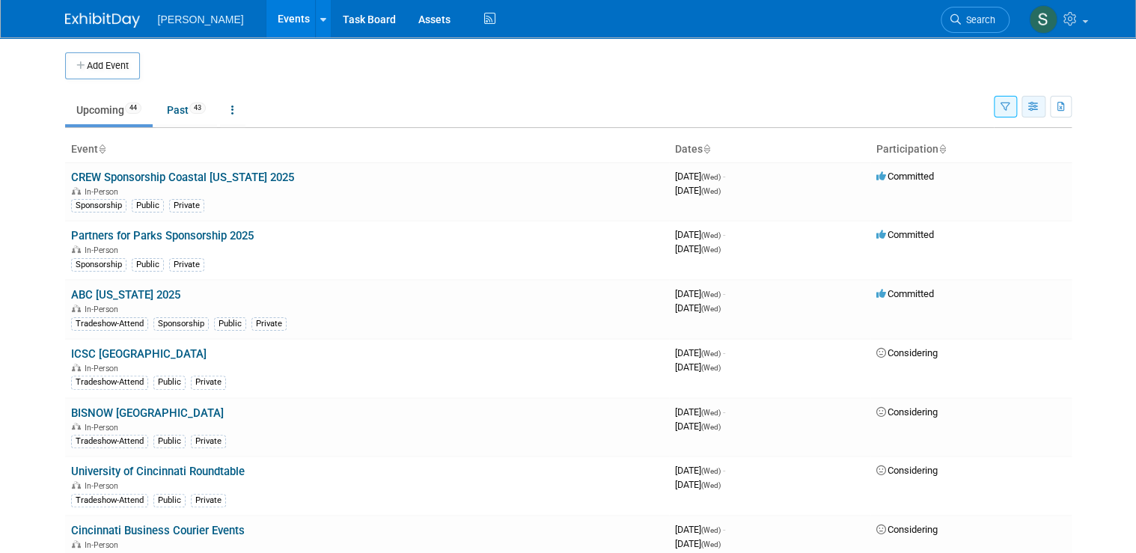
click at [1039, 108] on icon "button" at bounding box center [1033, 107] width 11 height 10
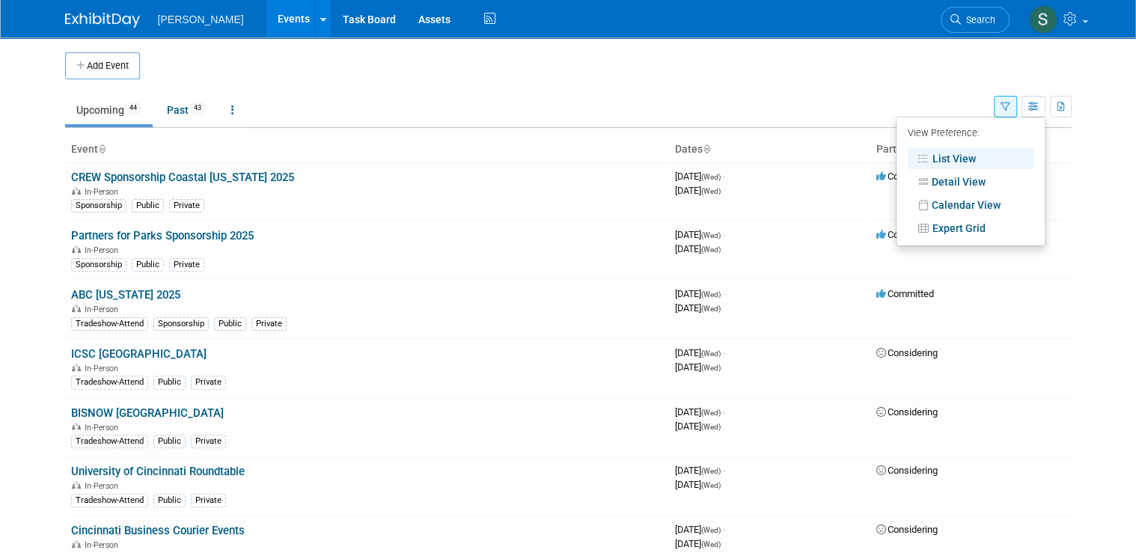
click at [458, 73] on td at bounding box center [581, 65] width 883 height 27
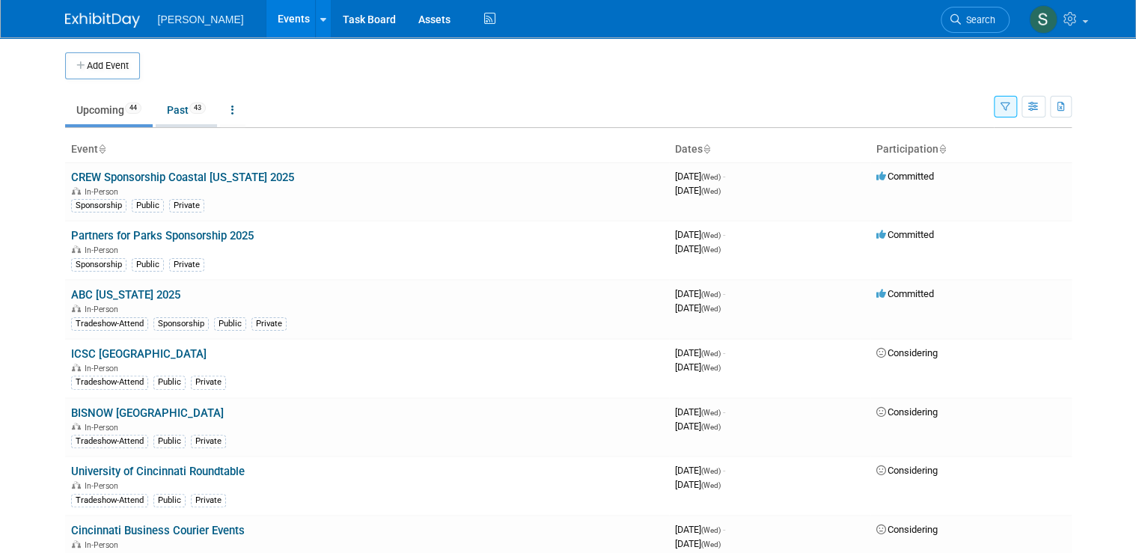
click at [174, 115] on link "Past 43" at bounding box center [186, 110] width 61 height 28
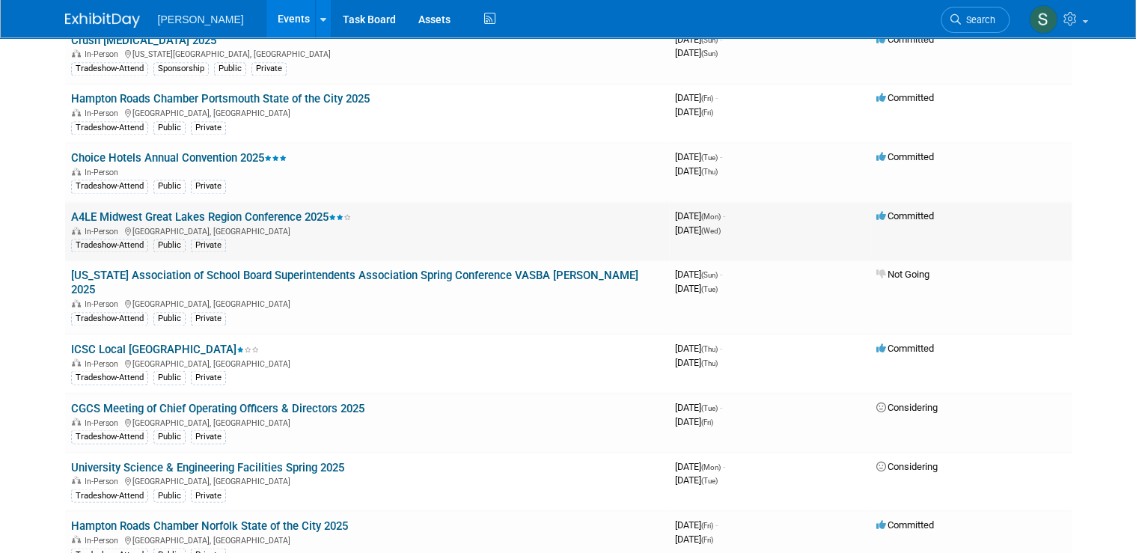
scroll to position [1077, 0]
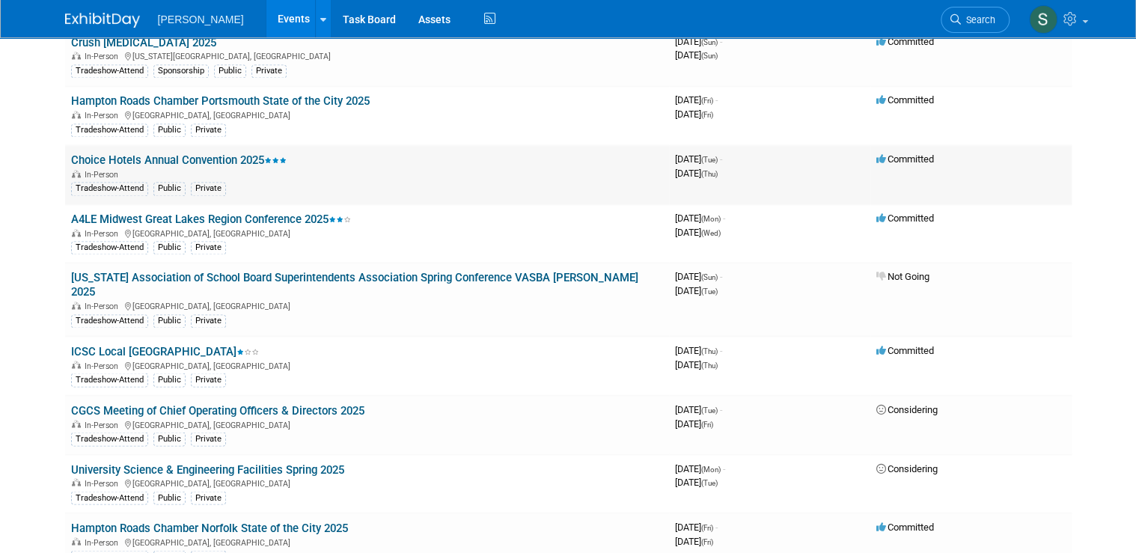
click at [240, 153] on link "Choice Hotels Annual Convention 2025" at bounding box center [178, 159] width 215 height 13
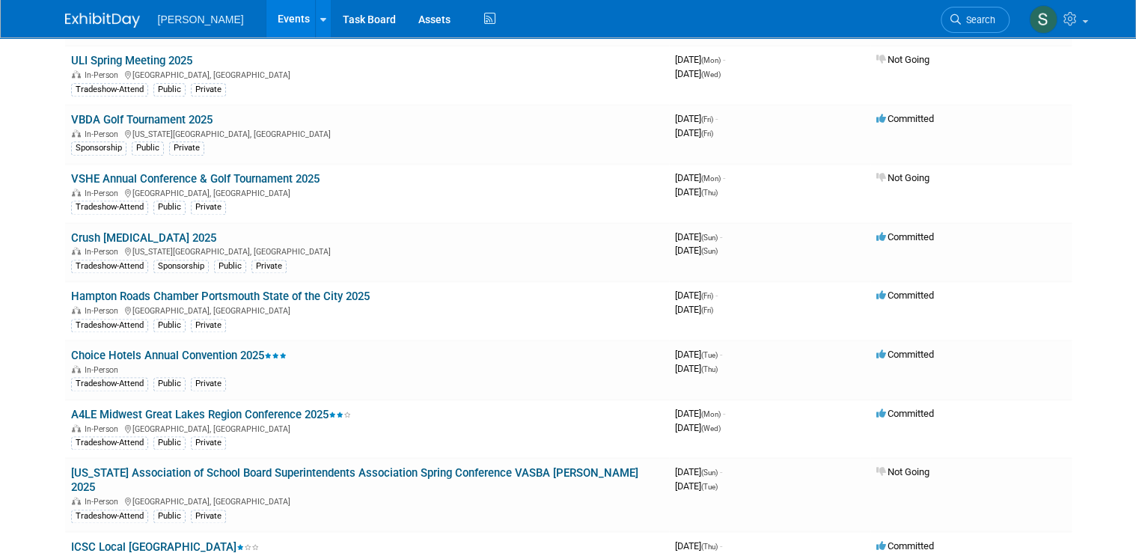
scroll to position [0, 0]
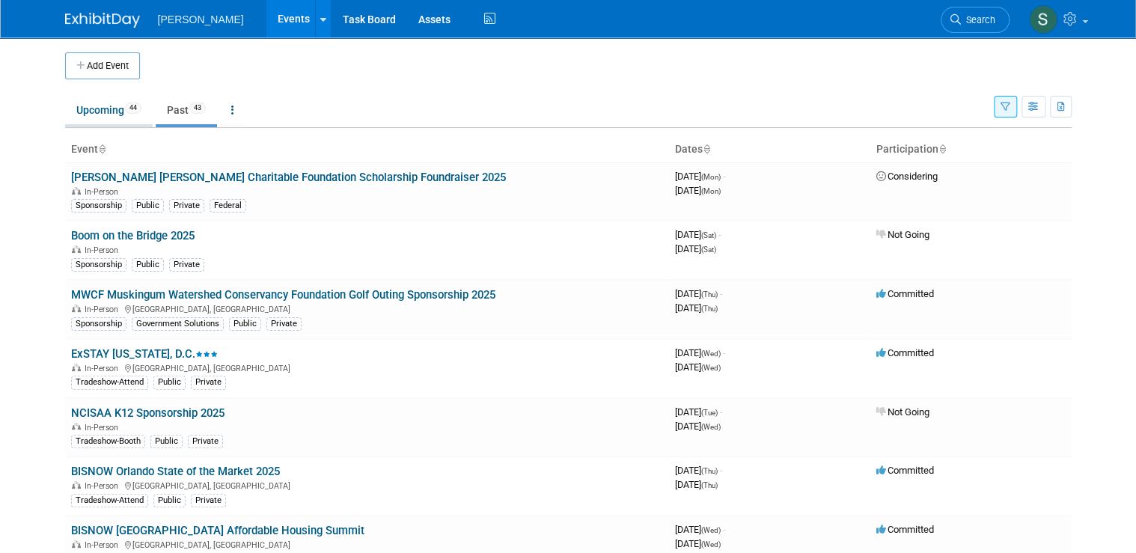
click at [92, 113] on link "Upcoming 44" at bounding box center [109, 110] width 88 height 28
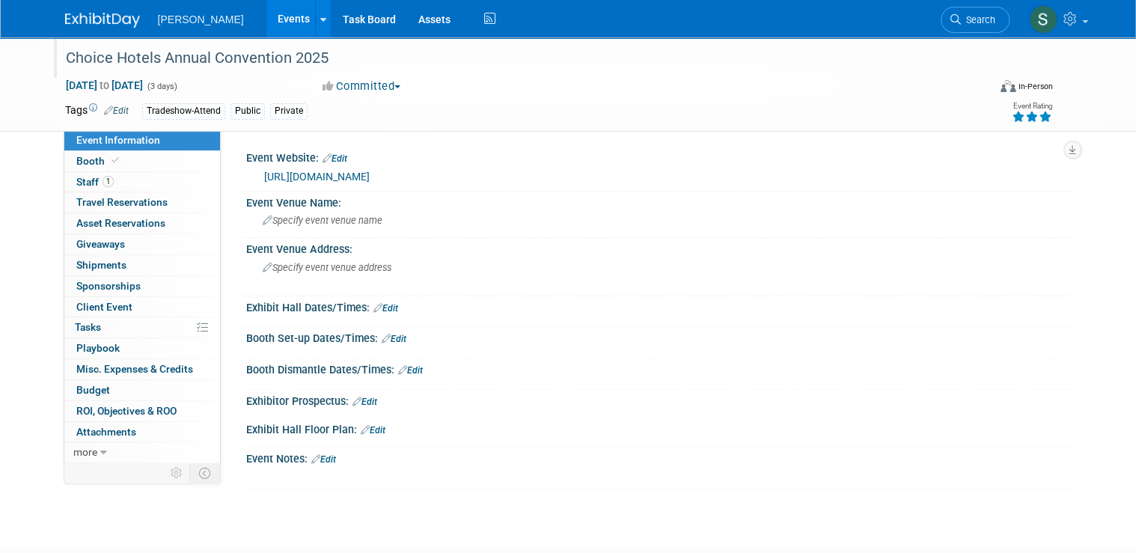
click at [194, 64] on div "Choice Hotels Annual Convention 2025" at bounding box center [515, 58] width 908 height 27
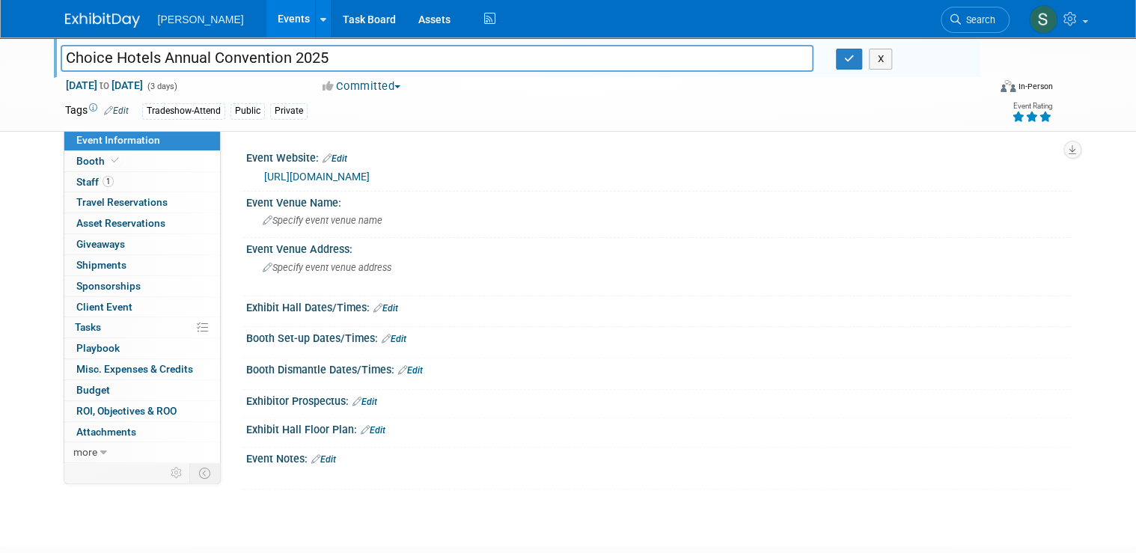
click at [0, 79] on html "Woolpert Events Add Event Bulk Upload Events Shareable Event Boards Recently Vi…" at bounding box center [568, 276] width 1136 height 553
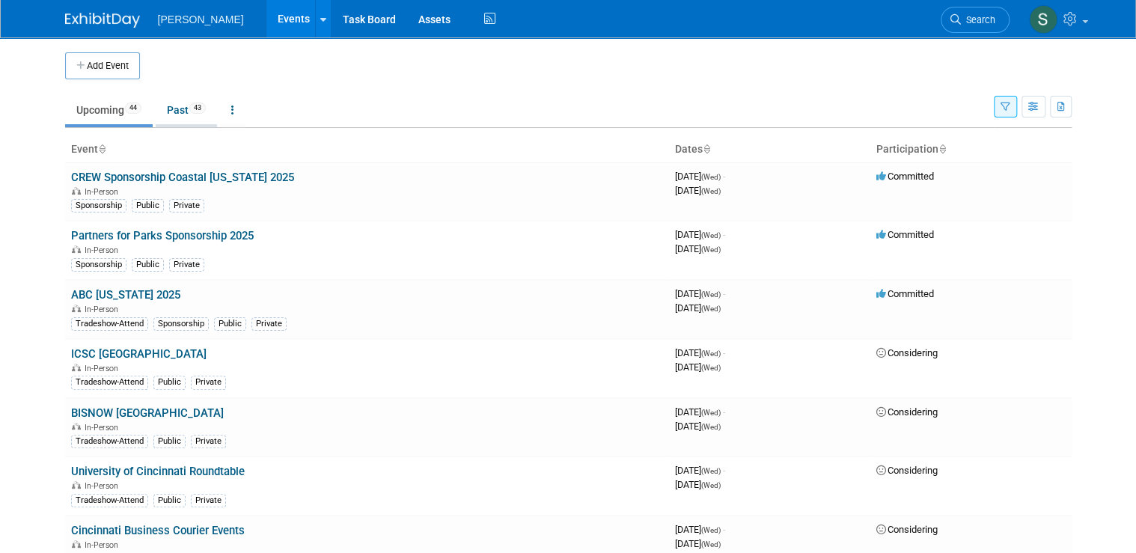
click at [179, 117] on link "Past 43" at bounding box center [186, 110] width 61 height 28
